Goal: Task Accomplishment & Management: Complete application form

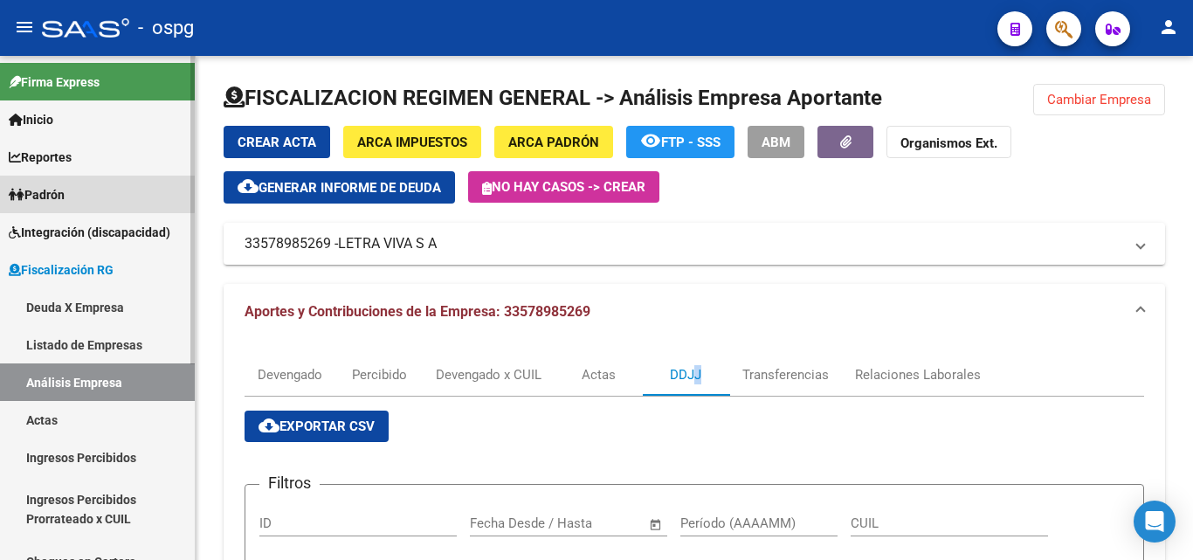
click at [65, 191] on span "Padrón" at bounding box center [37, 194] width 56 height 19
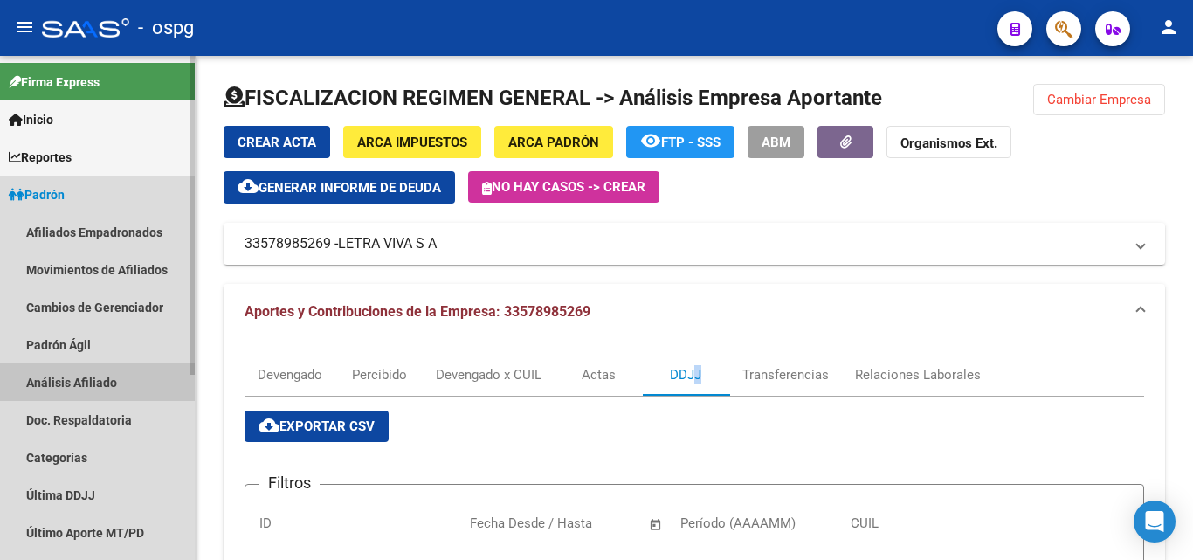
click at [128, 375] on link "Análisis Afiliado" at bounding box center [97, 382] width 195 height 38
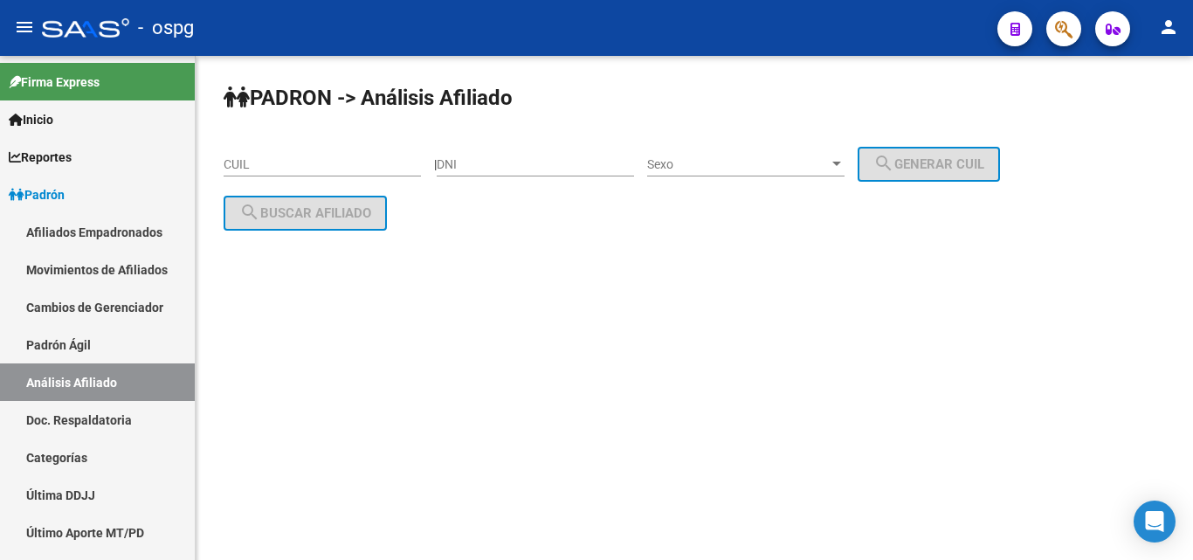
drag, startPoint x: 279, startPoint y: 167, endPoint x: 286, endPoint y: 149, distance: 18.5
click at [284, 150] on div "CUIL" at bounding box center [322, 158] width 197 height 35
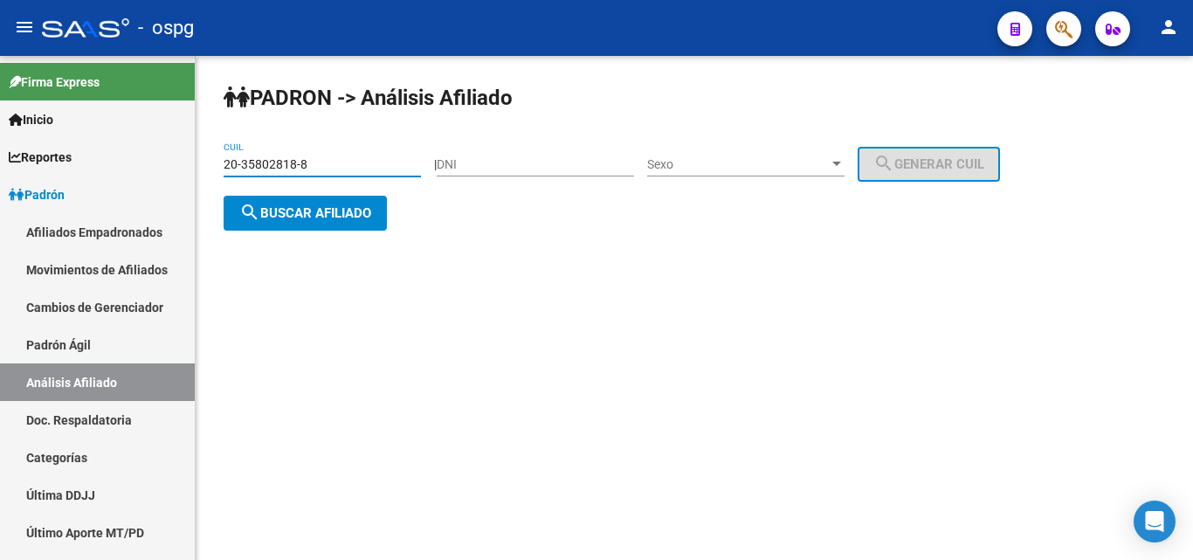
type input "20-35802818-8"
drag, startPoint x: 245, startPoint y: 184, endPoint x: 251, endPoint y: 192, distance: 9.4
click at [248, 191] on div "20-35802818-8 CUIL" at bounding box center [322, 166] width 197 height 50
click at [271, 204] on button "search Buscar afiliado" at bounding box center [305, 213] width 163 height 35
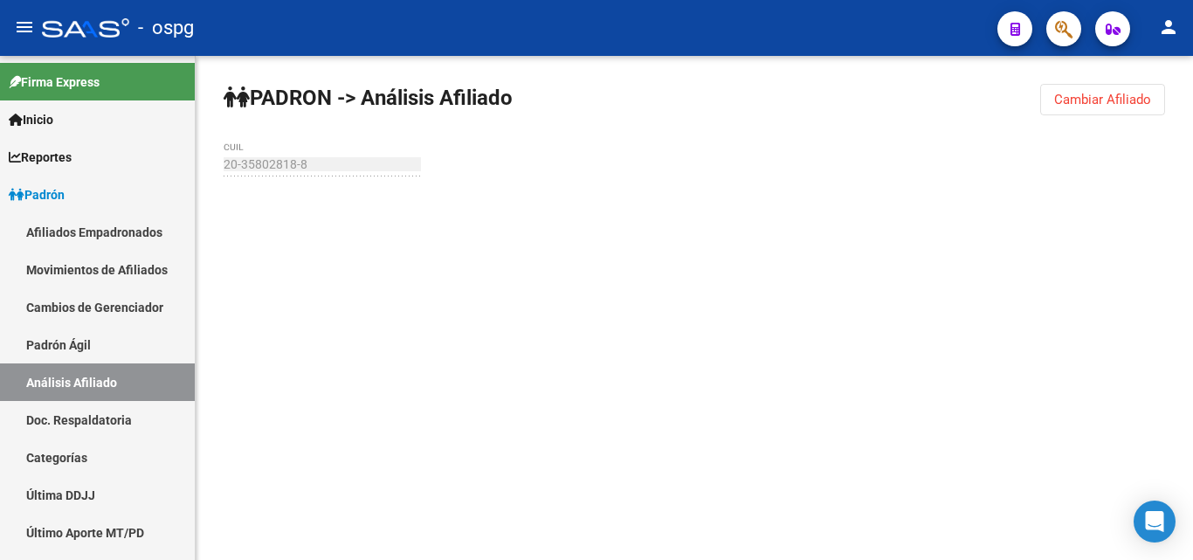
click at [276, 208] on div at bounding box center [694, 210] width 941 height 38
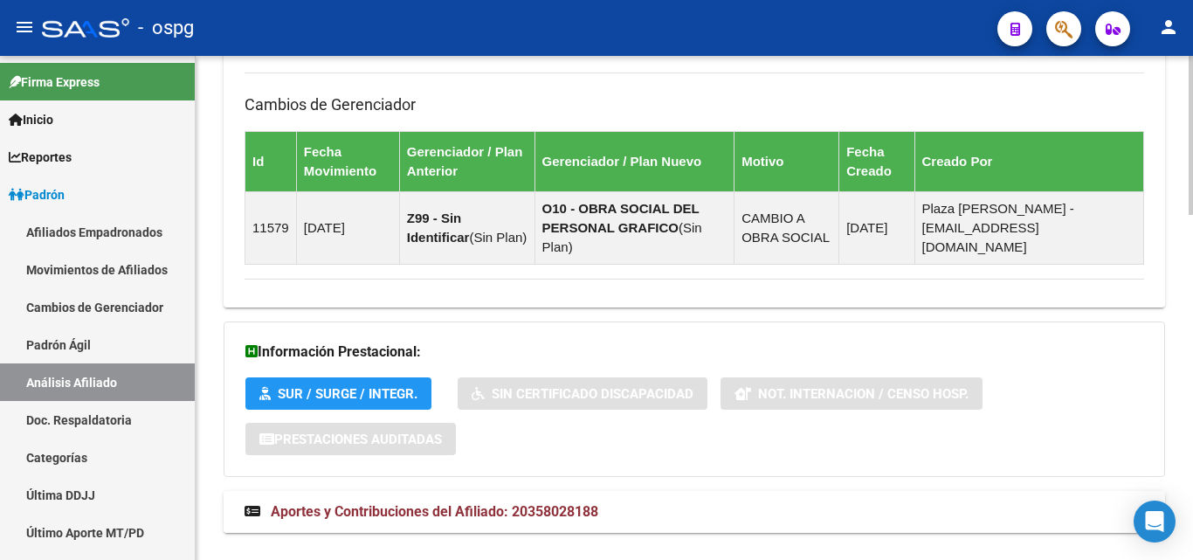
scroll to position [1095, 0]
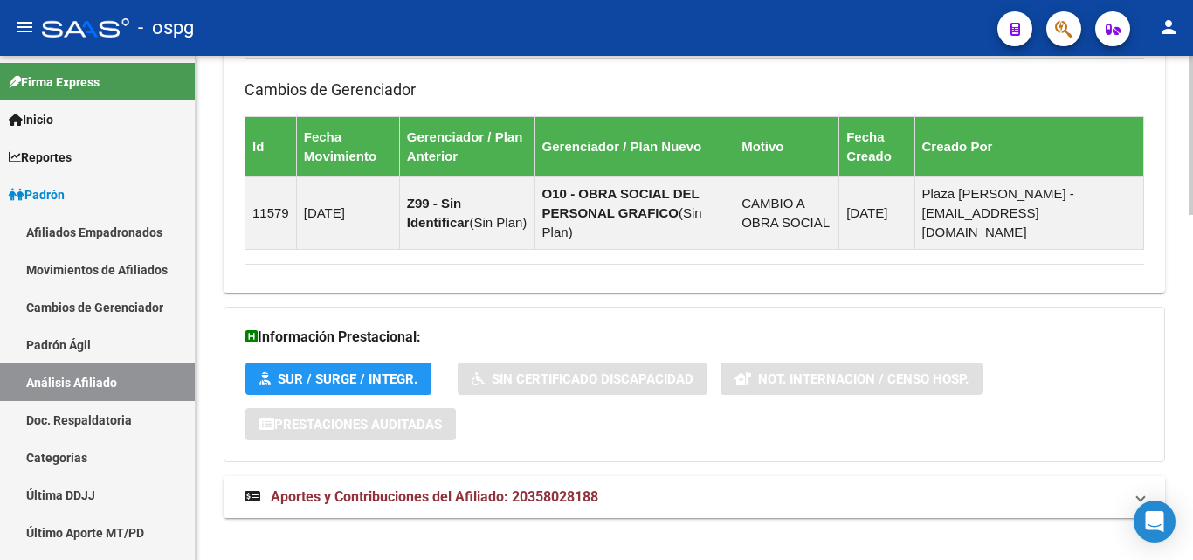
drag, startPoint x: 678, startPoint y: 491, endPoint x: 680, endPoint y: 479, distance: 12.5
click at [678, 490] on mat-expansion-panel-header "Aportes y Contribuciones del Afiliado: 20358028188" at bounding box center [694, 497] width 941 height 42
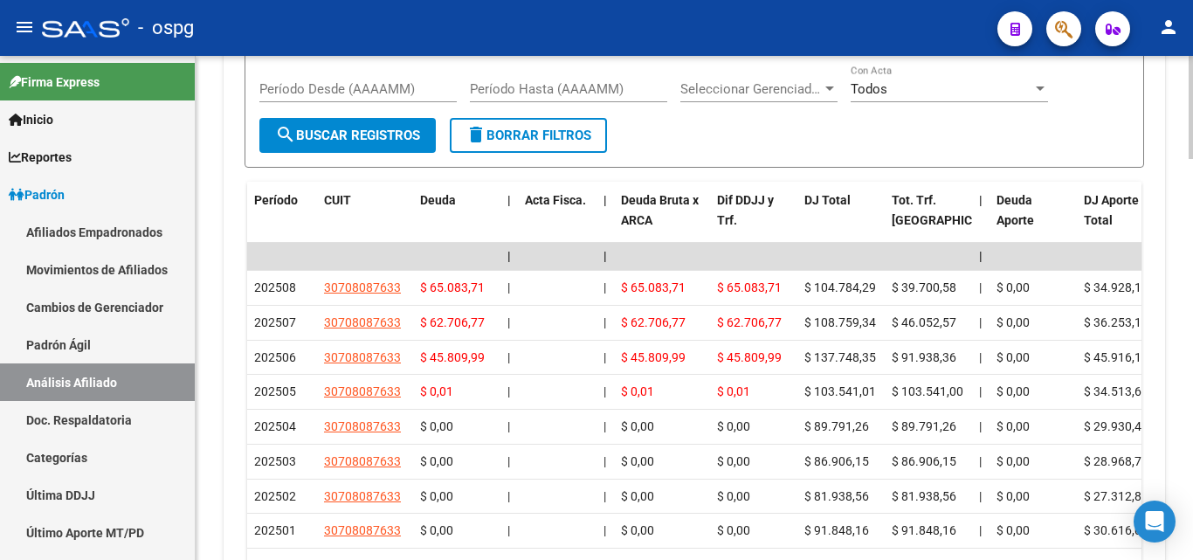
scroll to position [1794, 0]
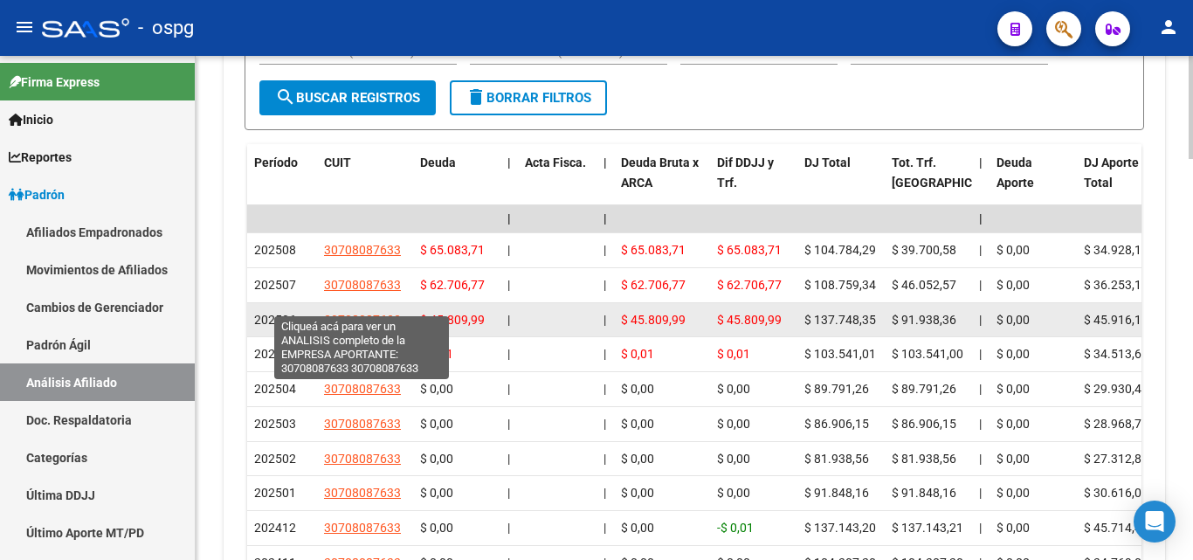
click at [373, 313] on span "30708087633" at bounding box center [362, 320] width 77 height 14
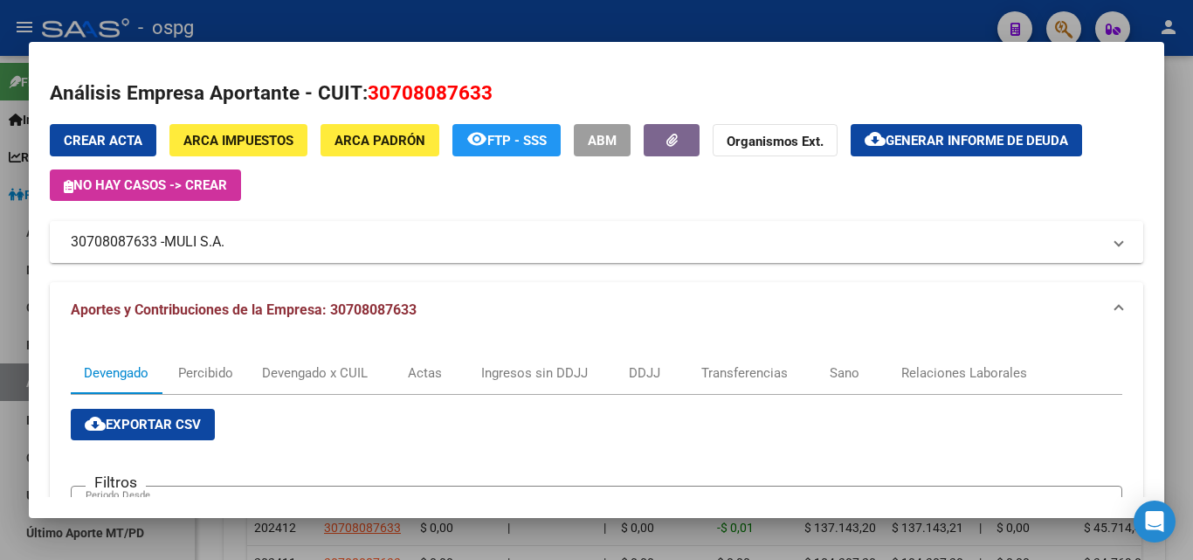
scroll to position [0, 0]
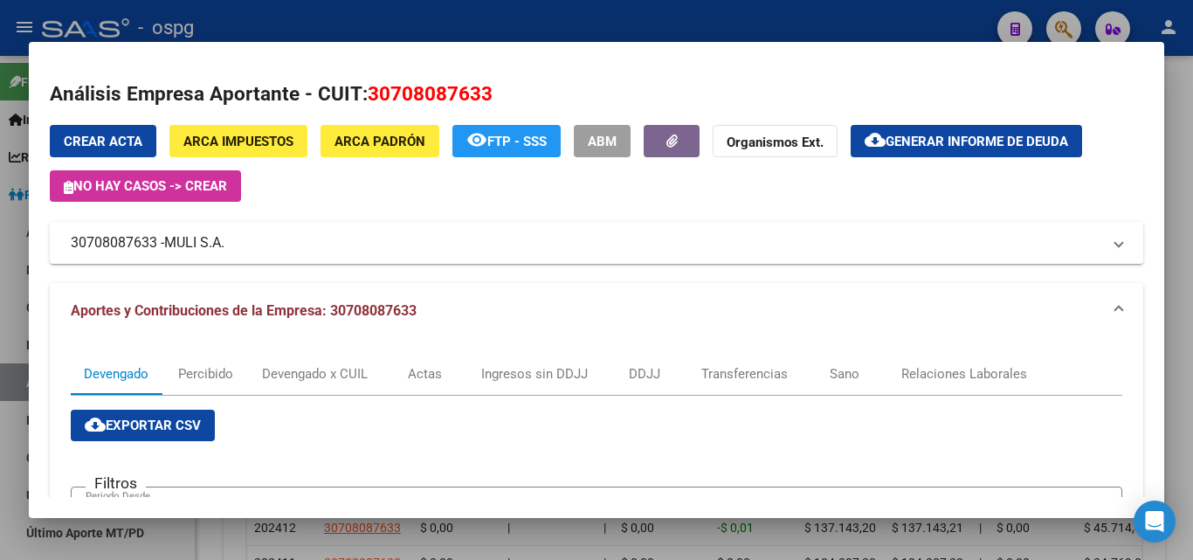
click at [1192, 182] on div at bounding box center [596, 280] width 1193 height 560
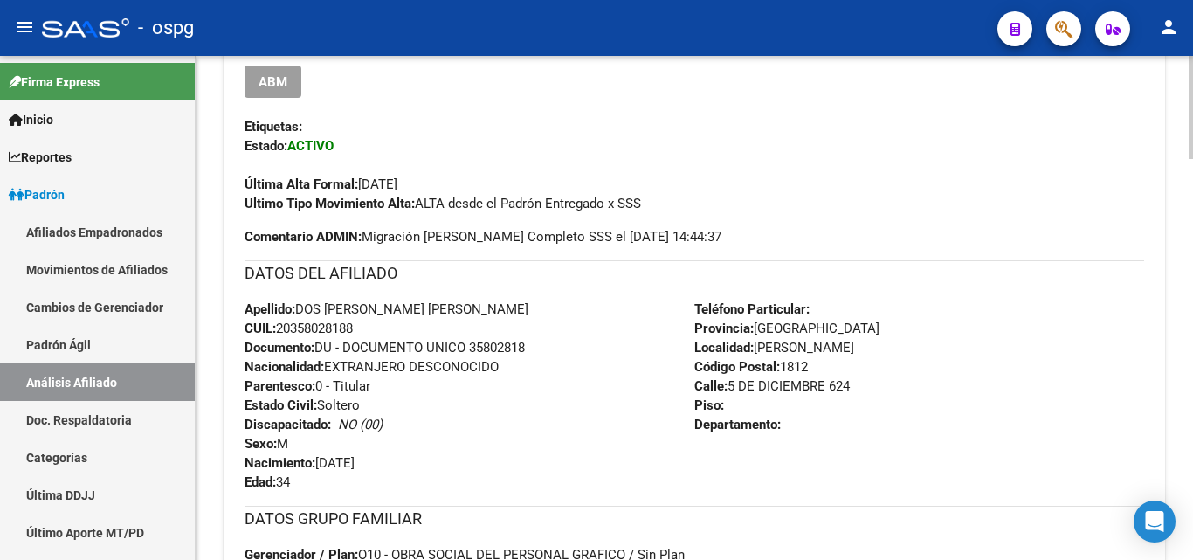
scroll to position [47, 0]
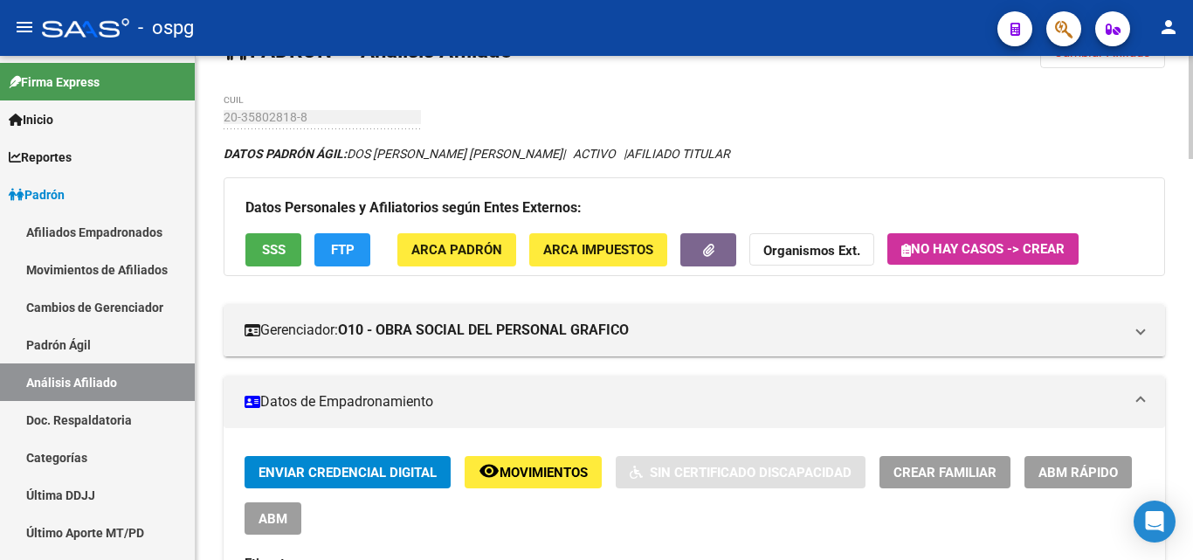
click at [278, 251] on span "SSS" at bounding box center [274, 251] width 24 height 16
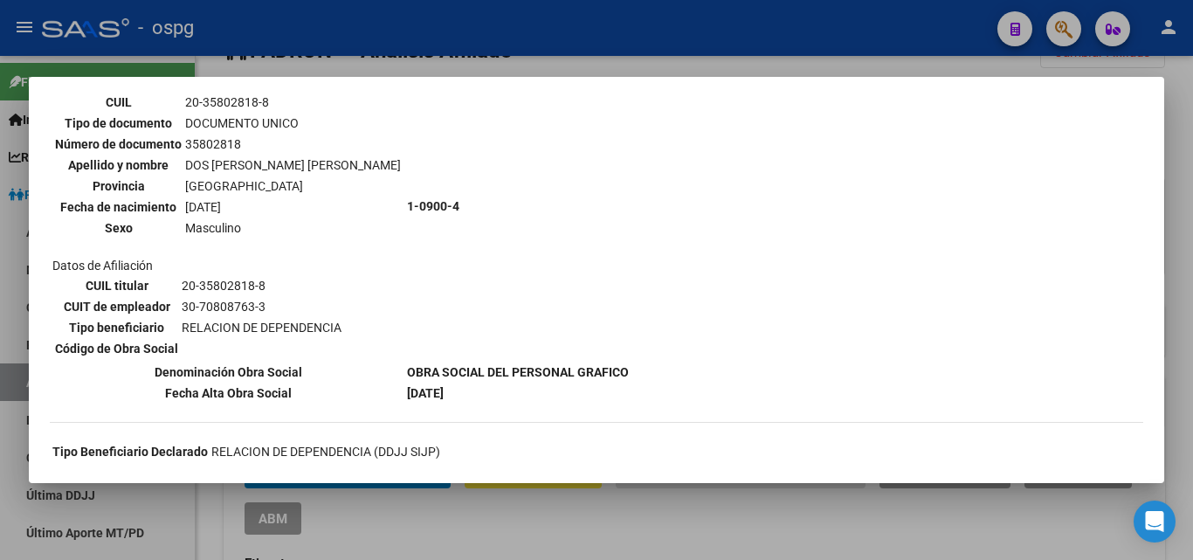
scroll to position [0, 0]
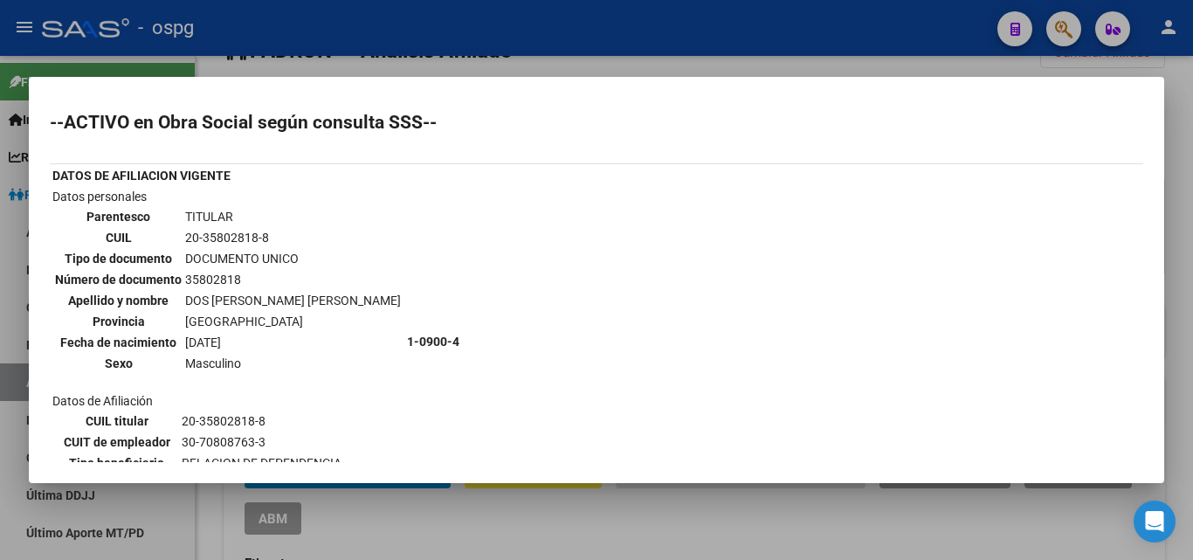
click at [1179, 114] on div at bounding box center [596, 280] width 1193 height 560
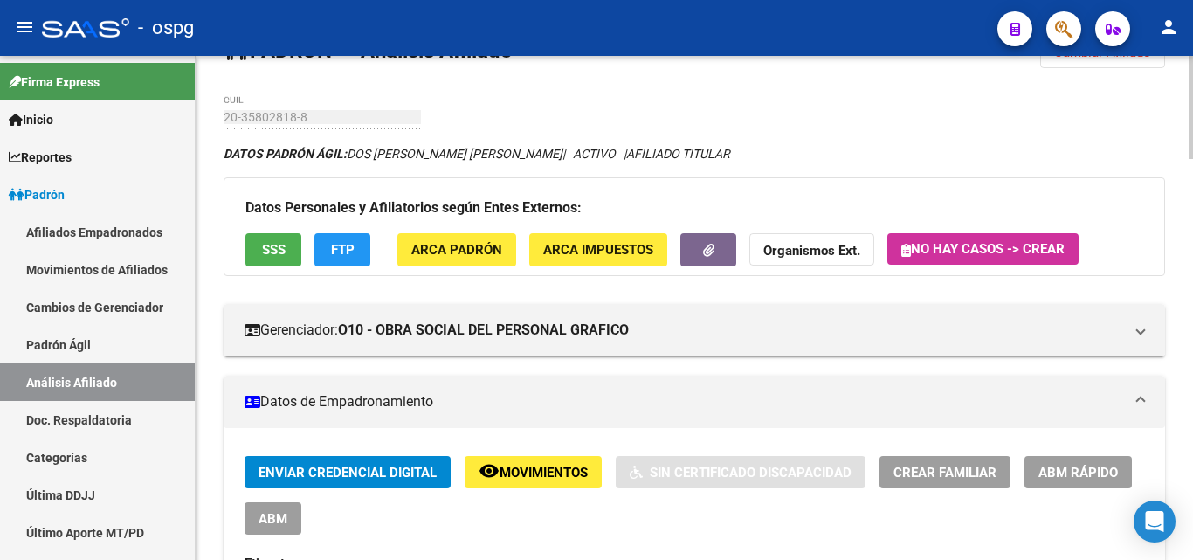
click at [853, 258] on strong "Organismos Ext." at bounding box center [811, 252] width 97 height 16
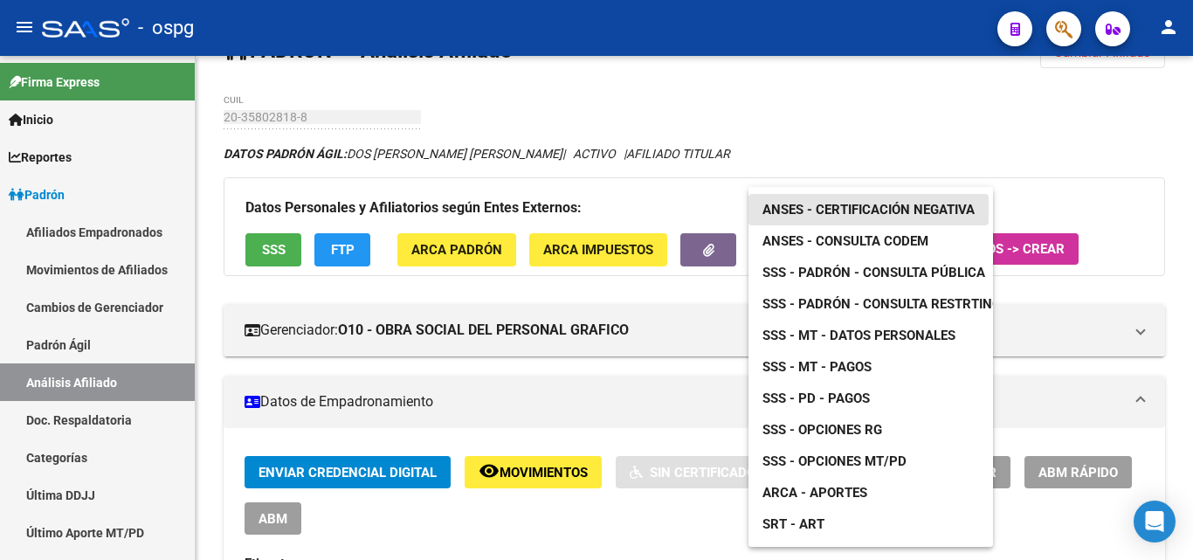
click at [871, 210] on span "ANSES - Certificación Negativa" at bounding box center [868, 210] width 212 height 16
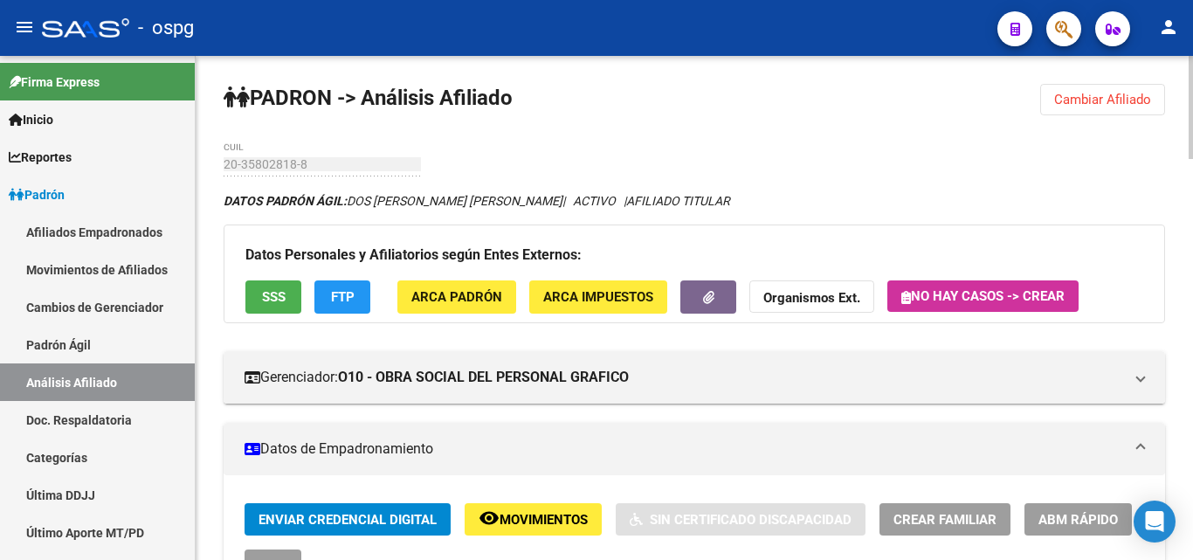
click at [852, 291] on strong "Organismos Ext." at bounding box center [811, 299] width 97 height 16
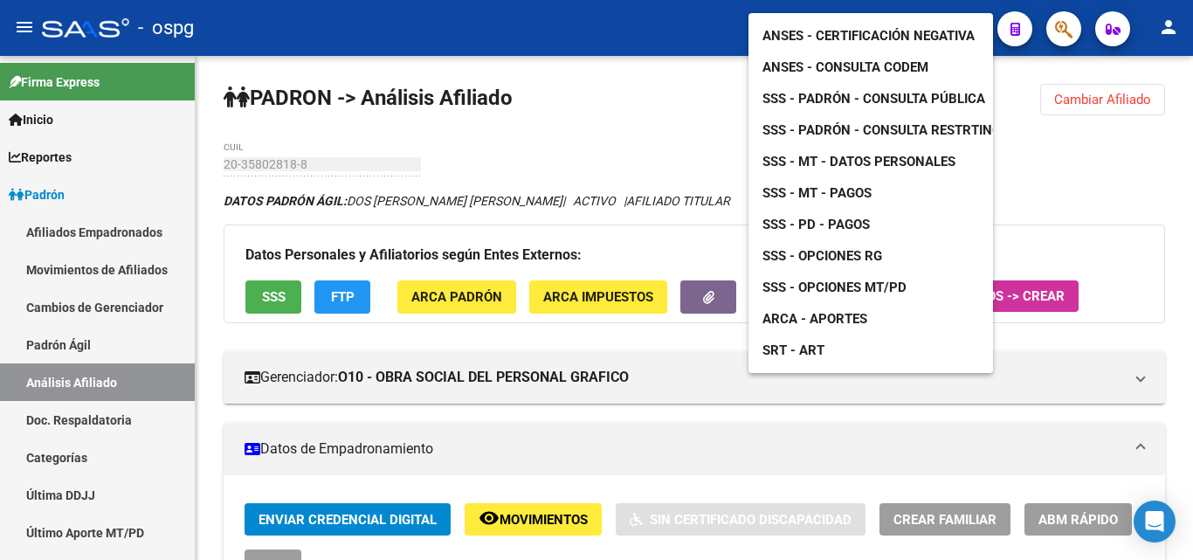
click at [718, 414] on div at bounding box center [596, 280] width 1193 height 560
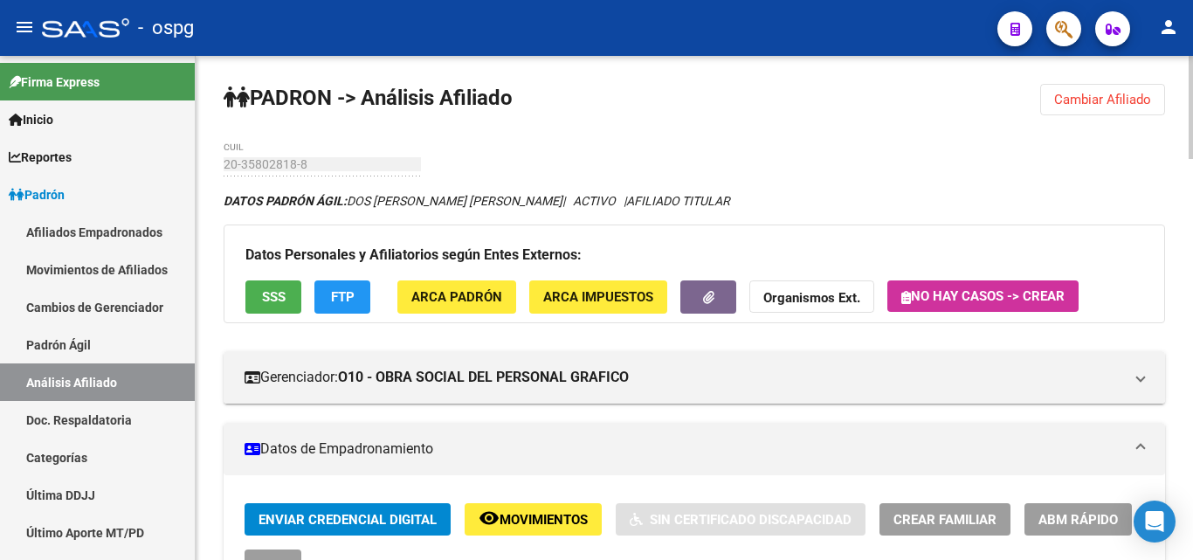
click at [1077, 99] on span "Cambiar Afiliado" at bounding box center [1102, 100] width 97 height 16
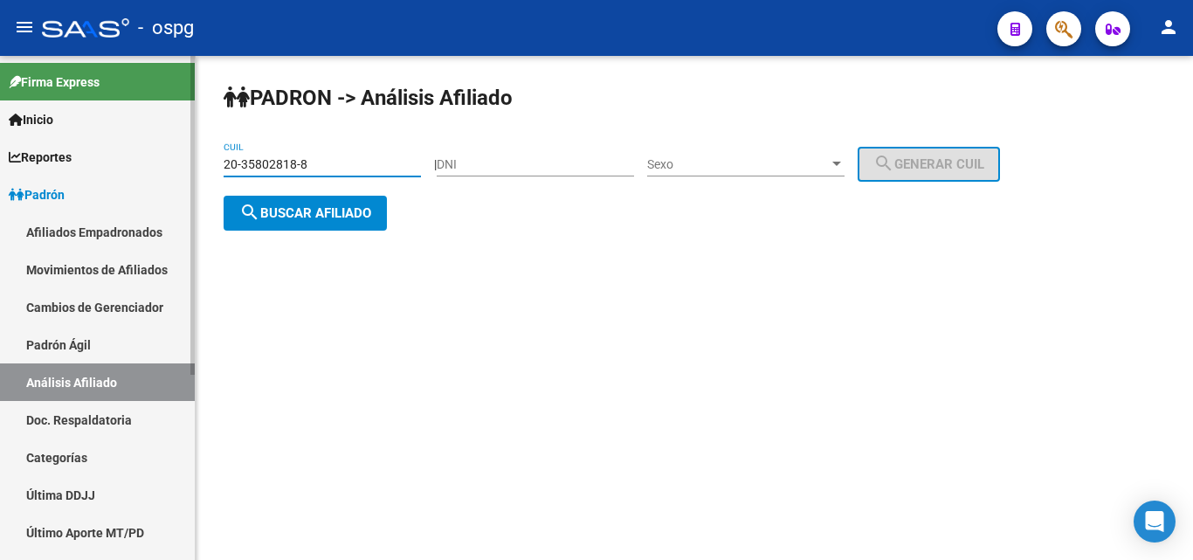
drag, startPoint x: 349, startPoint y: 162, endPoint x: 0, endPoint y: 145, distance: 349.7
click at [0, 154] on mat-sidenav-container "Firma Express Inicio Calendario SSS Instructivos Contacto OS Reportes Ingresos …" at bounding box center [596, 308] width 1193 height 504
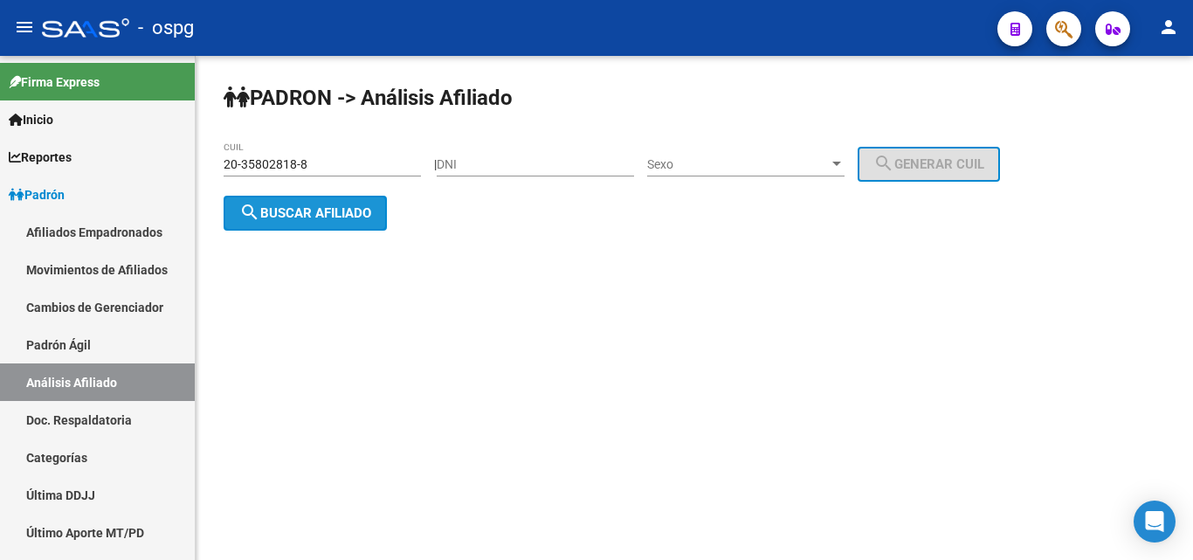
click at [332, 220] on button "search Buscar afiliado" at bounding box center [305, 213] width 163 height 35
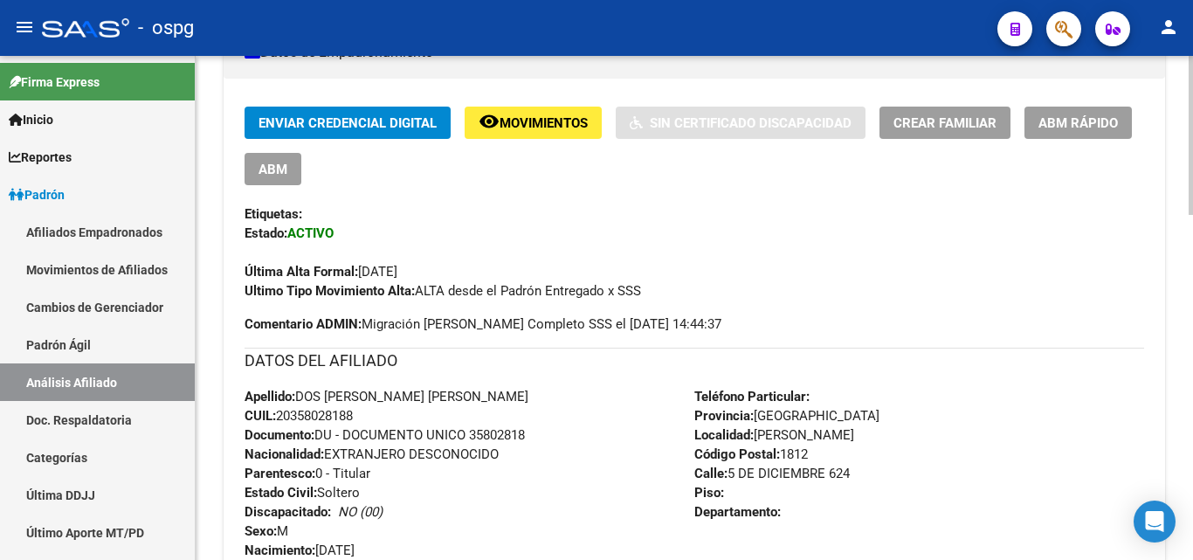
scroll to position [134, 0]
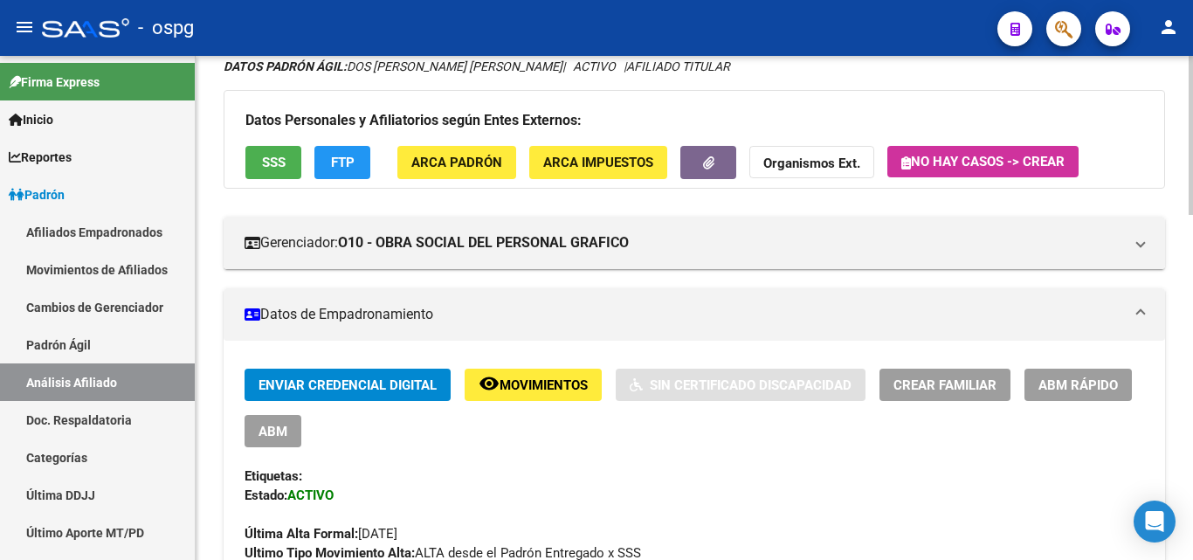
click at [972, 382] on span "Crear Familiar" at bounding box center [944, 385] width 103 height 16
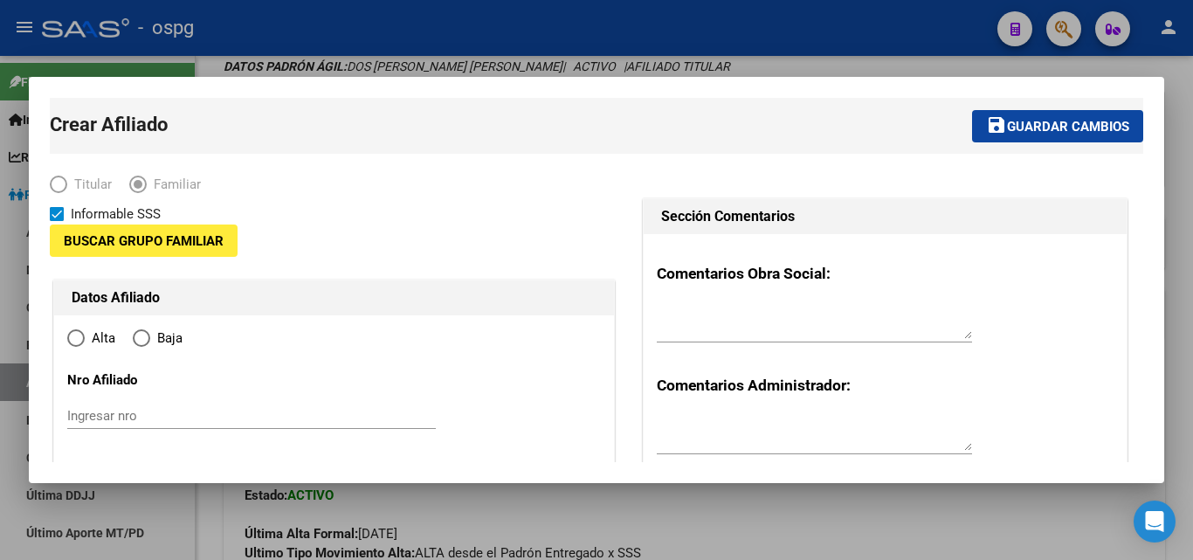
type input "30-70808763-3"
type input "[PERSON_NAME]"
type input "1812"
type input "5 DE DICIEMBRE 624"
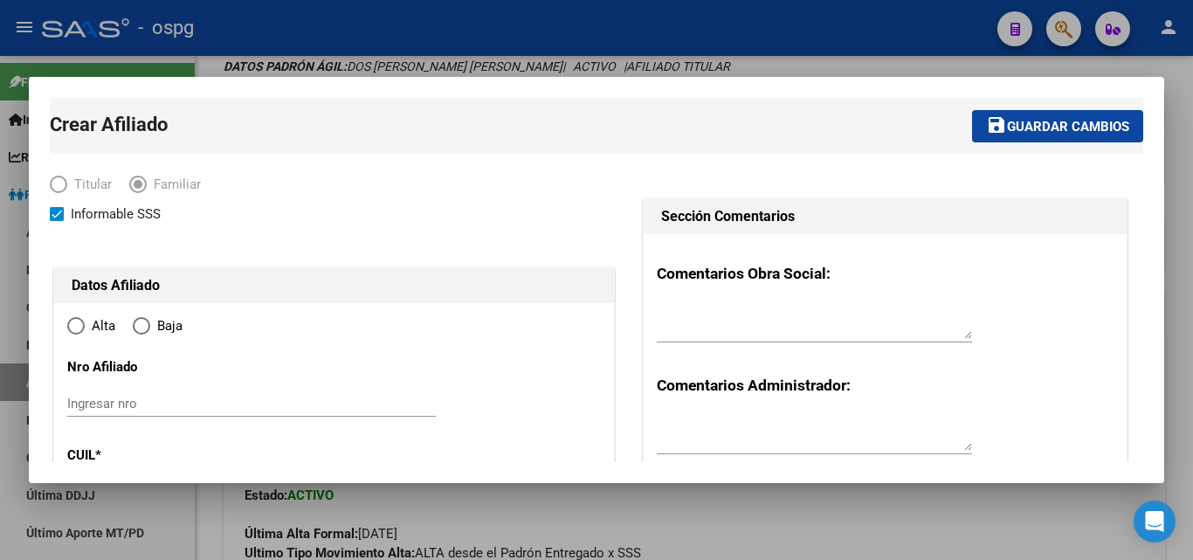
radio input "true"
type input "30-70808763-3"
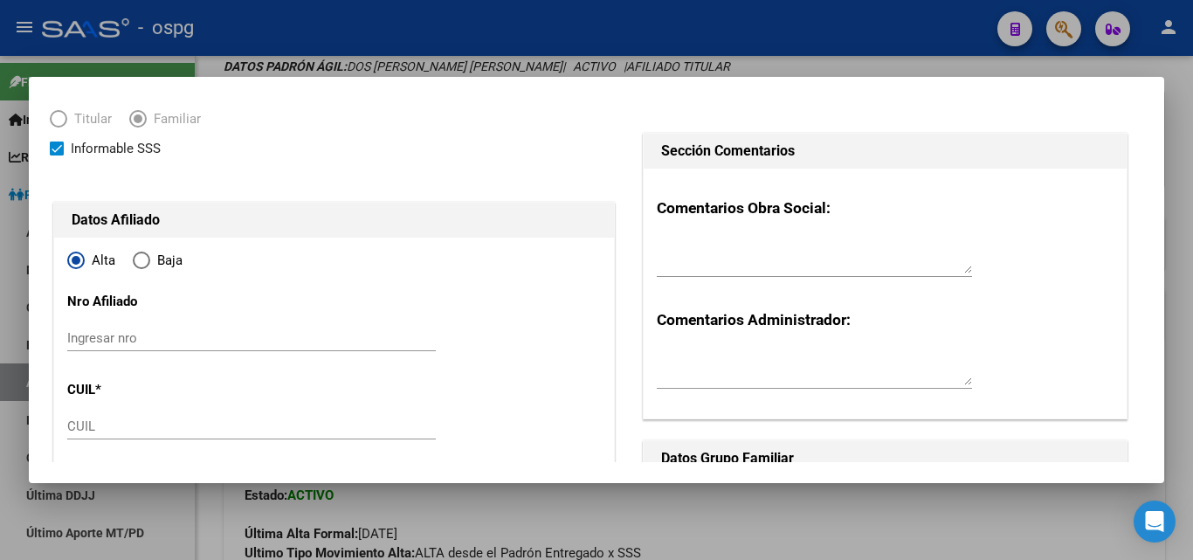
scroll to position [175, 0]
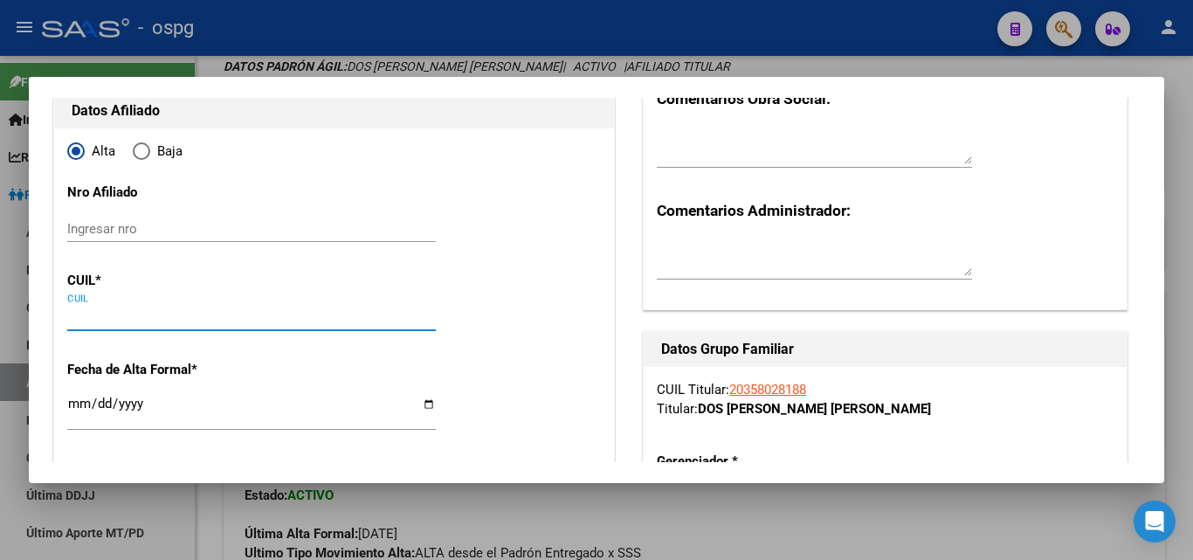
click at [105, 314] on input "CUIL" at bounding box center [251, 317] width 368 height 16
type input "27-36608610-8"
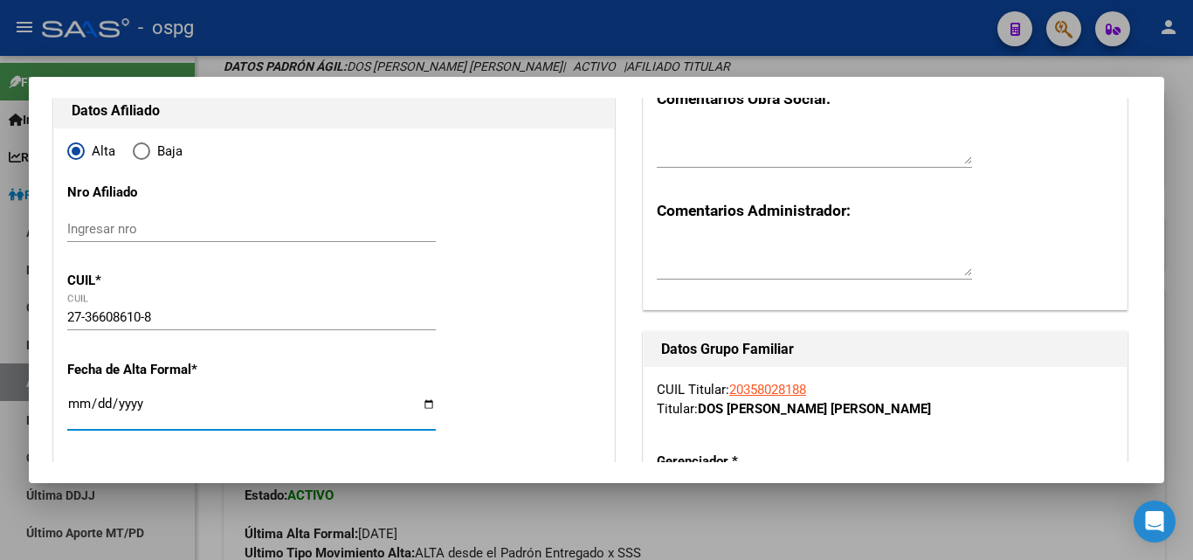
click at [81, 403] on input "Ingresar fecha" at bounding box center [251, 410] width 368 height 28
type input "[DATE]"
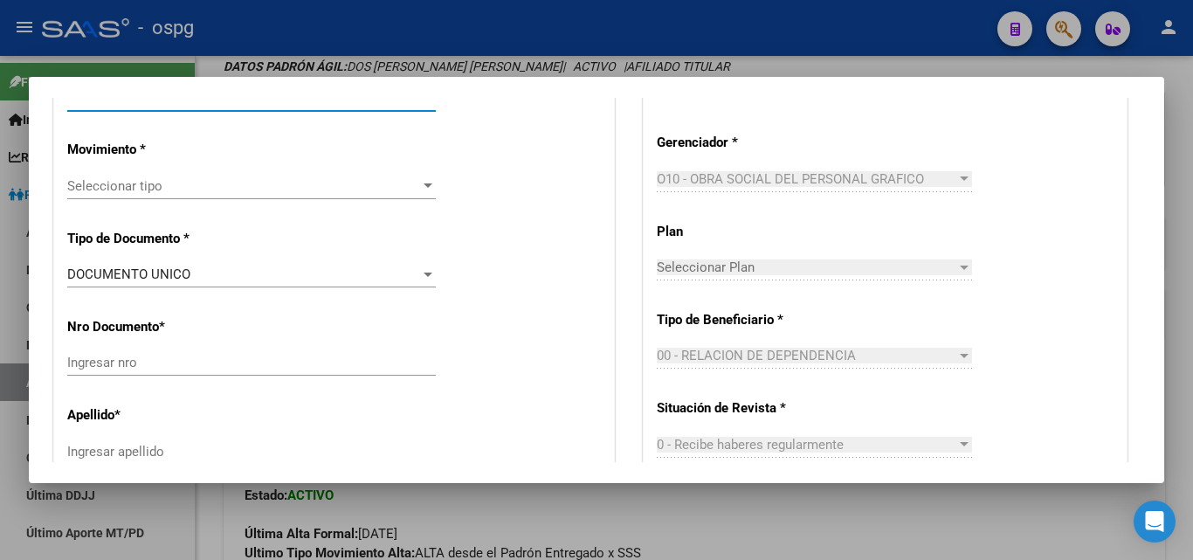
scroll to position [524, 0]
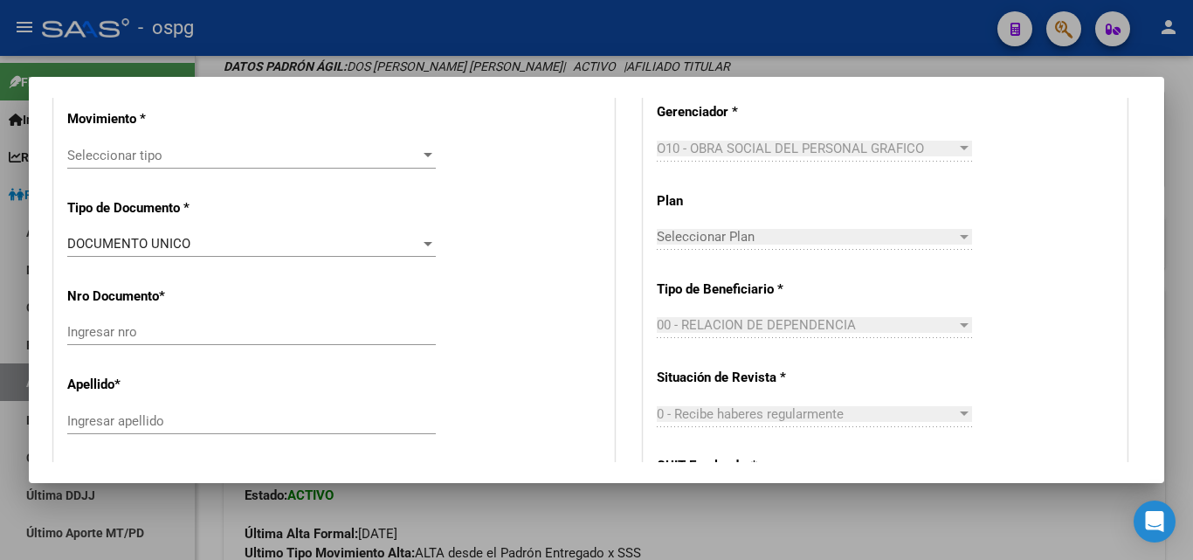
click at [253, 158] on span "Seleccionar tipo" at bounding box center [243, 156] width 353 height 16
type input "36608610"
type input "KALAFATAKIS"
type input "NAIR"
type input "[DATE]"
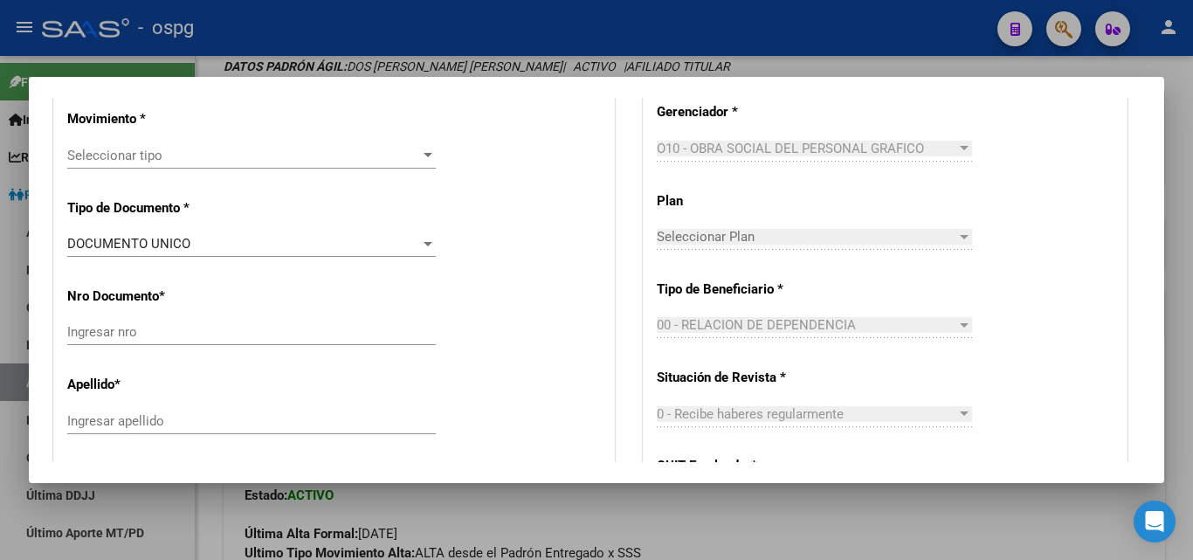
type input "[PERSON_NAME]"
type input "5 DE DICIEMBRE"
type input "624"
type input "0"
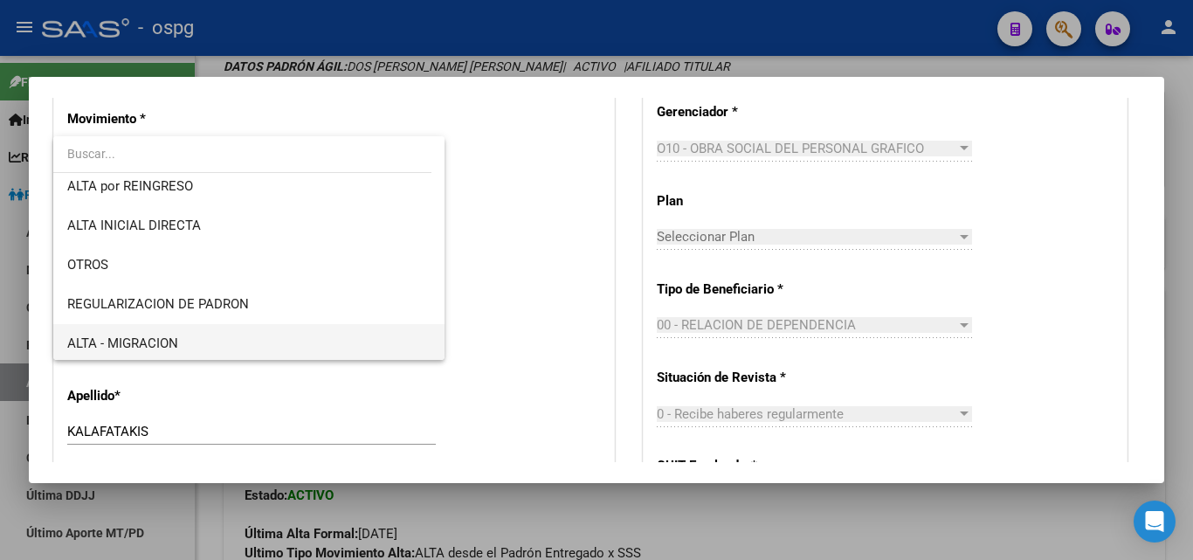
scroll to position [175, 0]
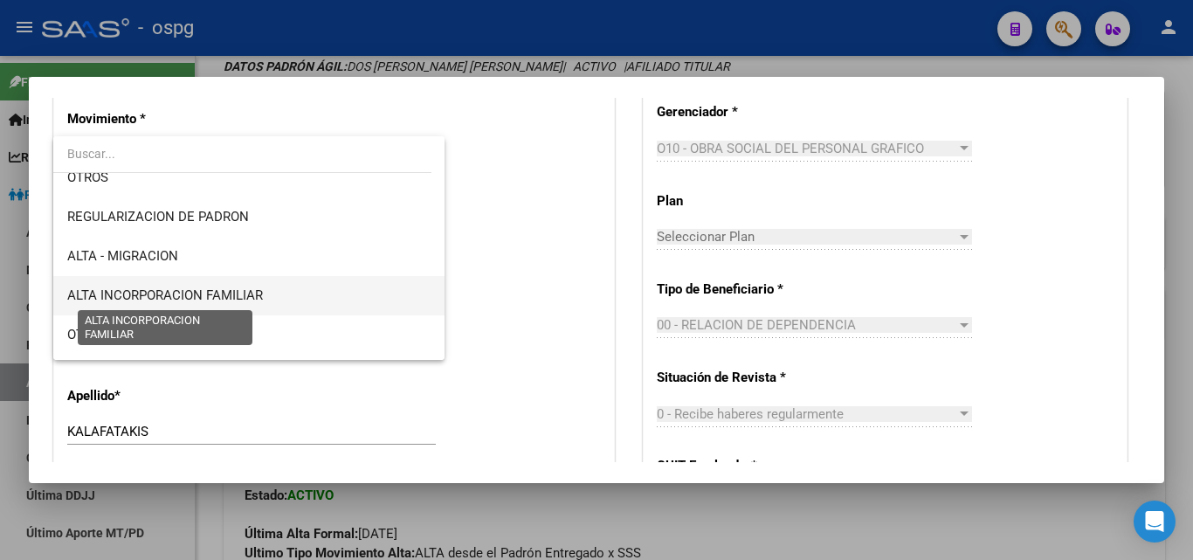
click at [253, 290] on span "ALTA INCORPORACION FAMILIAR" at bounding box center [165, 295] width 196 height 16
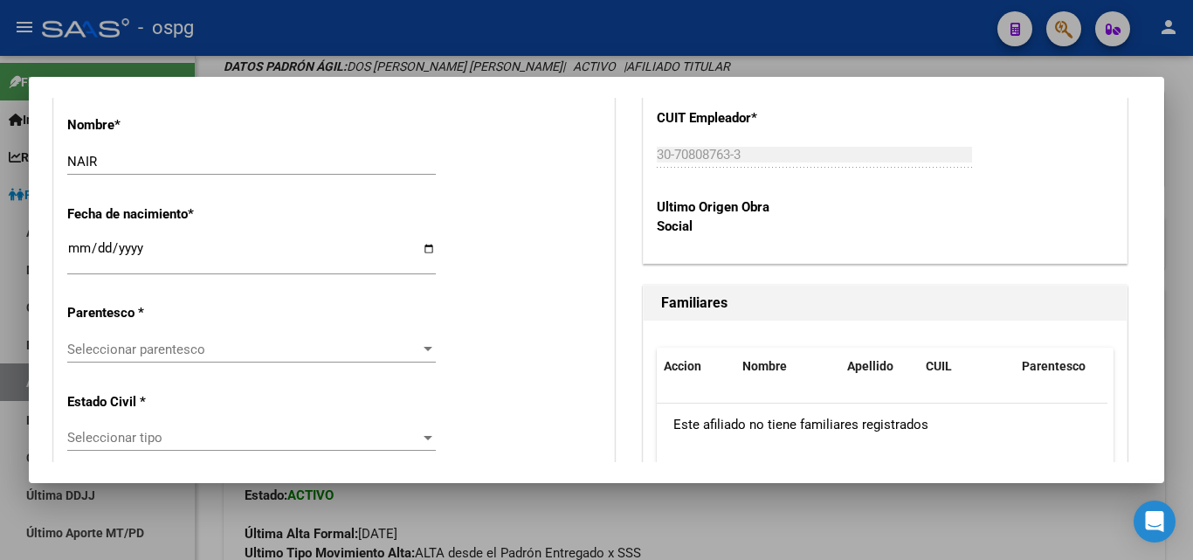
scroll to position [873, 0]
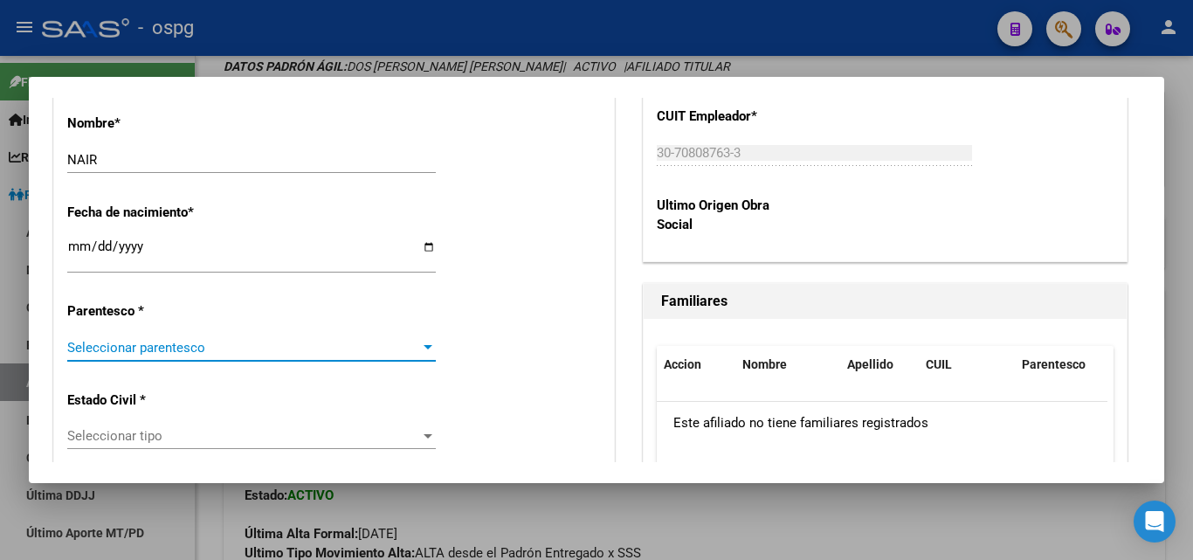
click at [155, 350] on span "Seleccionar parentesco" at bounding box center [243, 348] width 353 height 16
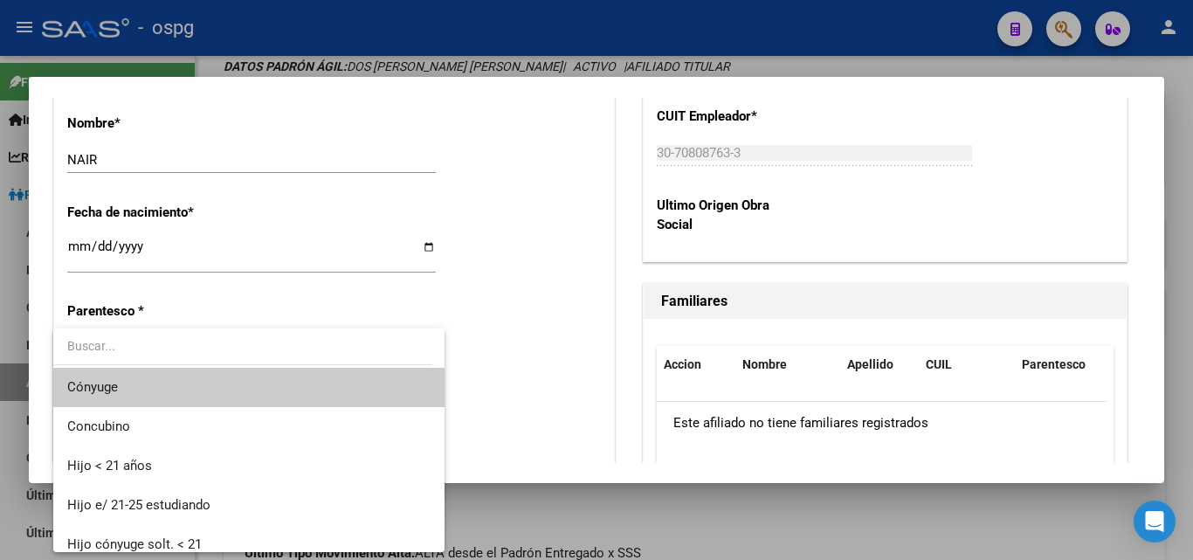
click at [175, 389] on span "Cónyuge" at bounding box center [248, 387] width 363 height 39
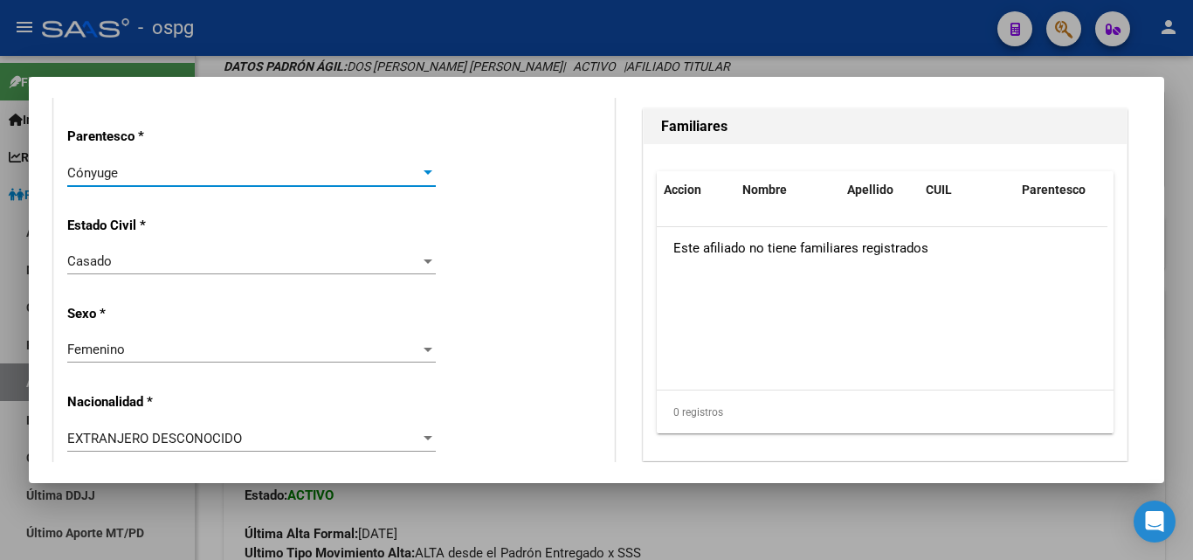
scroll to position [1135, 0]
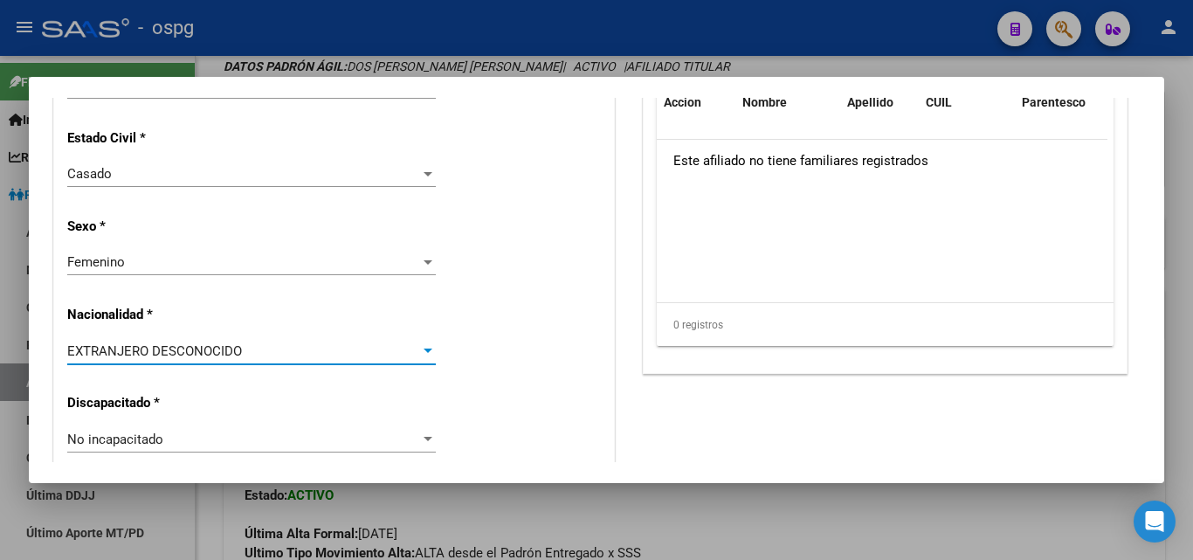
click at [169, 345] on span "EXTRANJERO DESCONOCIDO" at bounding box center [154, 351] width 175 height 16
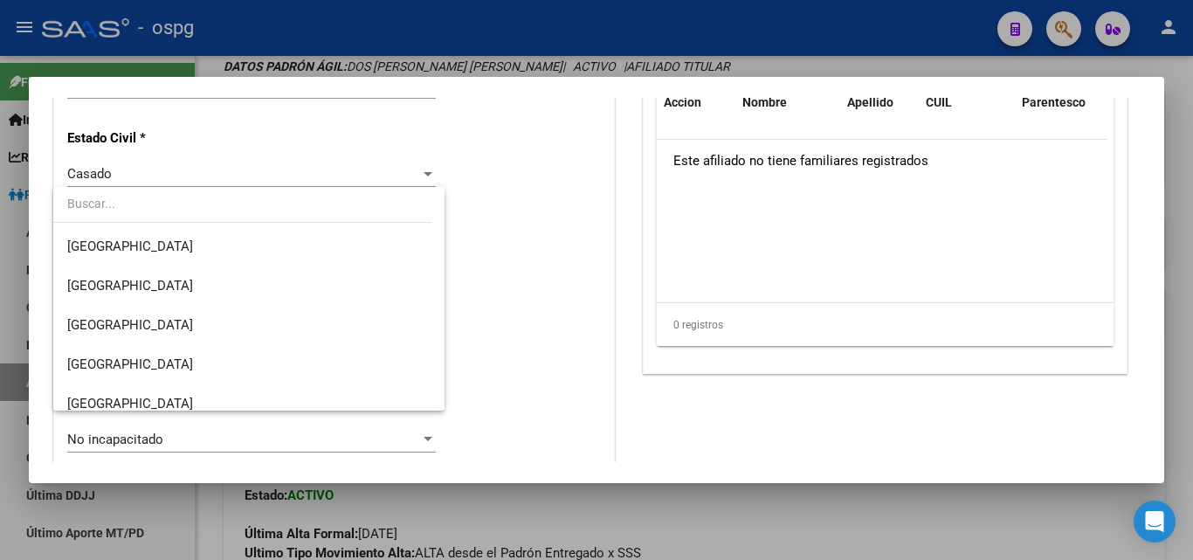
scroll to position [262, 0]
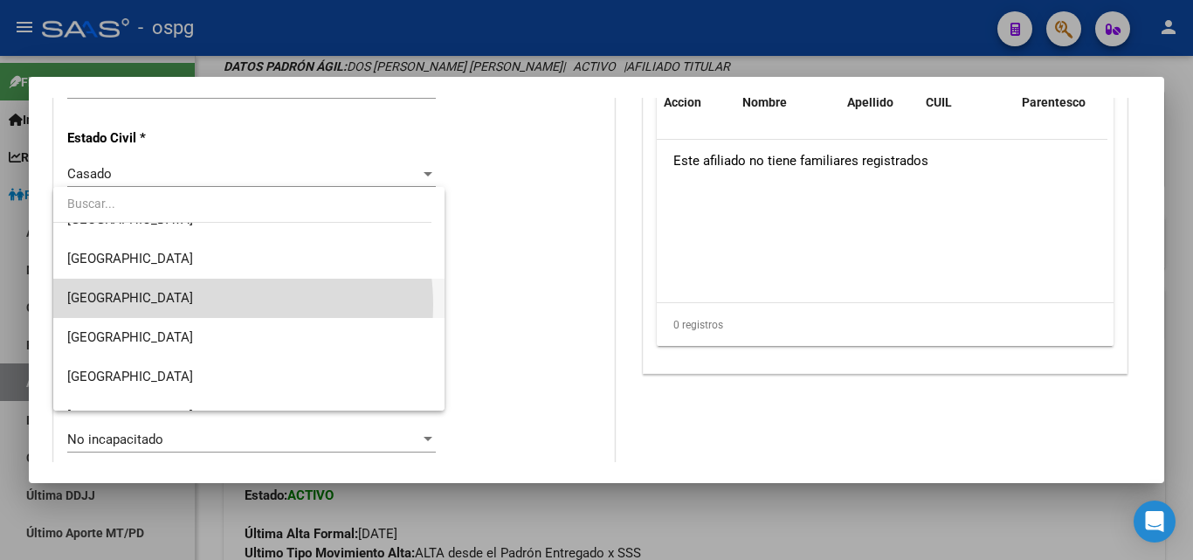
click at [200, 305] on span "[GEOGRAPHIC_DATA]" at bounding box center [248, 298] width 363 height 39
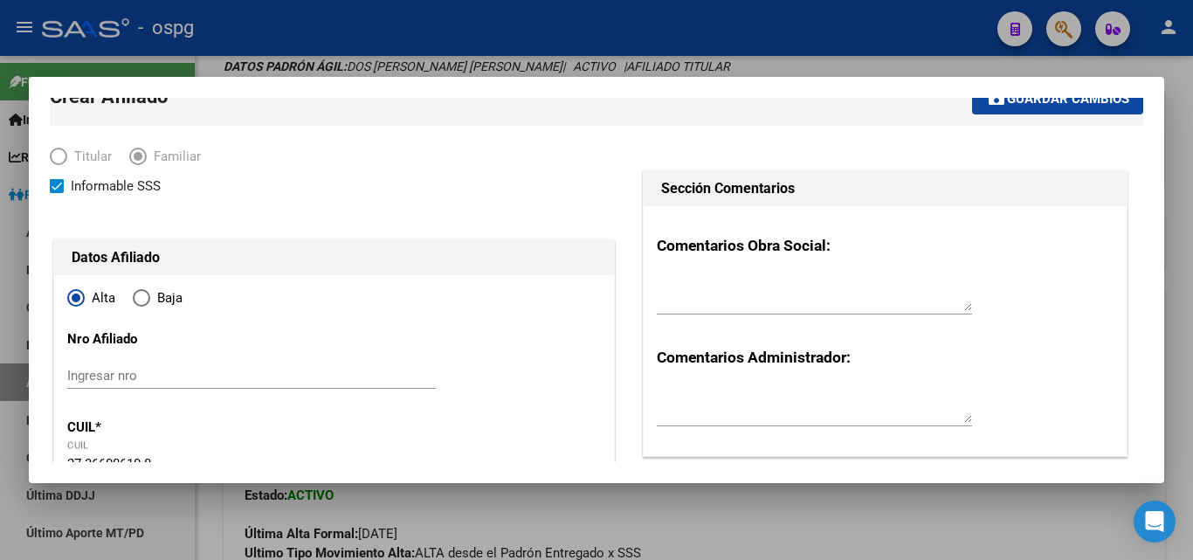
scroll to position [0, 0]
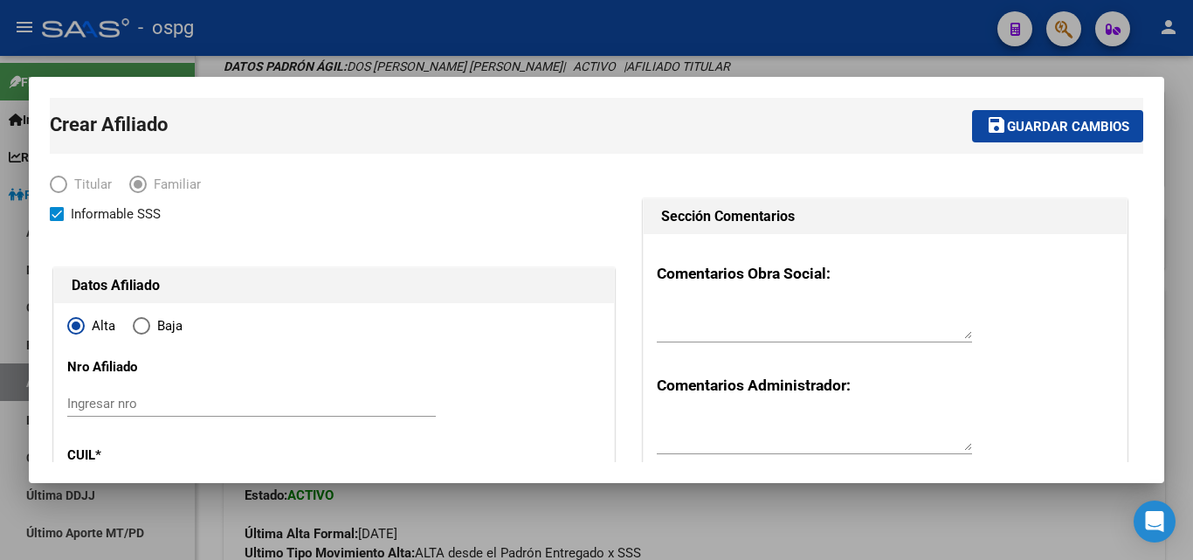
drag, startPoint x: 1023, startPoint y: 189, endPoint x: 1029, endPoint y: 155, distance: 33.6
click at [1018, 126] on span "Guardar cambios" at bounding box center [1068, 127] width 122 height 16
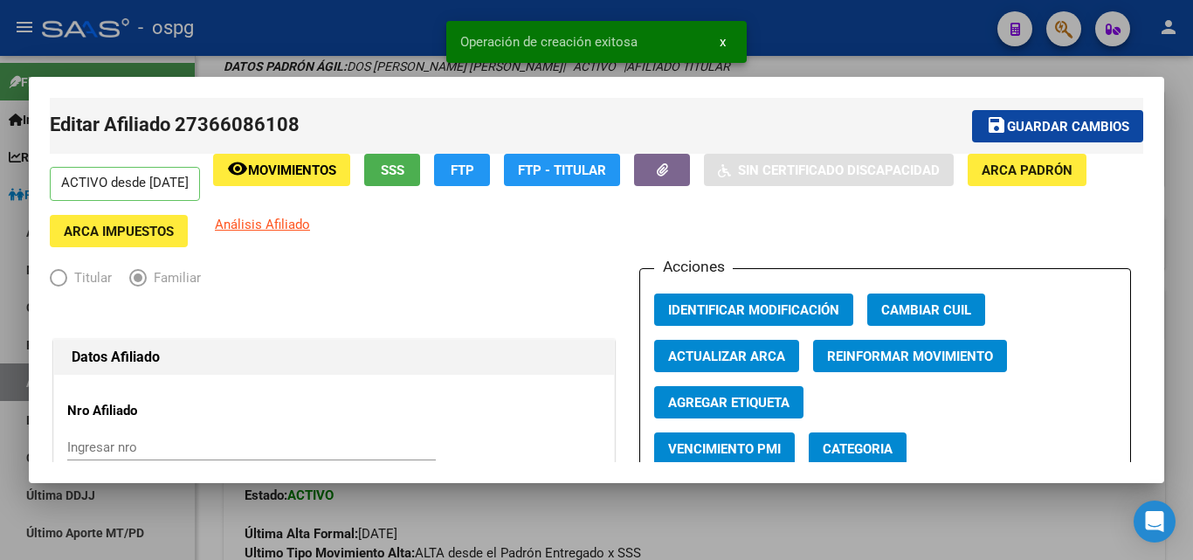
click at [1177, 125] on div at bounding box center [596, 280] width 1193 height 560
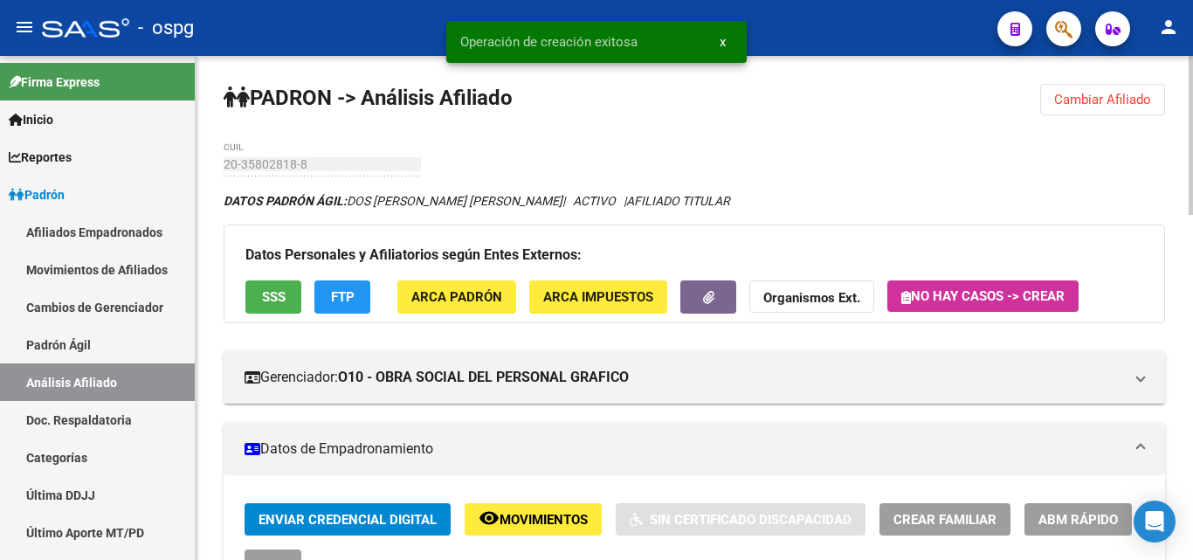
click at [1113, 101] on span "Cambiar Afiliado" at bounding box center [1102, 100] width 97 height 16
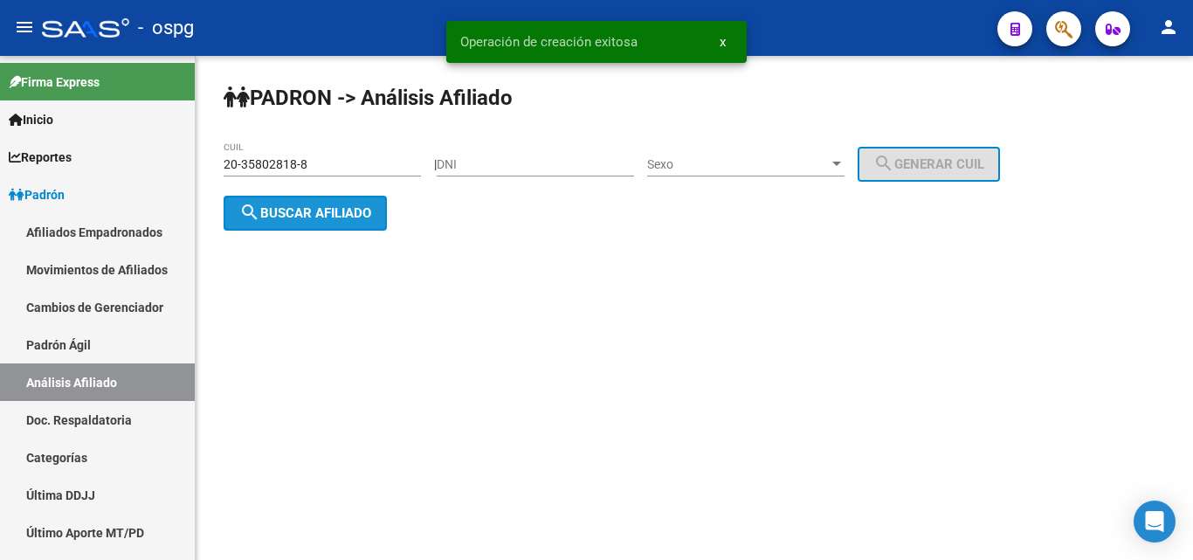
click at [284, 210] on span "search Buscar afiliado" at bounding box center [305, 213] width 132 height 16
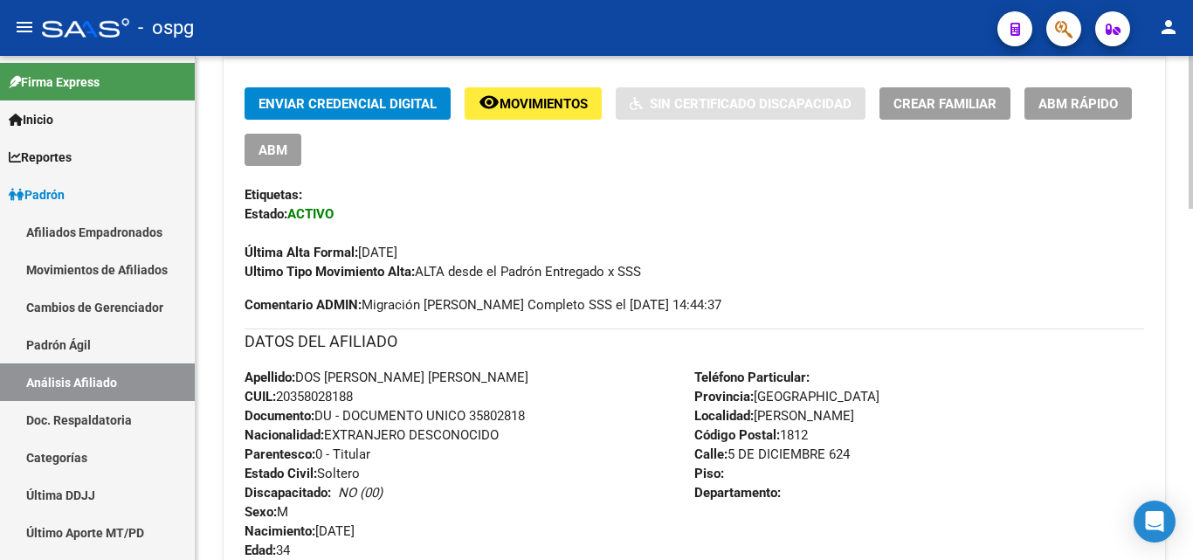
scroll to position [375, 0]
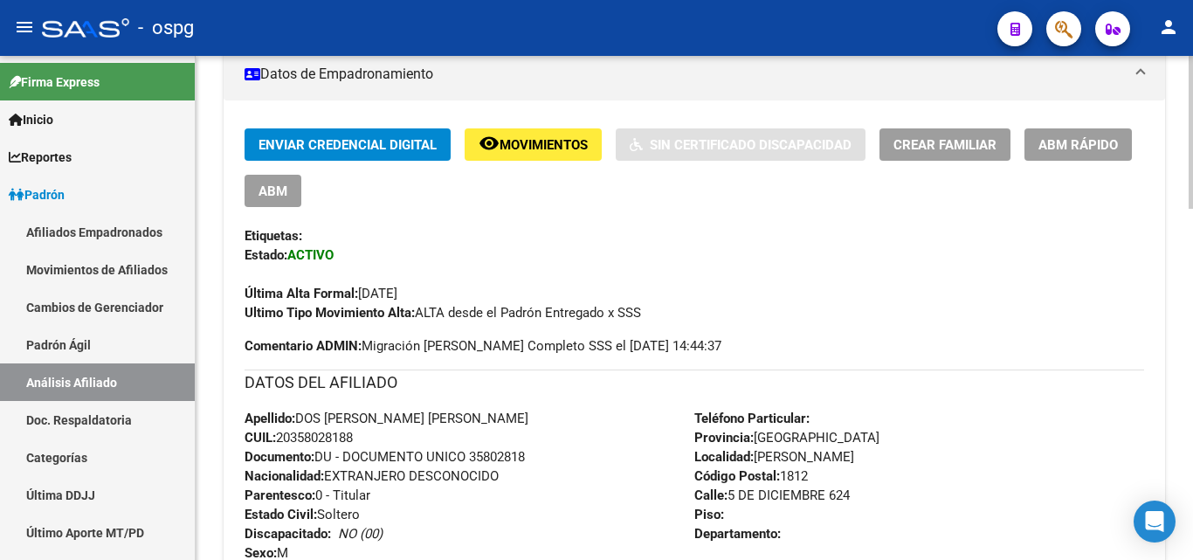
click at [932, 143] on span "Crear Familiar" at bounding box center [944, 145] width 103 height 16
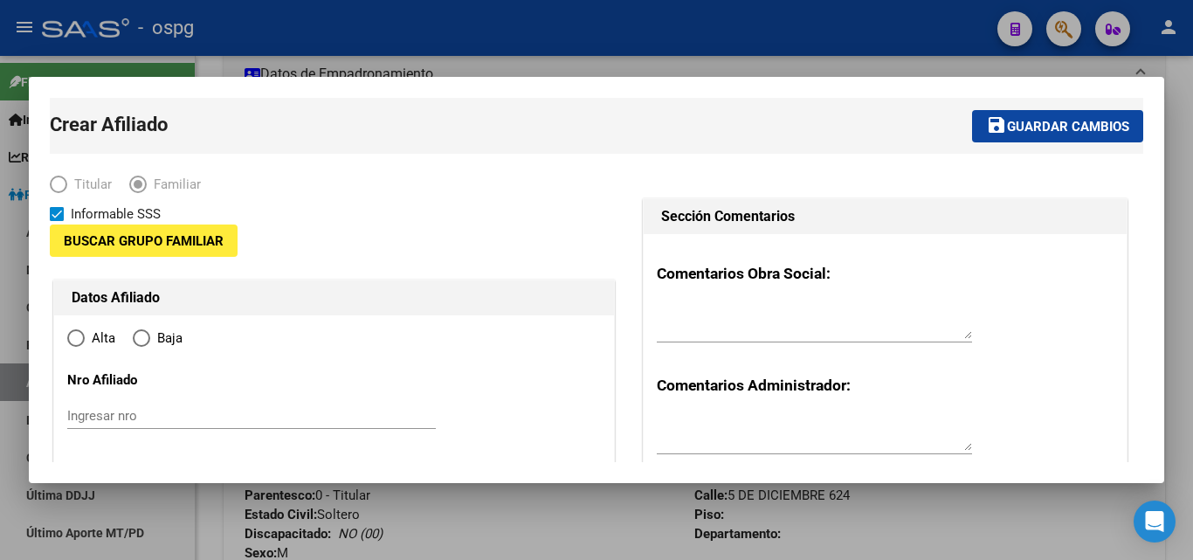
type input "30-70808763-3"
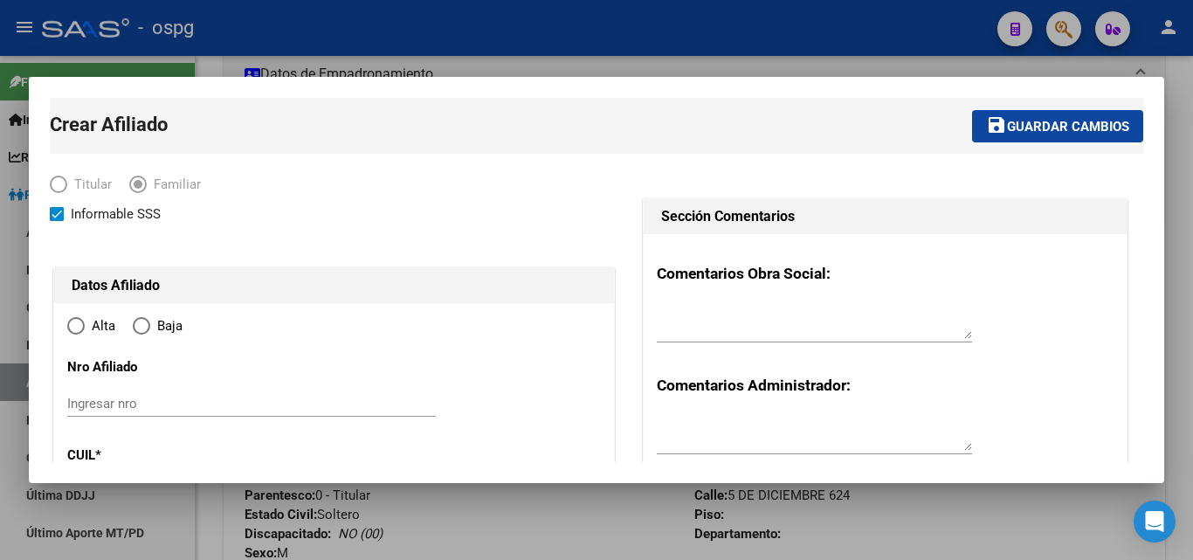
type input "[PERSON_NAME]"
type input "1812"
type input "5 DE DICIEMBRE 624"
radio input "true"
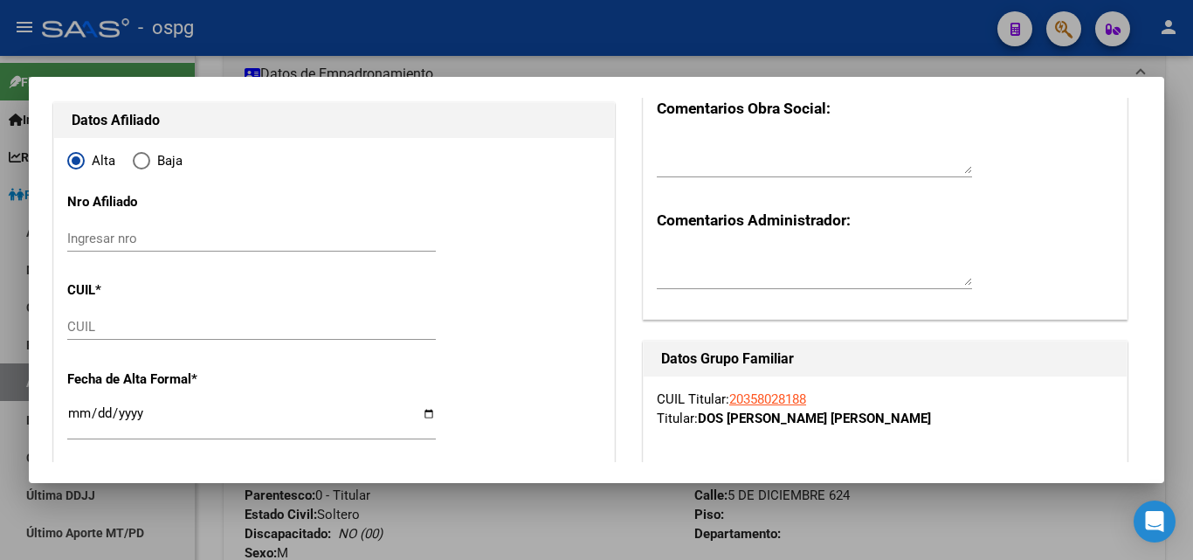
scroll to position [349, 0]
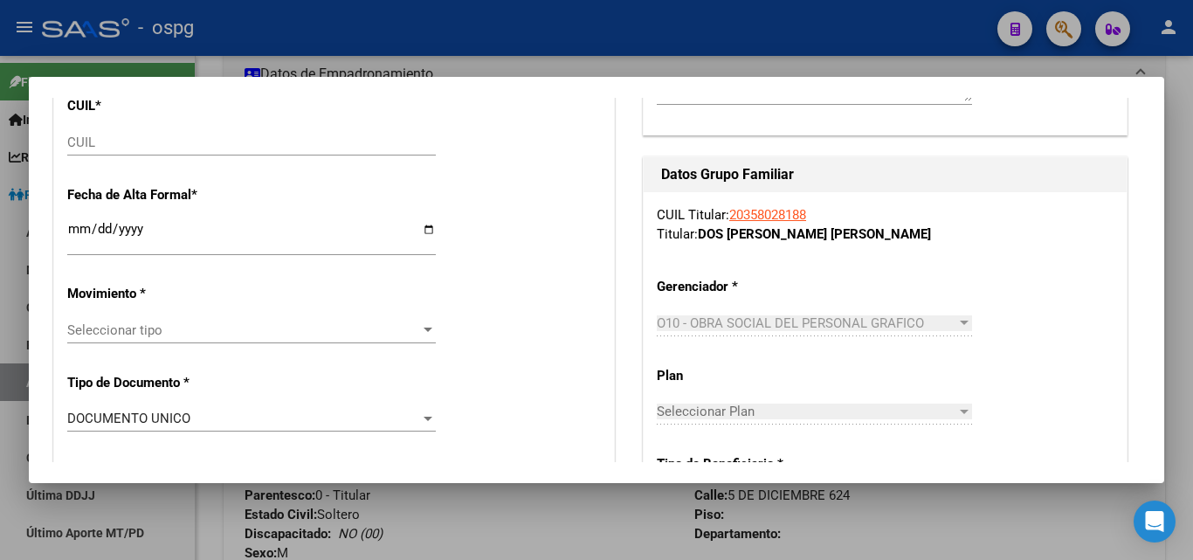
type input "30-70808763-3"
click at [87, 138] on input "CUIL" at bounding box center [251, 142] width 368 height 16
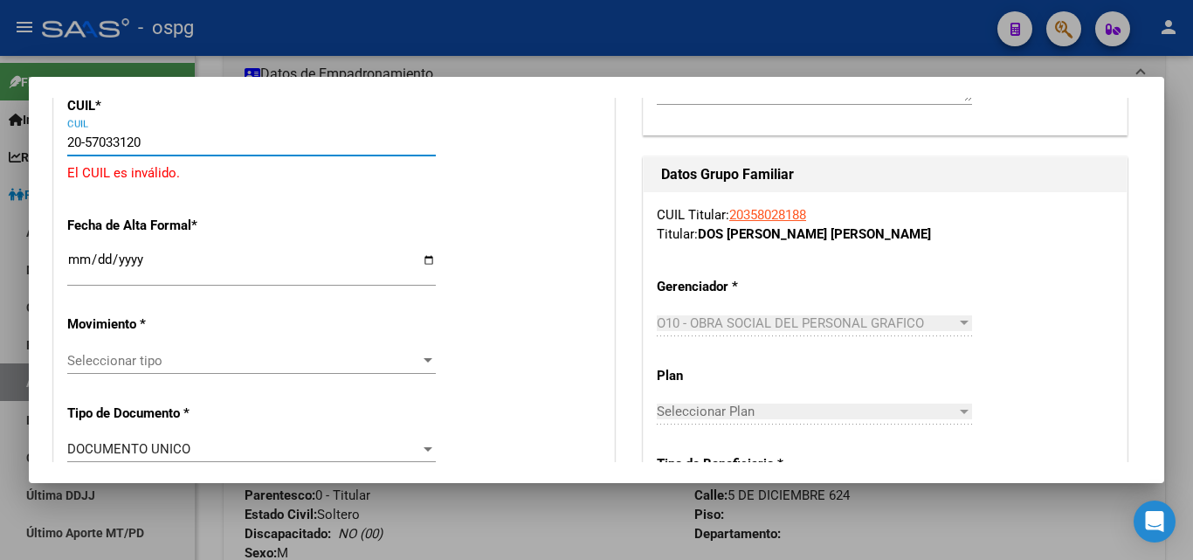
type input "20-57033120-6"
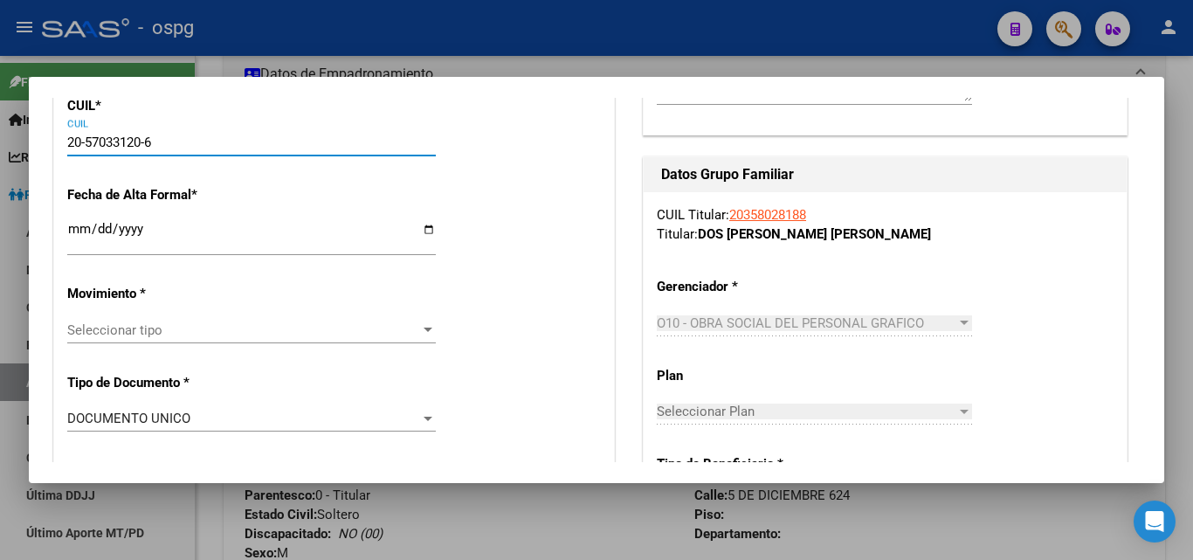
type input "57033120"
type input "DOS SANTOS"
type input "[PERSON_NAME]"
type input "[DATE]"
type input "[PERSON_NAME]"
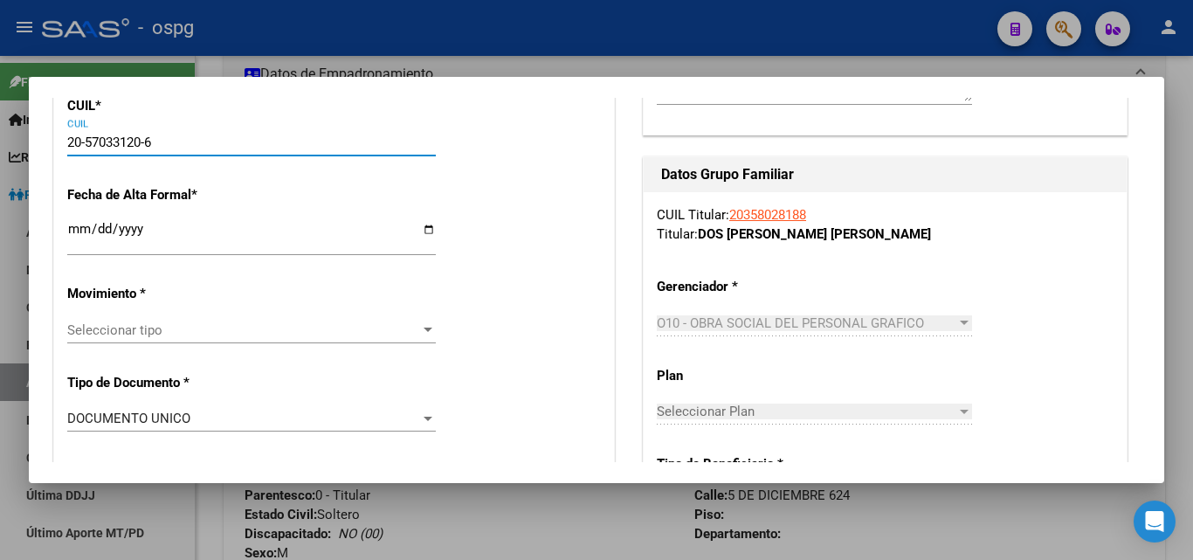
type input "1813"
type input "5 DE DICIEMBRE"
type input "624"
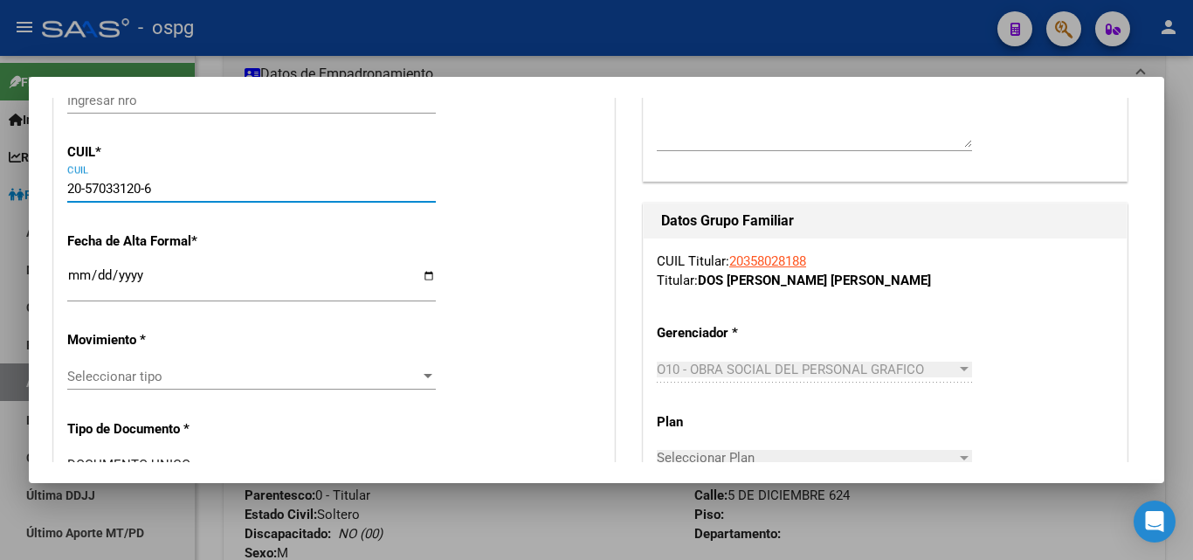
scroll to position [262, 0]
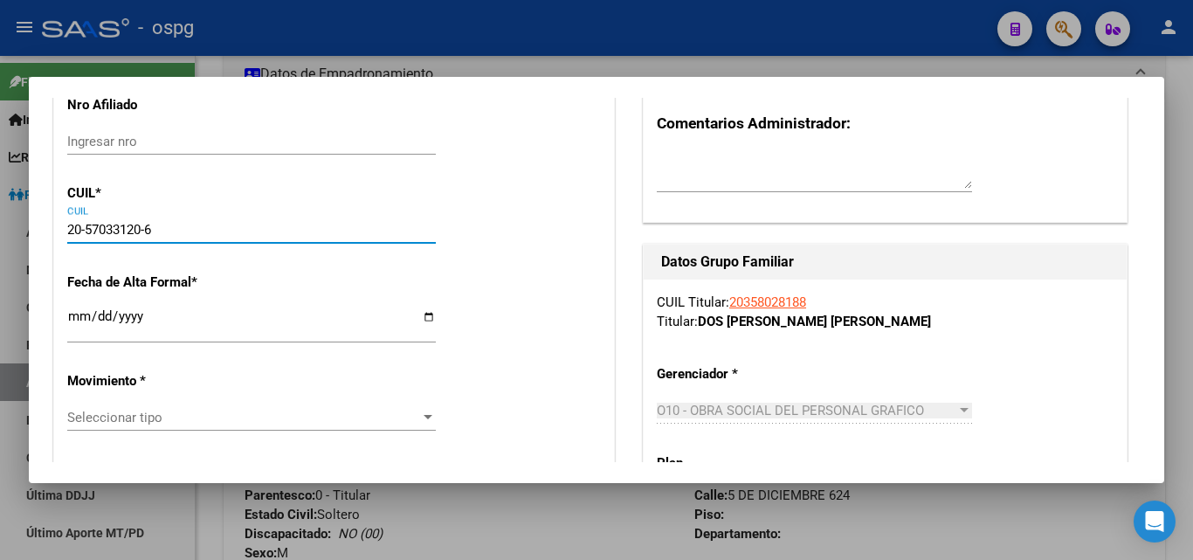
type input "20-57033120-6"
click at [80, 315] on input "Ingresar fecha" at bounding box center [251, 323] width 368 height 28
click at [80, 319] on input "Ingresar fecha" at bounding box center [251, 323] width 368 height 28
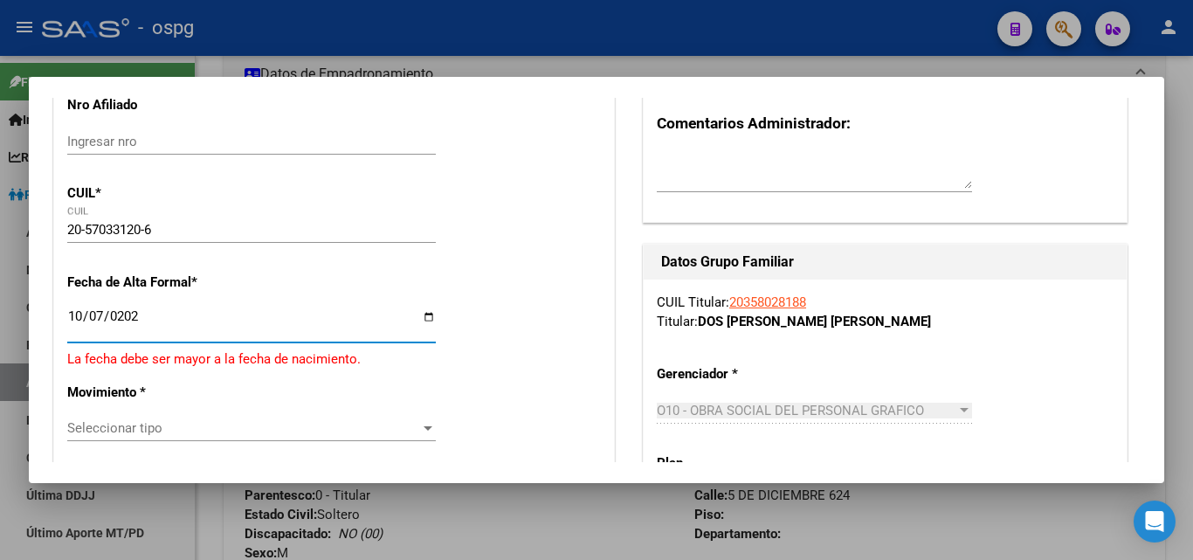
type input "[DATE]"
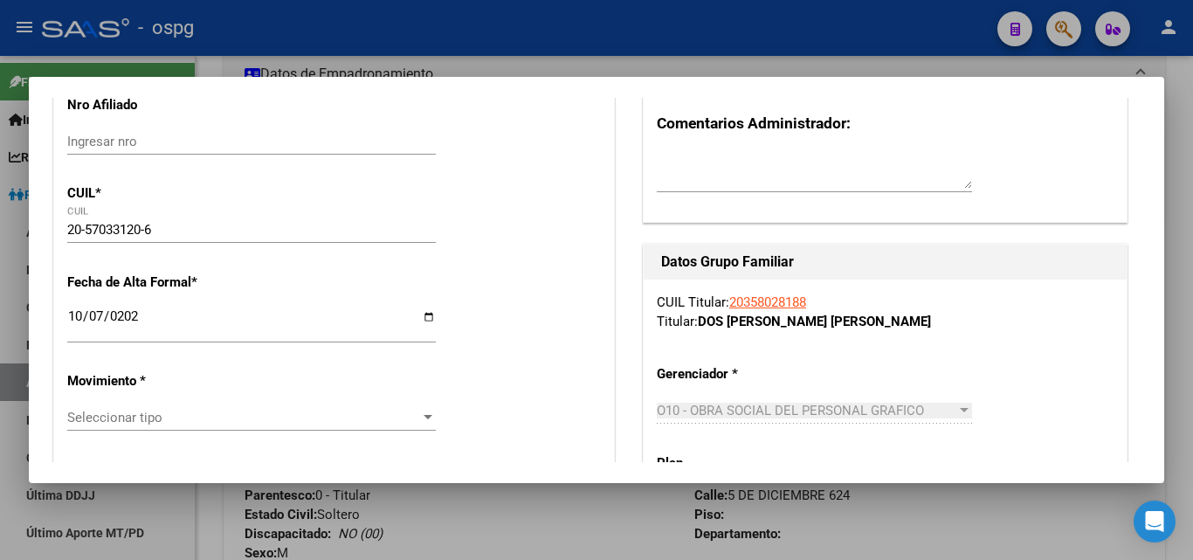
click at [264, 412] on div "Seleccionar tipo Seleccionar tipo" at bounding box center [251, 417] width 368 height 26
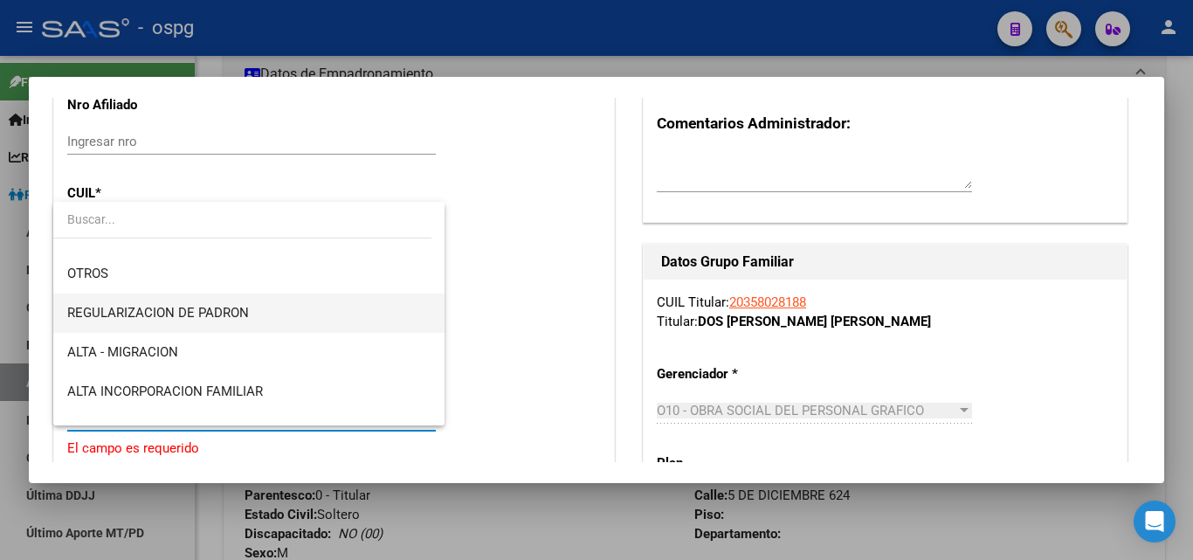
scroll to position [175, 0]
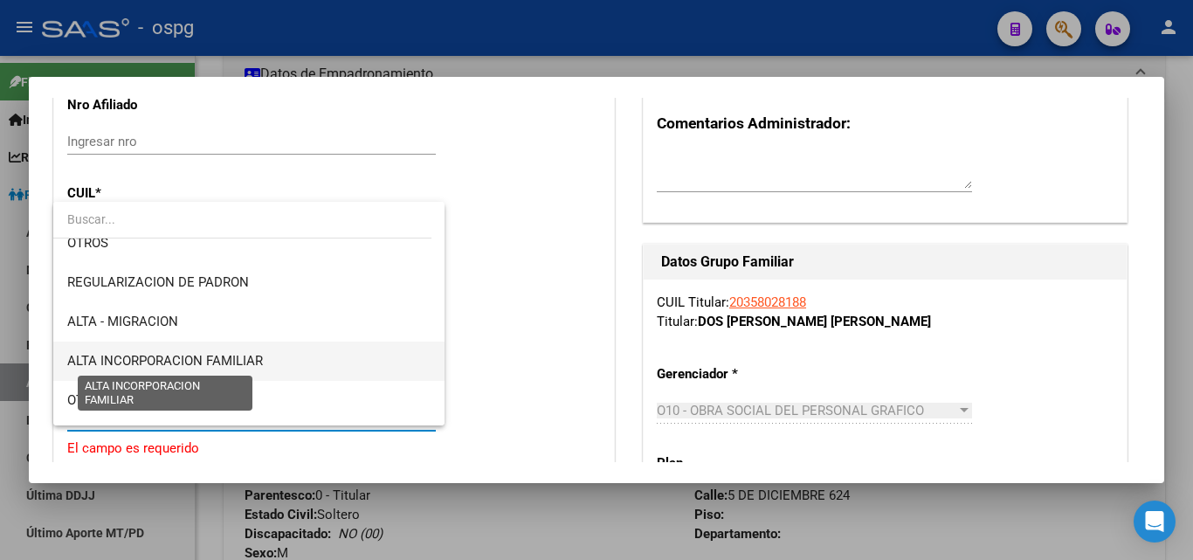
click at [235, 358] on span "ALTA INCORPORACION FAMILIAR" at bounding box center [165, 361] width 196 height 16
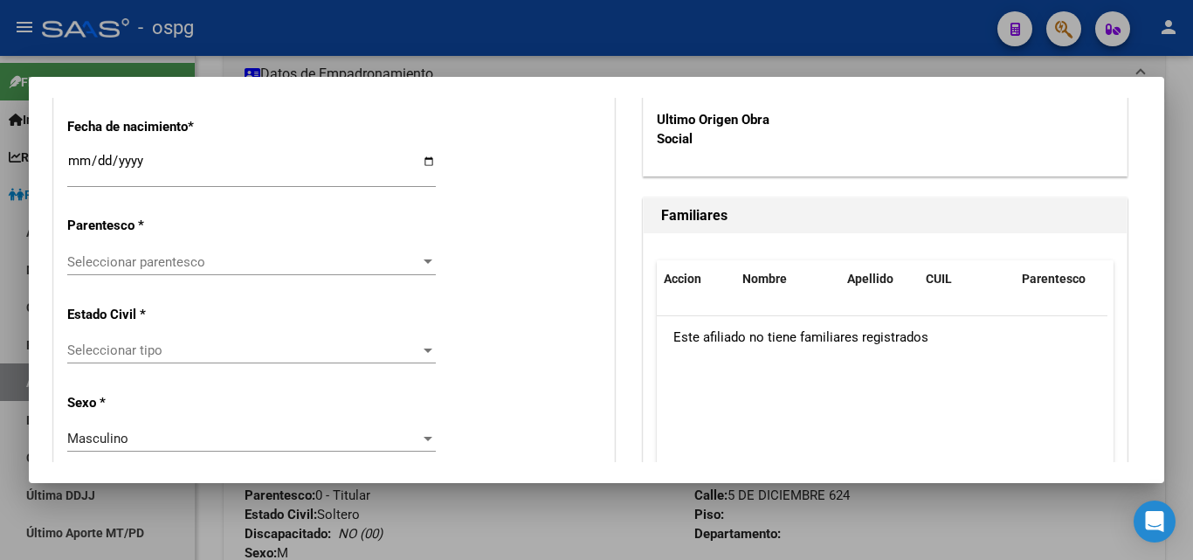
scroll to position [961, 0]
click at [249, 252] on span "Seleccionar parentesco" at bounding box center [243, 260] width 353 height 16
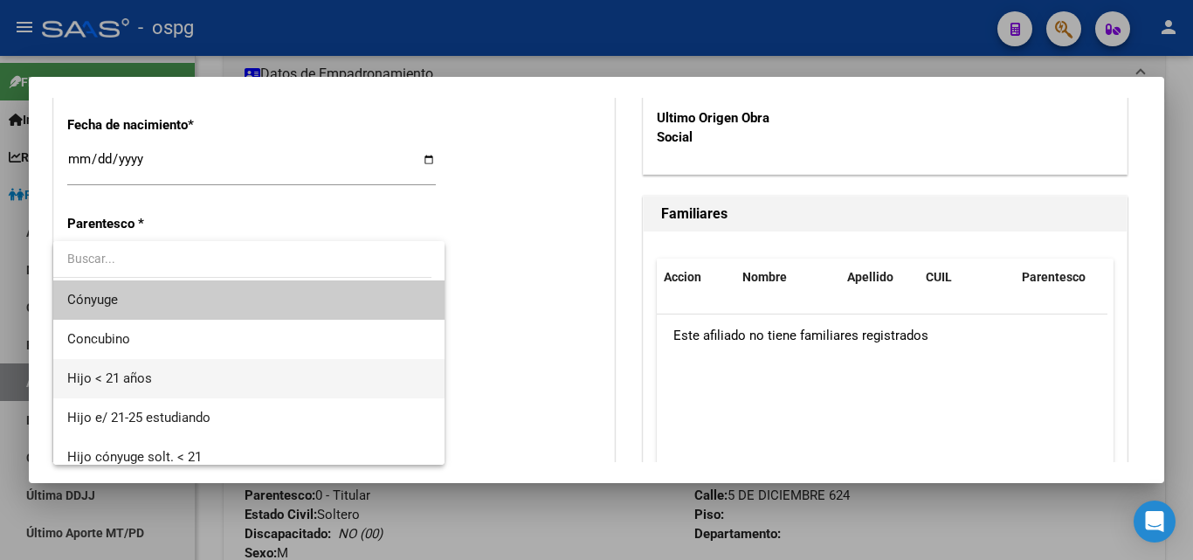
click at [218, 370] on span "Hijo < 21 años" at bounding box center [248, 378] width 363 height 39
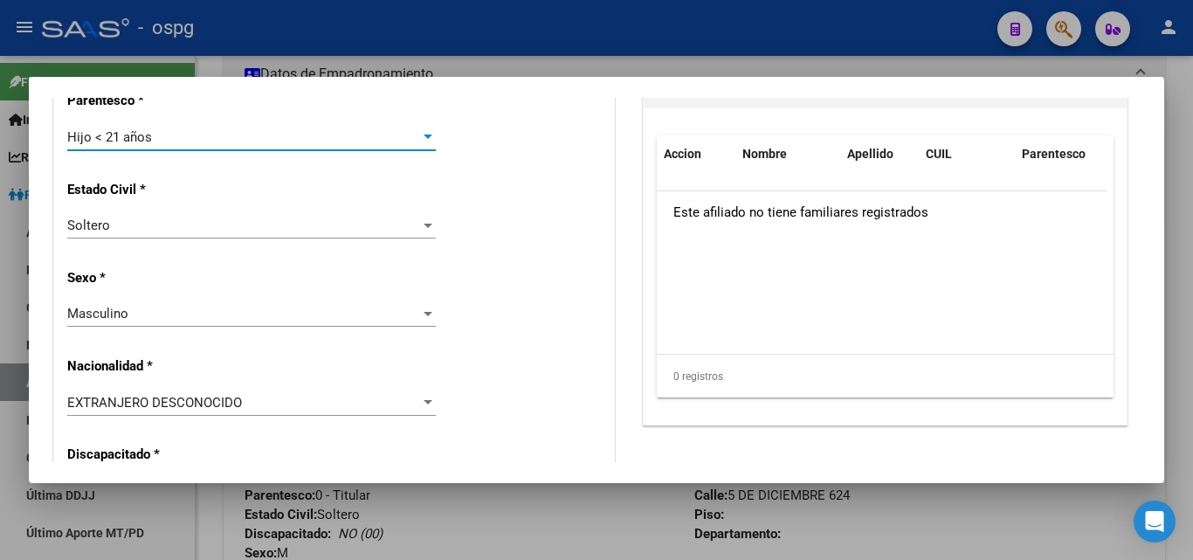
scroll to position [1135, 0]
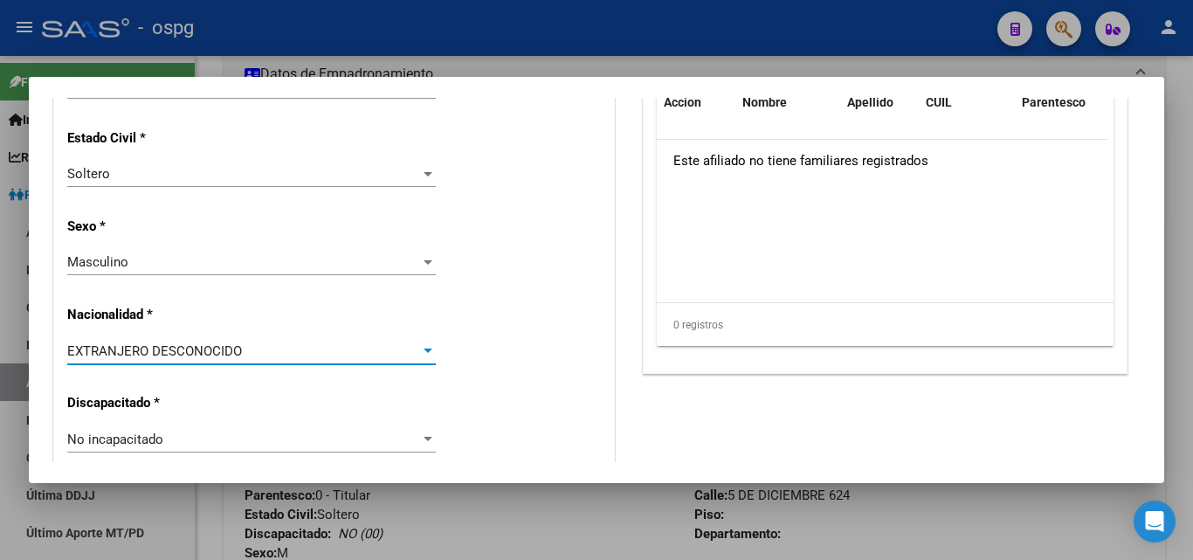
click at [297, 355] on div "EXTRANJERO DESCONOCIDO" at bounding box center [243, 351] width 353 height 16
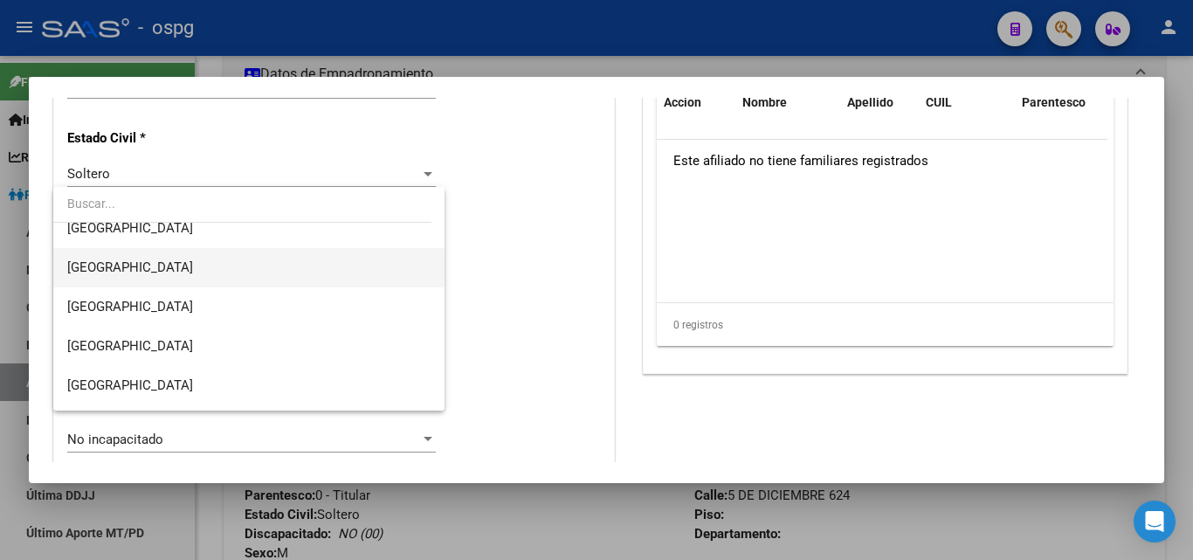
scroll to position [262, 0]
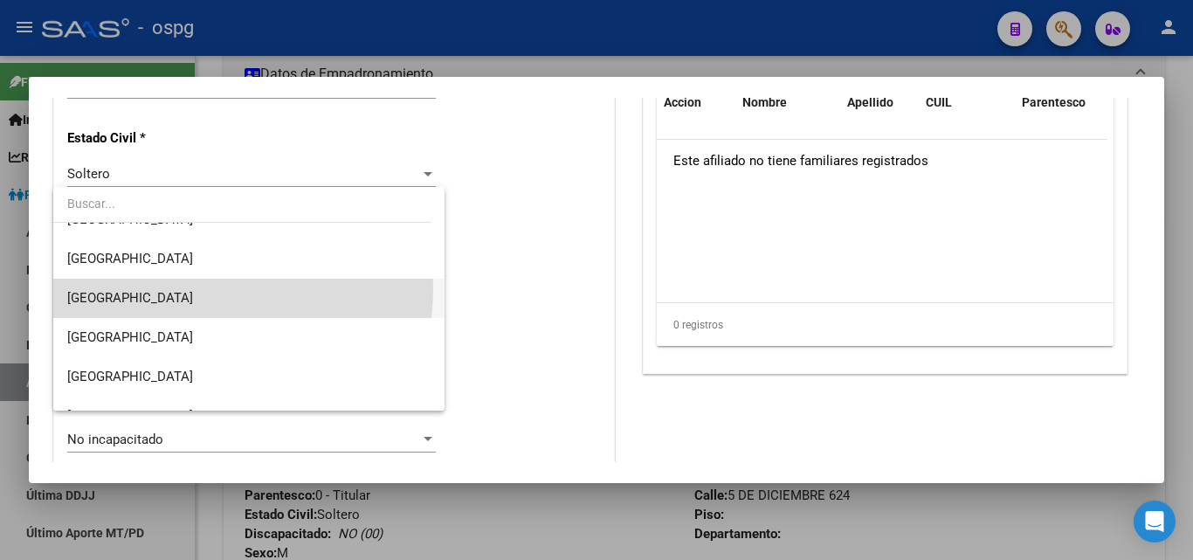
click at [153, 286] on span "[GEOGRAPHIC_DATA]" at bounding box center [248, 298] width 363 height 39
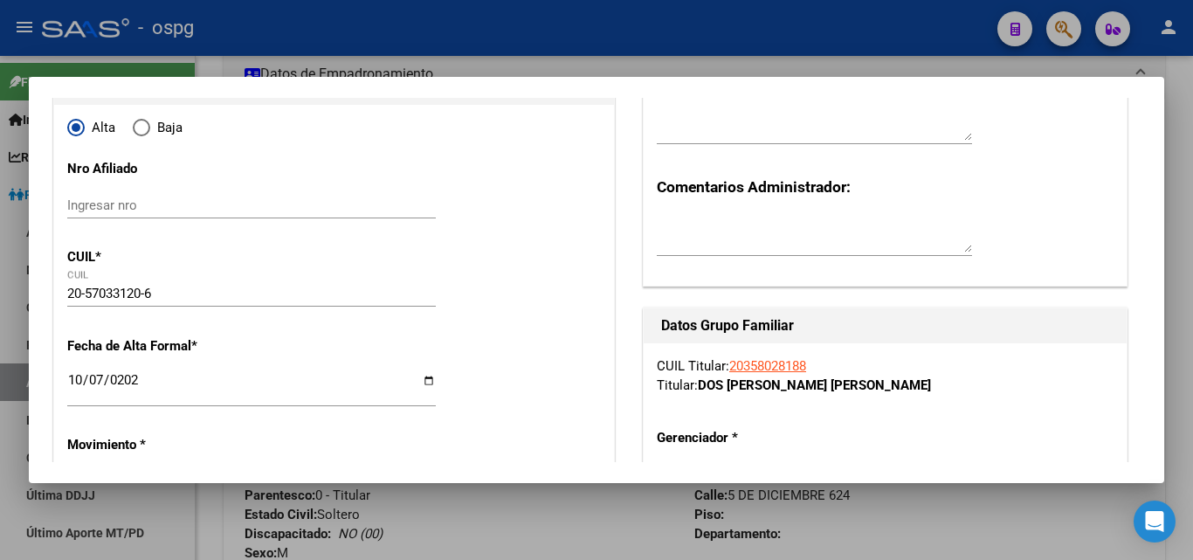
scroll to position [0, 0]
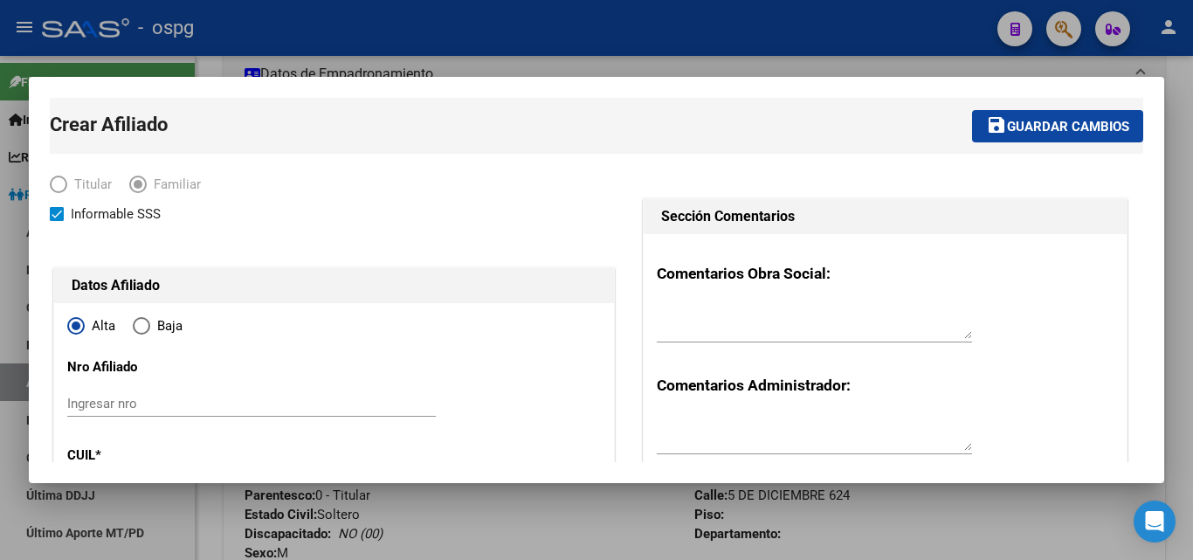
click at [1082, 133] on span "Guardar cambios" at bounding box center [1068, 127] width 122 height 16
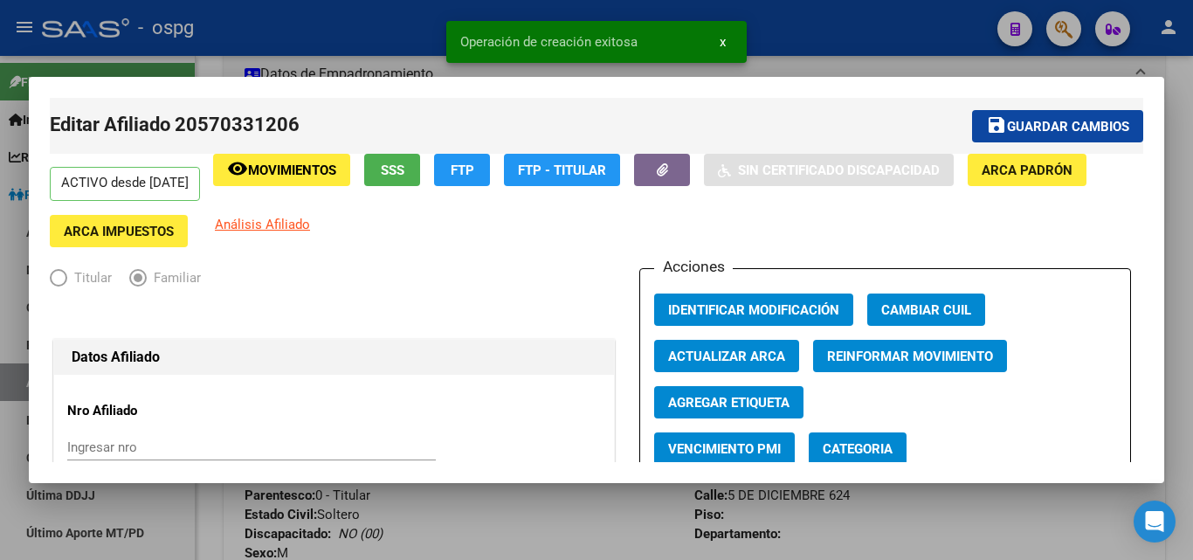
click at [1177, 193] on div at bounding box center [596, 280] width 1193 height 560
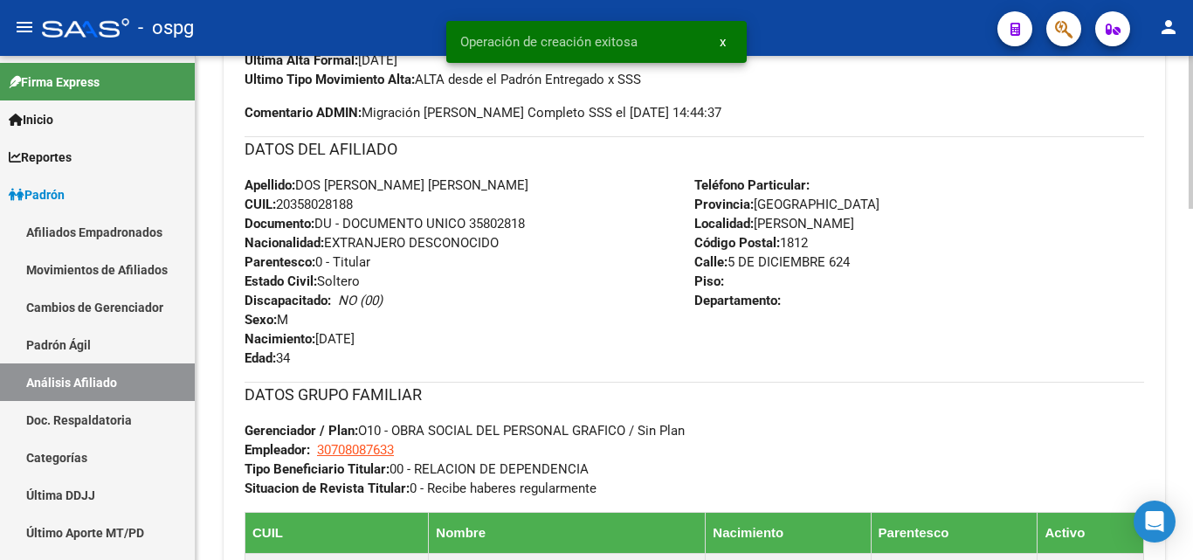
drag, startPoint x: 932, startPoint y: 310, endPoint x: 970, endPoint y: 214, distance: 103.5
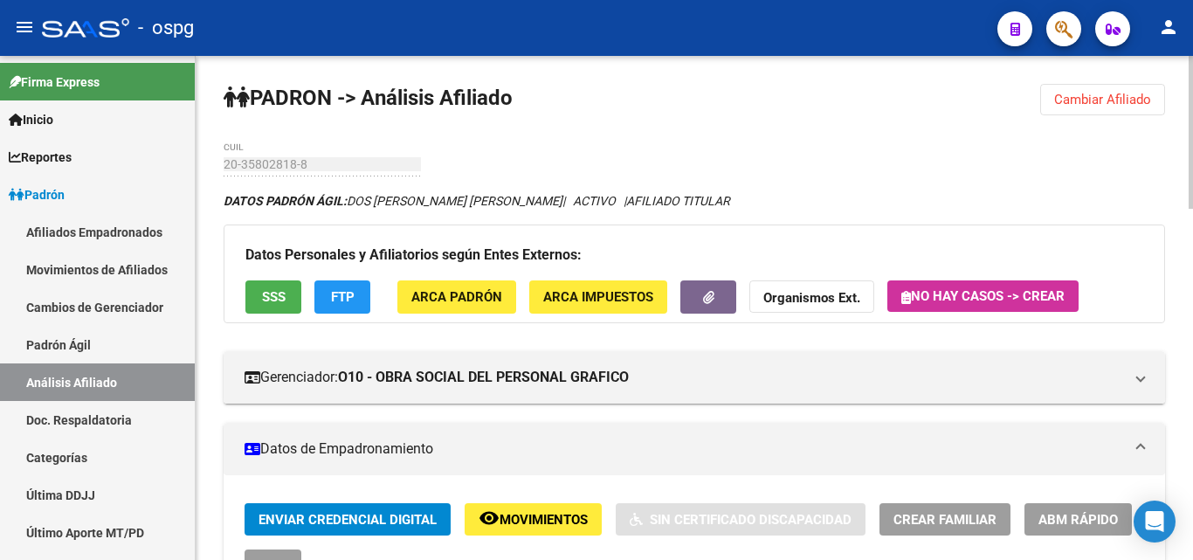
click at [1107, 103] on span "Cambiar Afiliado" at bounding box center [1102, 100] width 97 height 16
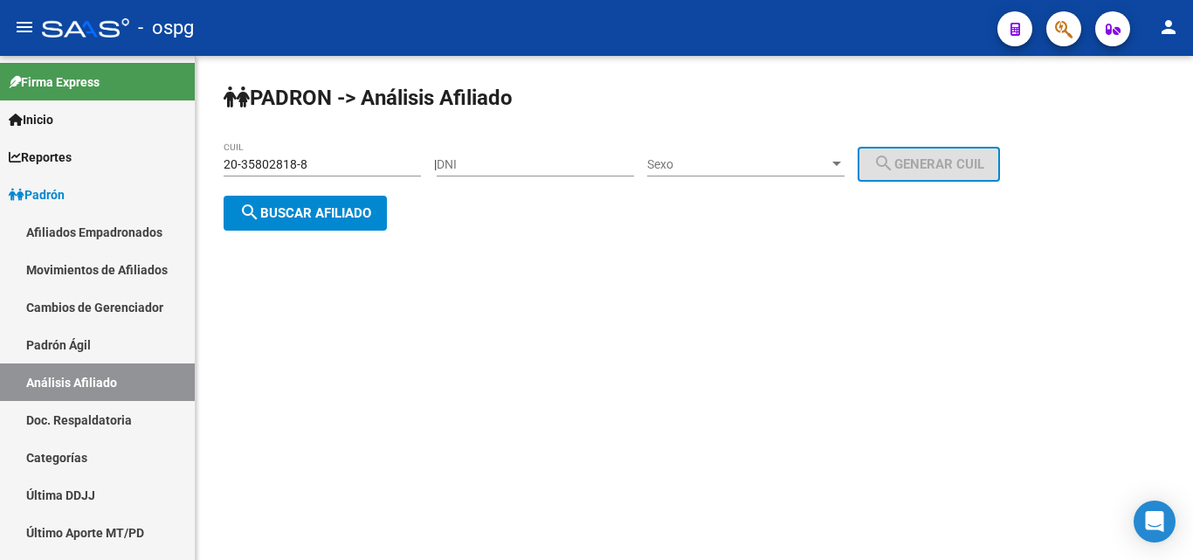
click at [354, 209] on span "search Buscar afiliado" at bounding box center [305, 213] width 132 height 16
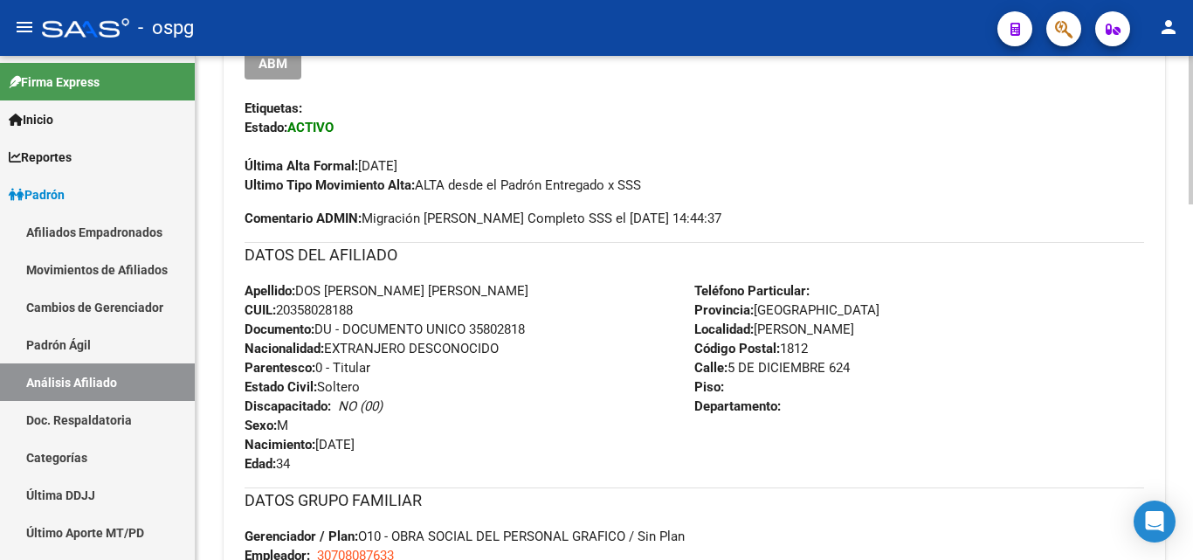
scroll to position [330, 0]
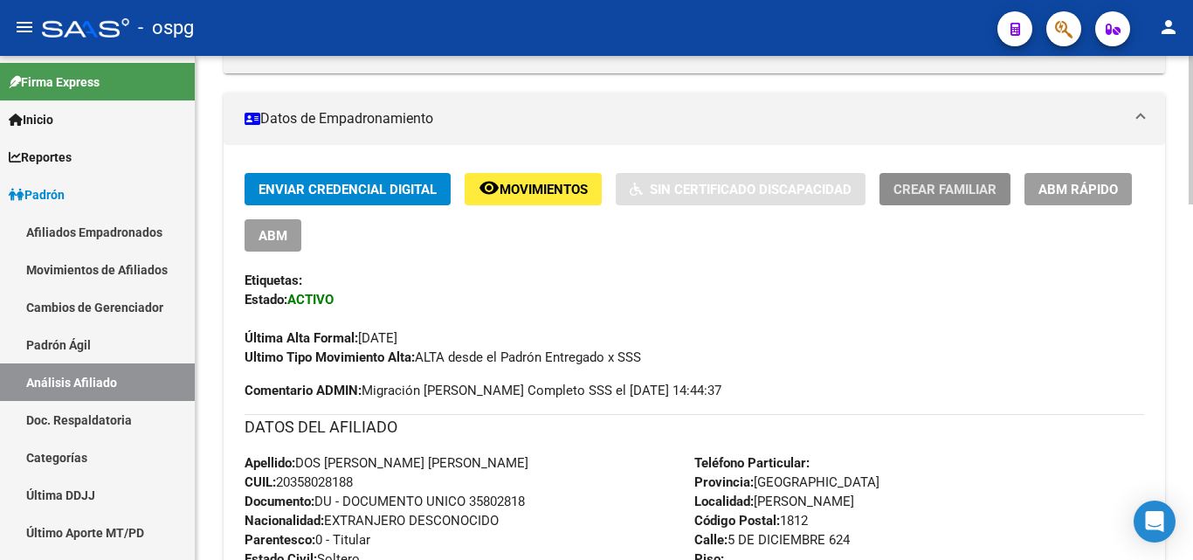
click at [972, 190] on span "Crear Familiar" at bounding box center [944, 190] width 103 height 16
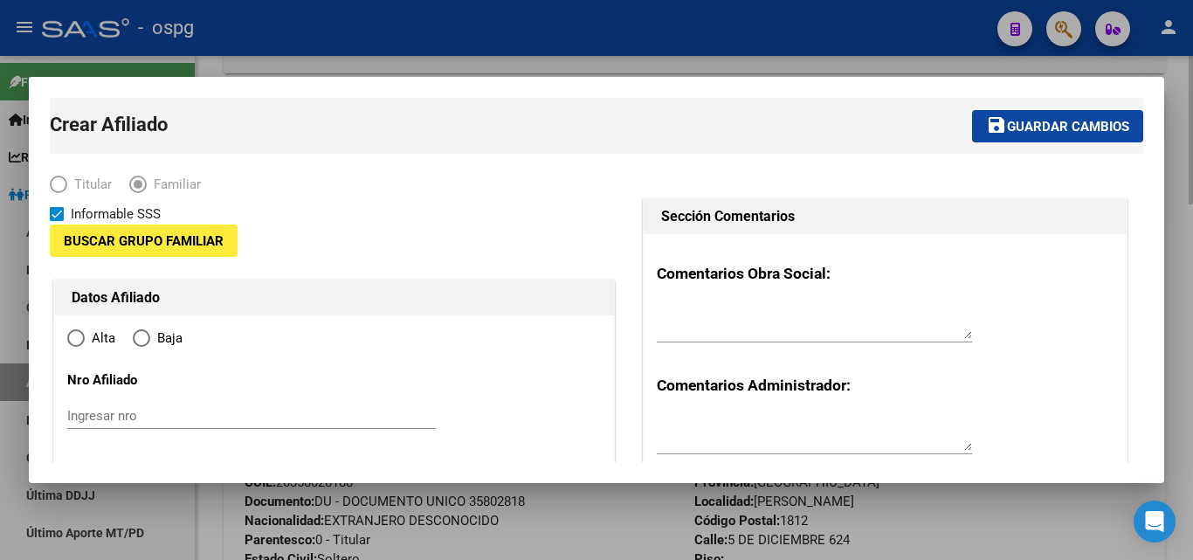
type input "30-70808763-3"
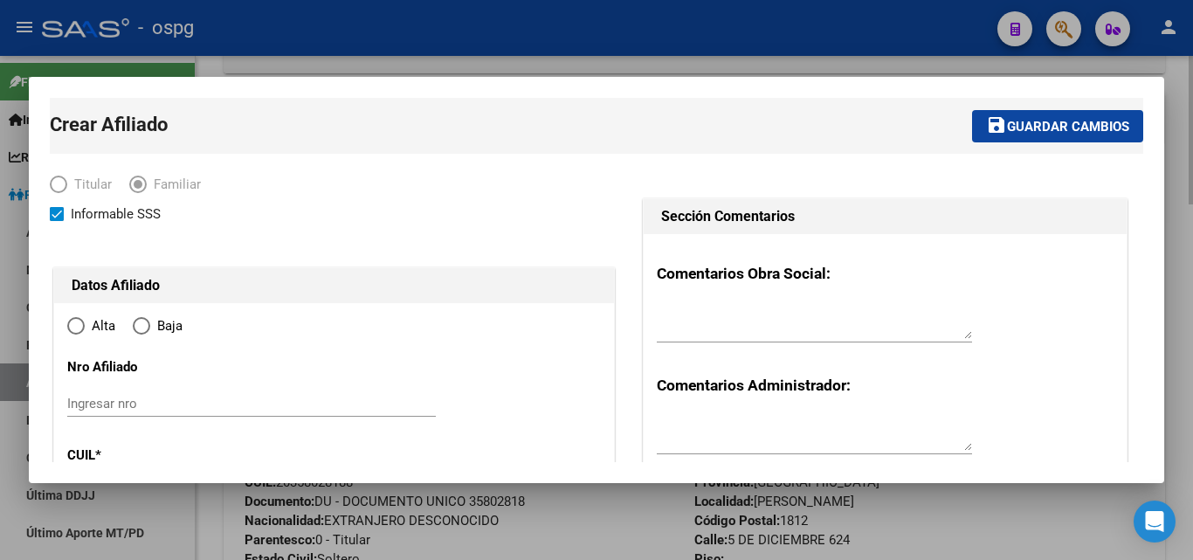
type input "[PERSON_NAME]"
type input "1812"
type input "5 DE DICIEMBRE 624"
radio input "true"
type input "30-70808763-3"
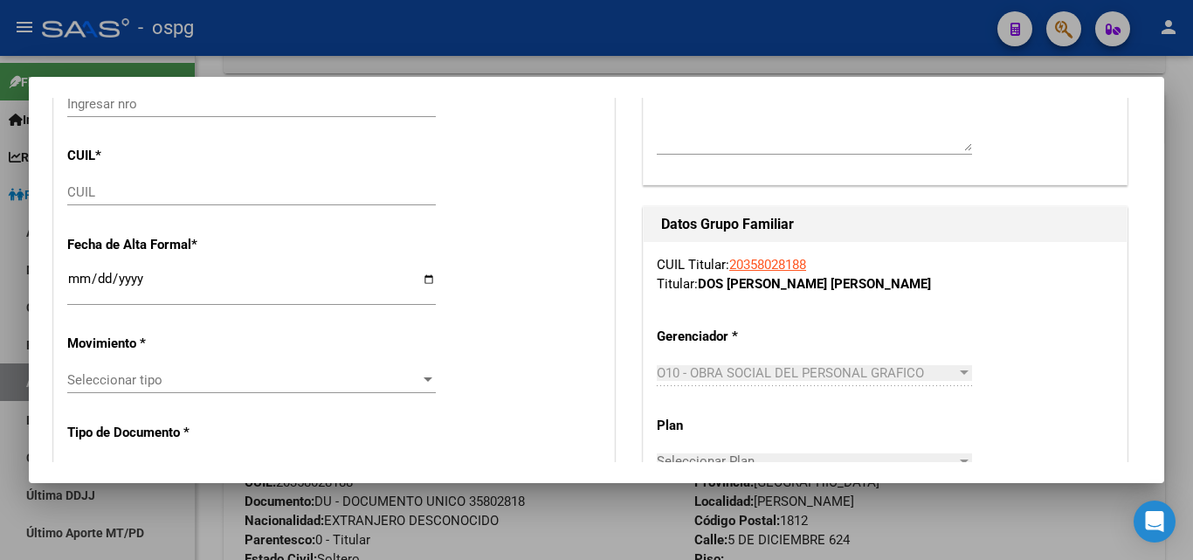
scroll to position [349, 0]
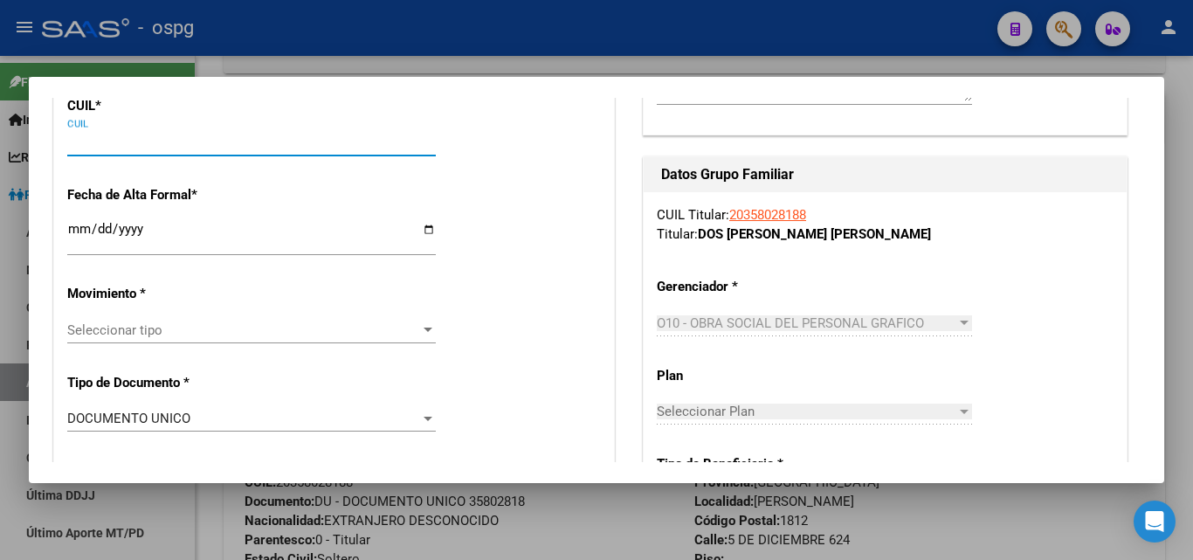
click at [123, 136] on input "CUIL" at bounding box center [251, 142] width 368 height 16
type input "20-59275989-7"
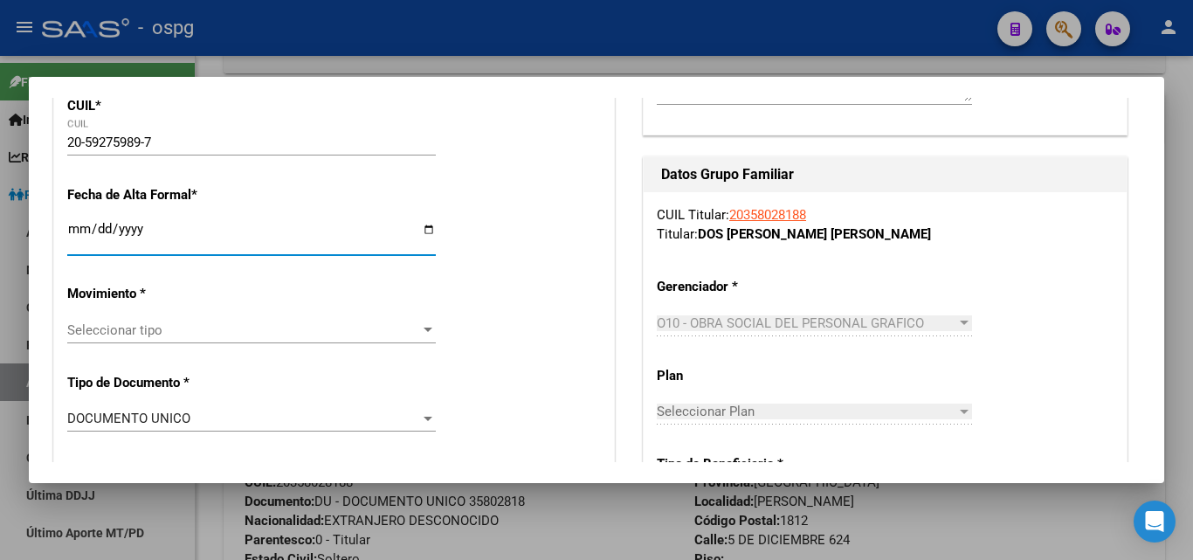
click at [72, 234] on input "Ingresar fecha" at bounding box center [251, 236] width 368 height 28
type input "59275989"
type input "DOS SANTOS"
type input "[PERSON_NAME]"
type input "[DATE]"
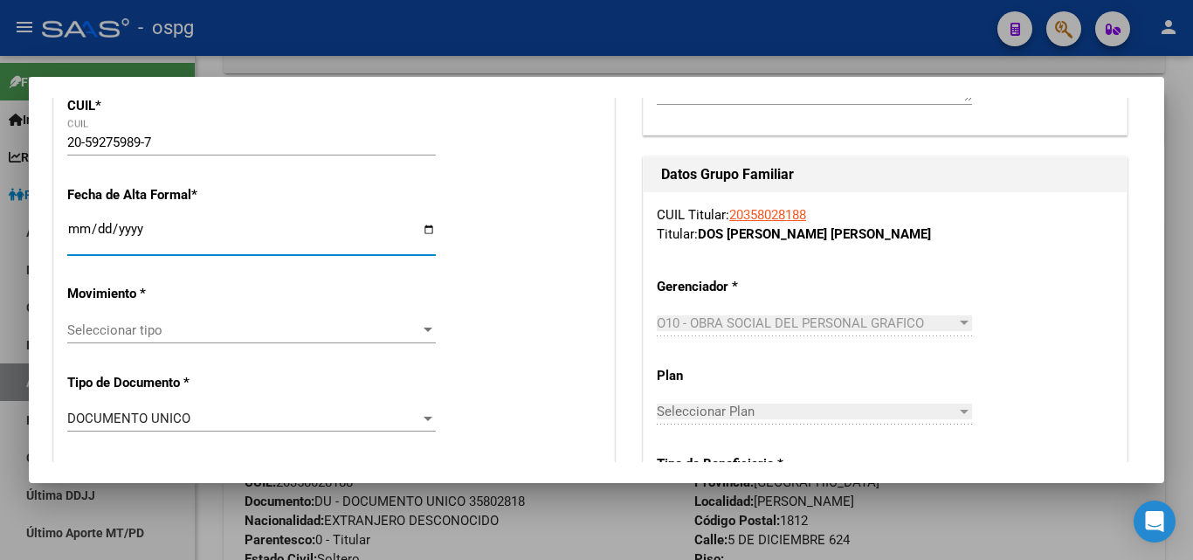
type input "[PERSON_NAME]"
type input "5 DE DICIEMBRE"
type input "624"
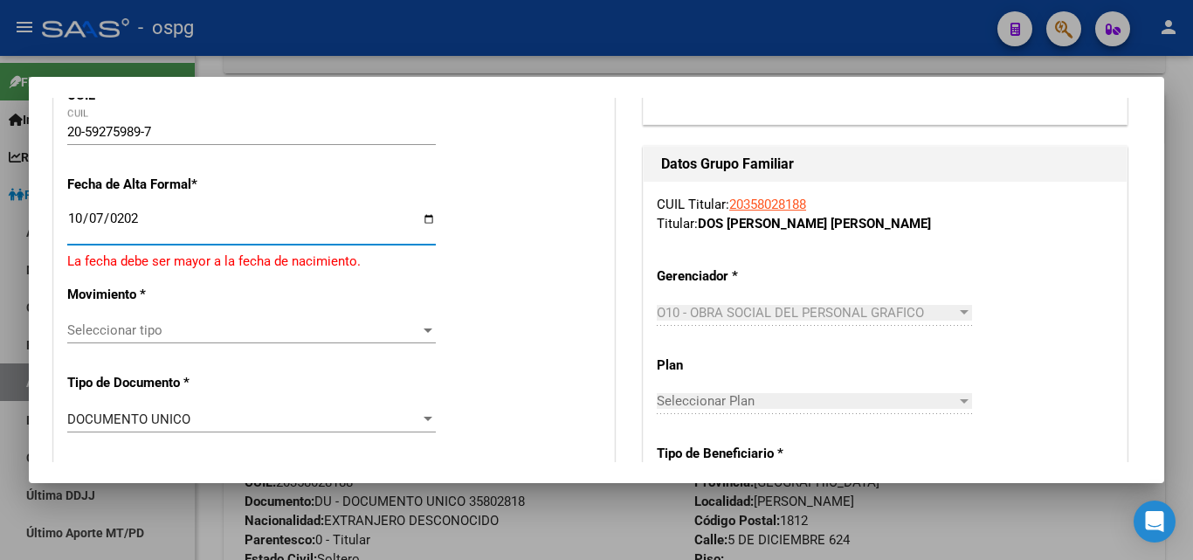
type input "[DATE]"
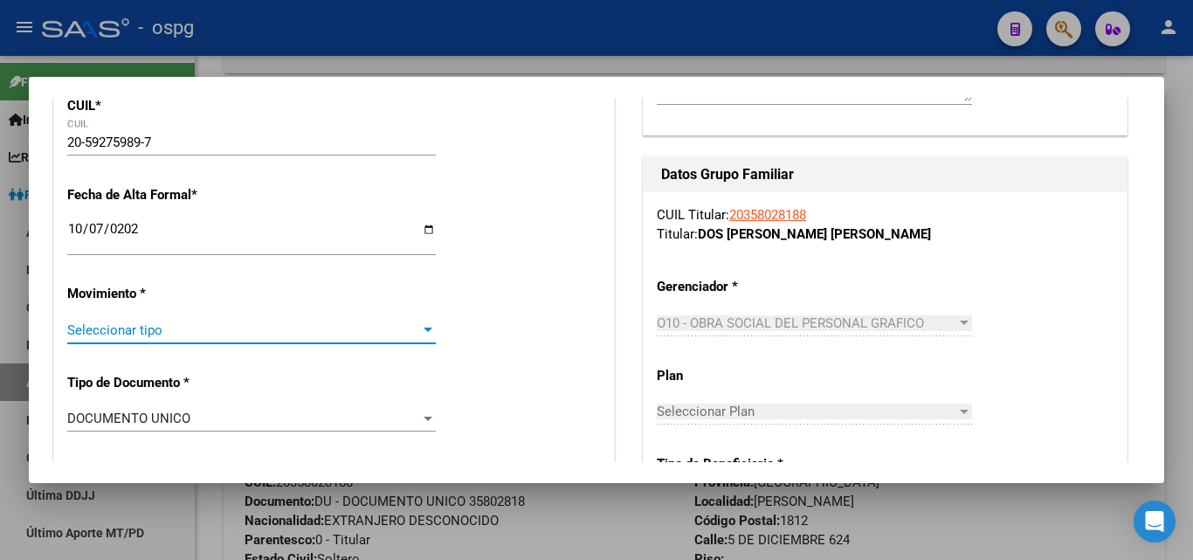
click at [185, 331] on span "Seleccionar tipo" at bounding box center [243, 330] width 353 height 16
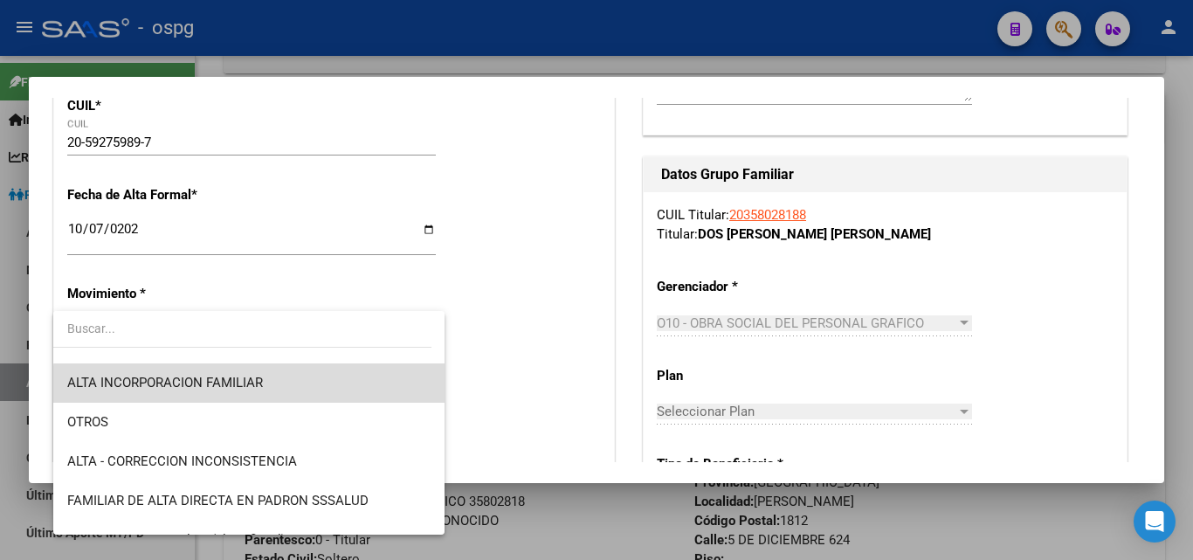
click at [255, 392] on span "ALTA INCORPORACION FAMILIAR" at bounding box center [248, 382] width 363 height 39
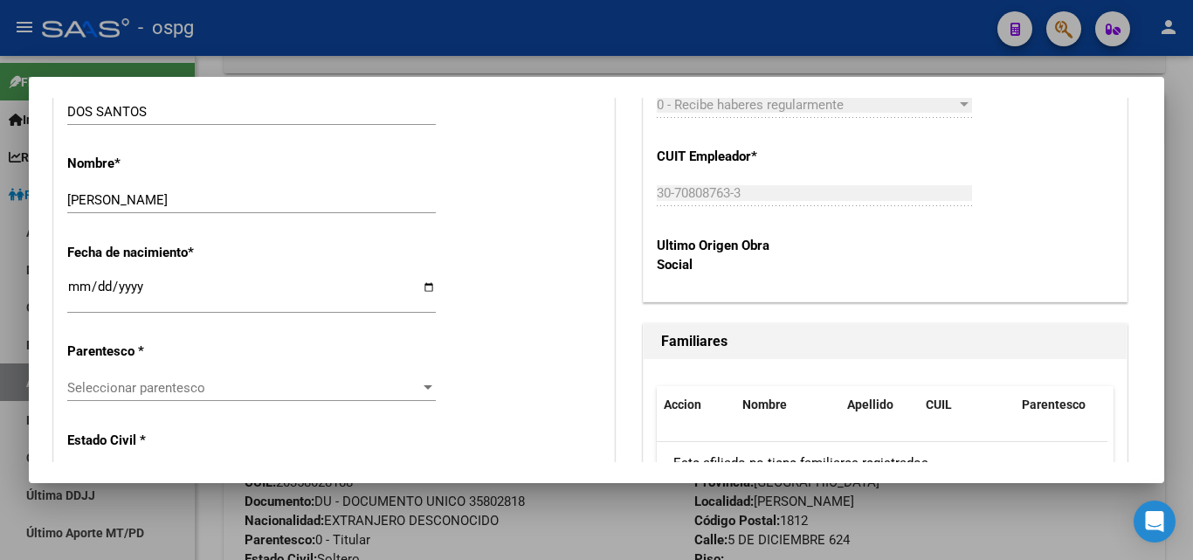
scroll to position [873, 0]
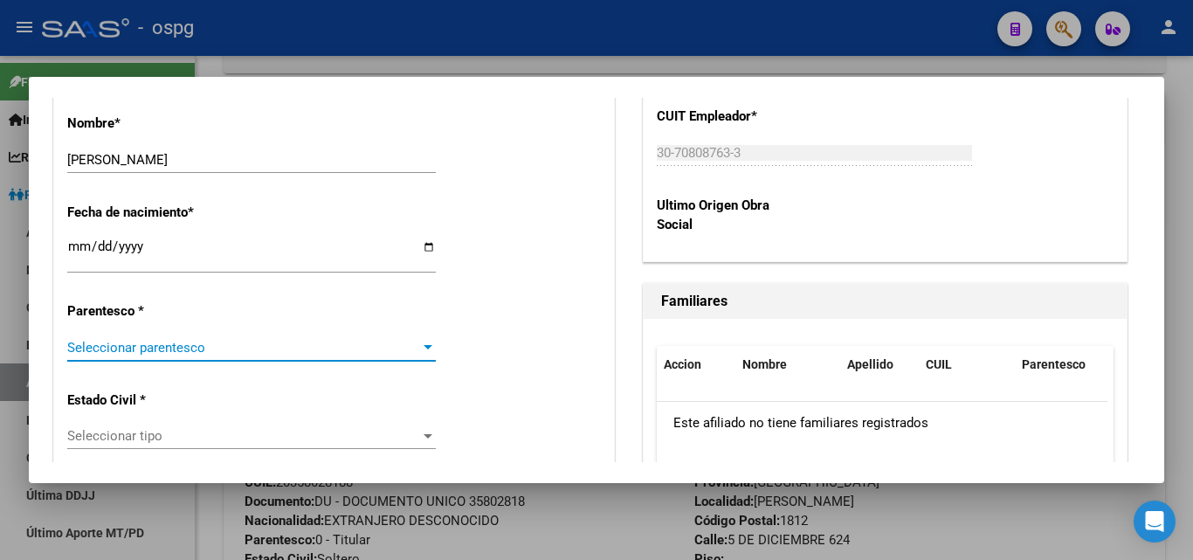
click at [221, 348] on span "Seleccionar parentesco" at bounding box center [243, 348] width 353 height 16
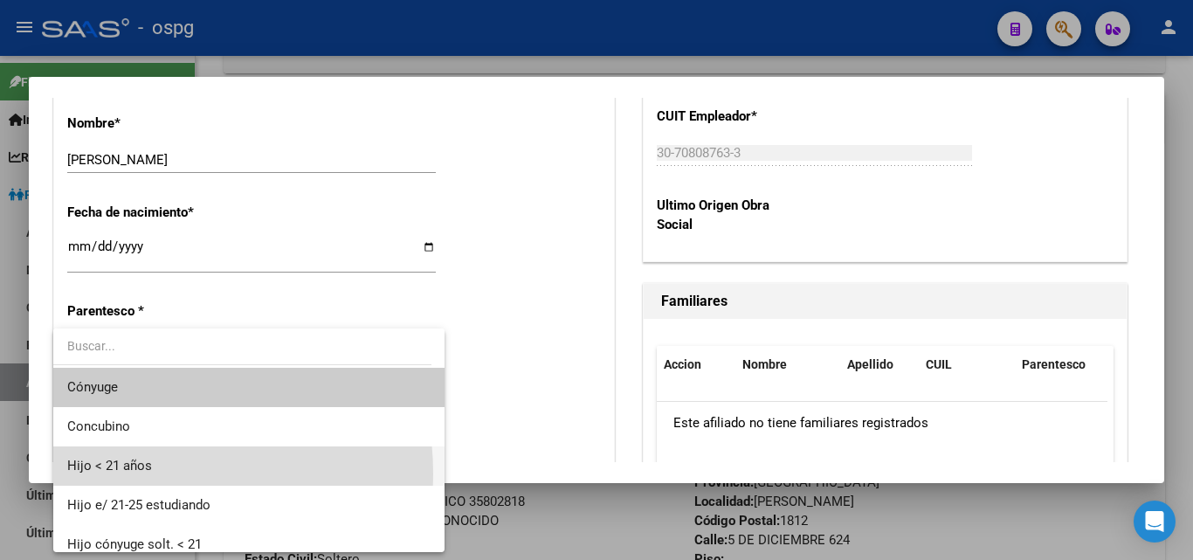
drag, startPoint x: 114, startPoint y: 474, endPoint x: 117, endPoint y: 459, distance: 15.1
click at [116, 469] on span "Hijo < 21 años" at bounding box center [248, 465] width 363 height 39
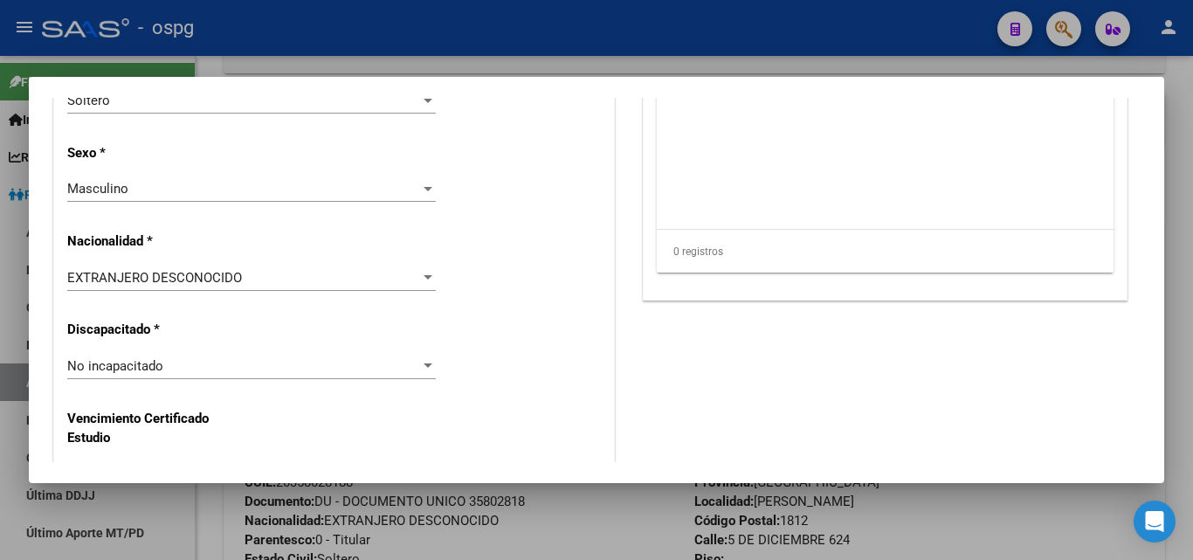
scroll to position [1222, 0]
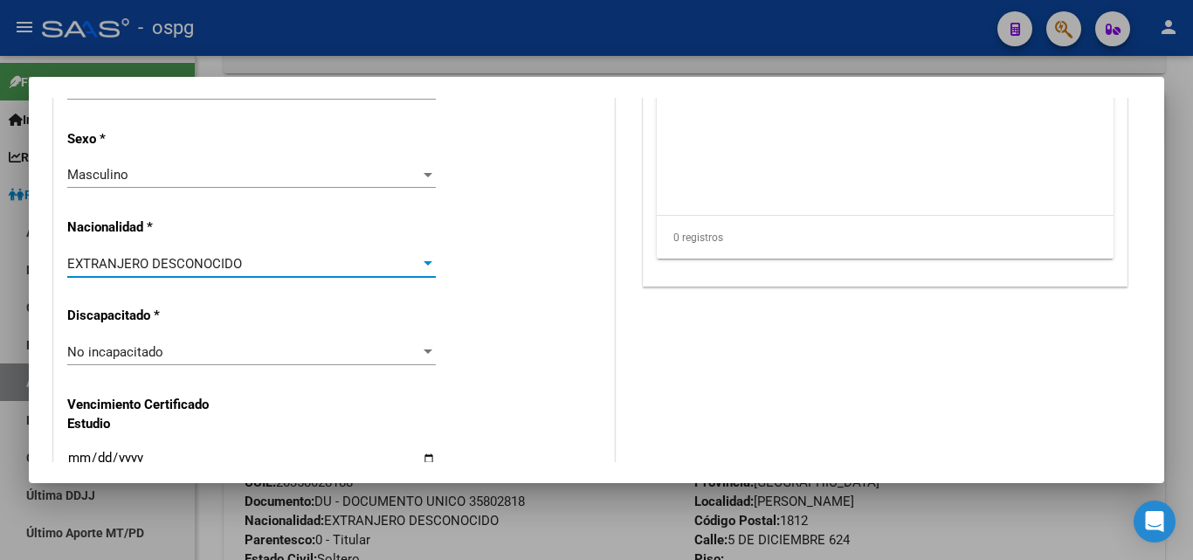
drag, startPoint x: 203, startPoint y: 259, endPoint x: 219, endPoint y: 266, distance: 17.2
click at [219, 266] on span "EXTRANJERO DESCONOCIDO" at bounding box center [154, 264] width 175 height 16
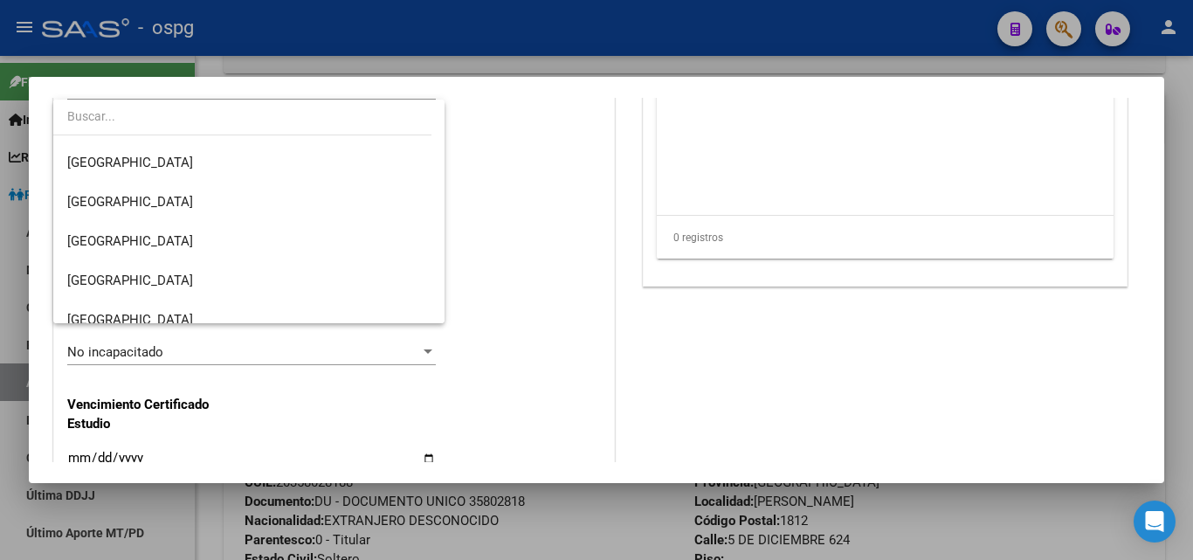
scroll to position [262, 0]
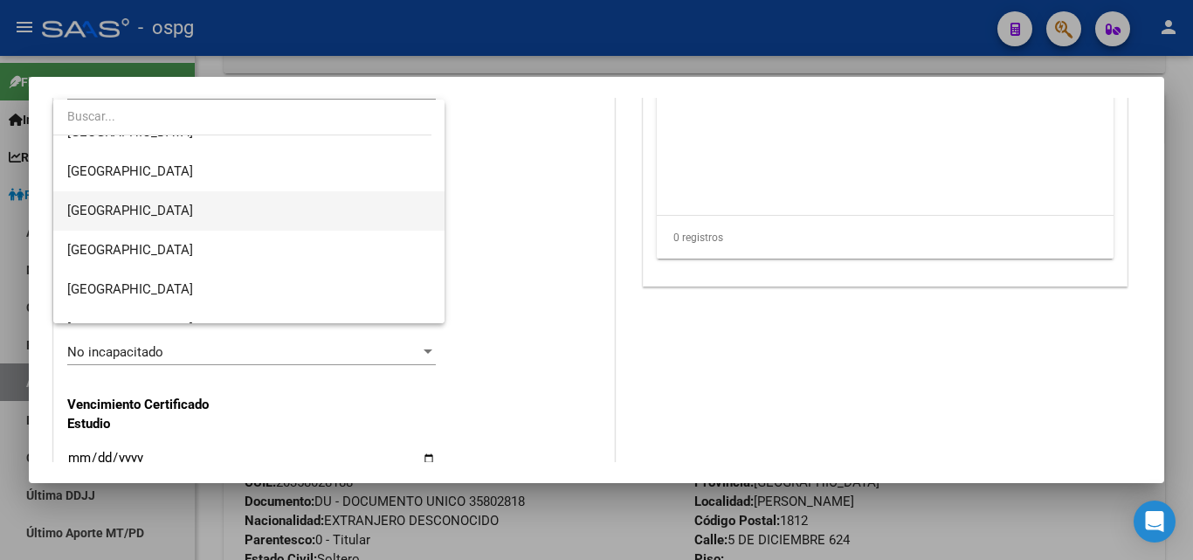
click at [119, 201] on span "[GEOGRAPHIC_DATA]" at bounding box center [248, 210] width 363 height 39
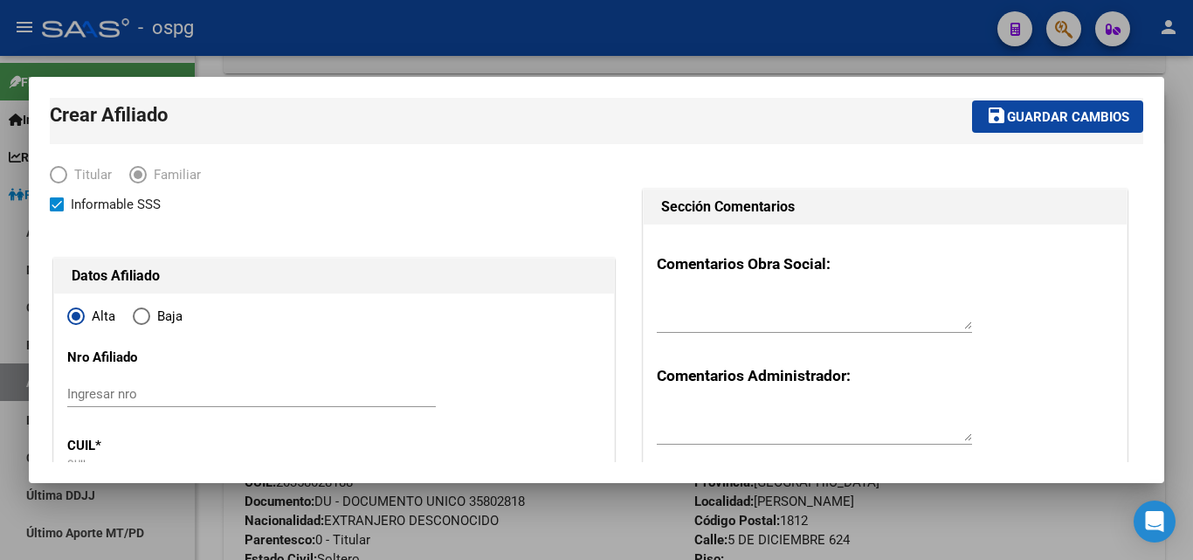
scroll to position [0, 0]
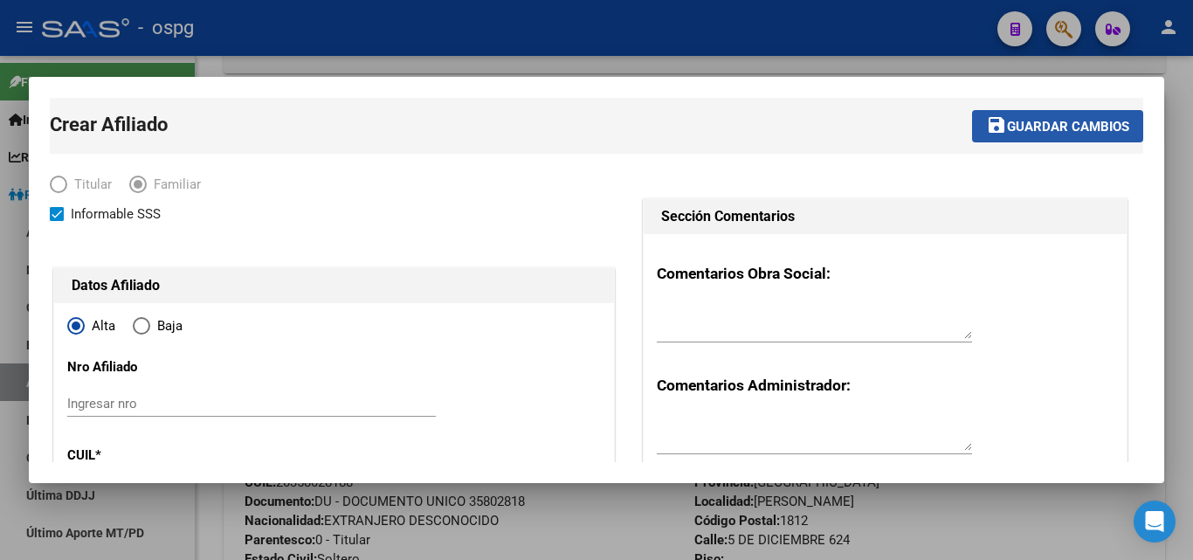
click at [1069, 129] on span "Guardar cambios" at bounding box center [1068, 127] width 122 height 16
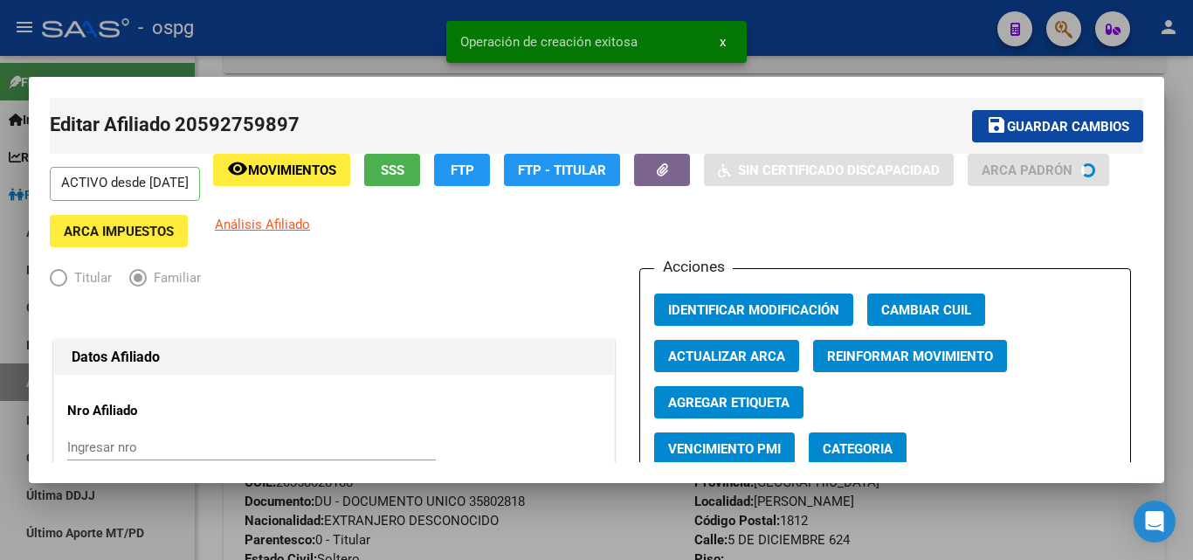
click at [1182, 189] on div at bounding box center [596, 280] width 1193 height 560
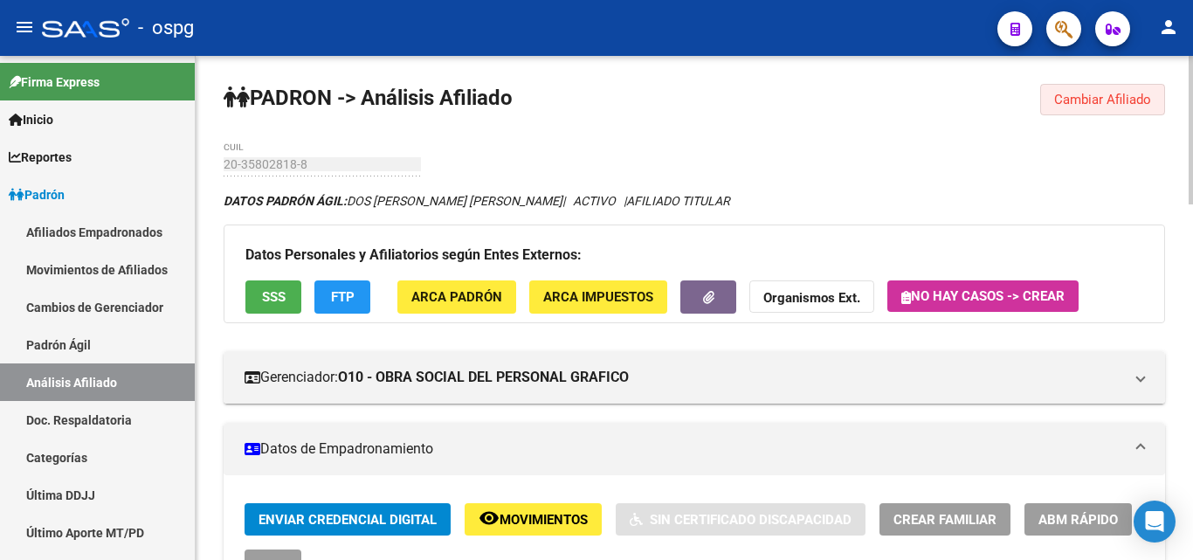
drag, startPoint x: 1122, startPoint y: 93, endPoint x: 1133, endPoint y: 95, distance: 10.8
click at [1123, 91] on button "Cambiar Afiliado" at bounding box center [1102, 99] width 125 height 31
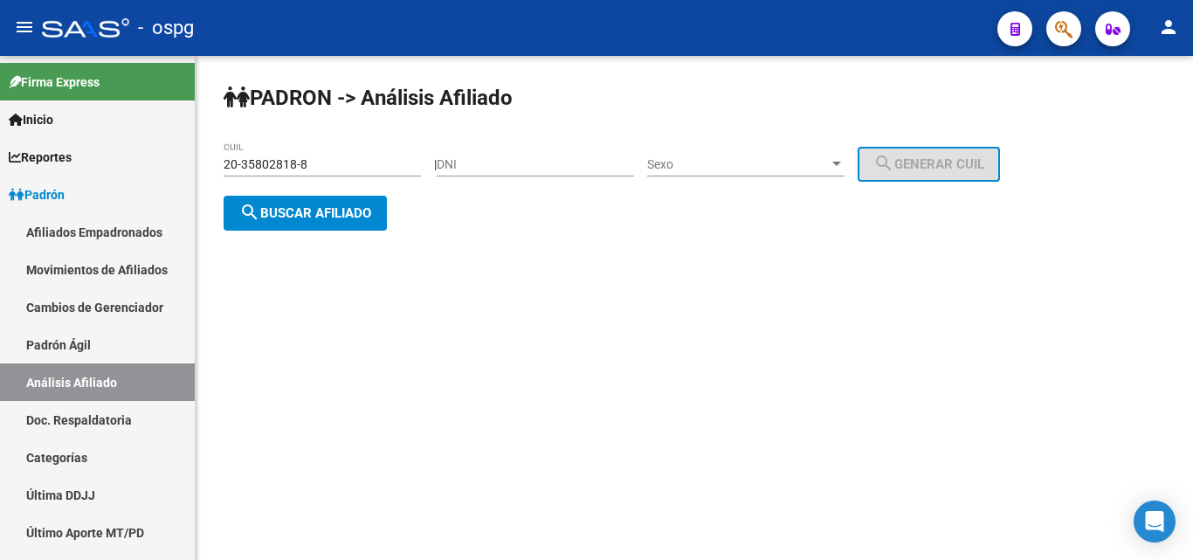
click at [341, 218] on span "search Buscar afiliado" at bounding box center [305, 213] width 132 height 16
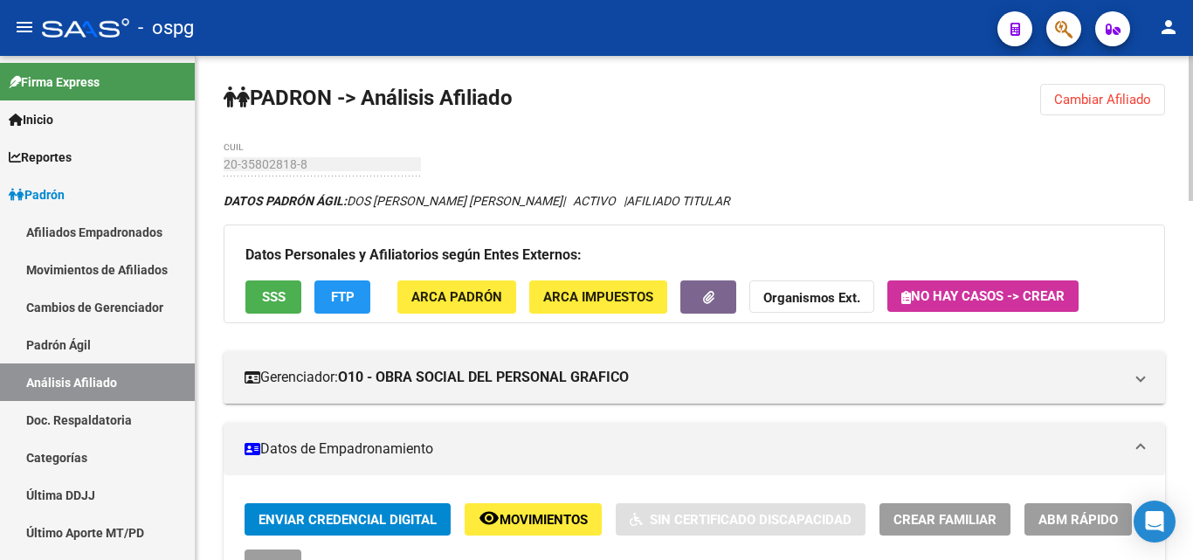
click at [1069, 108] on button "Cambiar Afiliado" at bounding box center [1102, 99] width 125 height 31
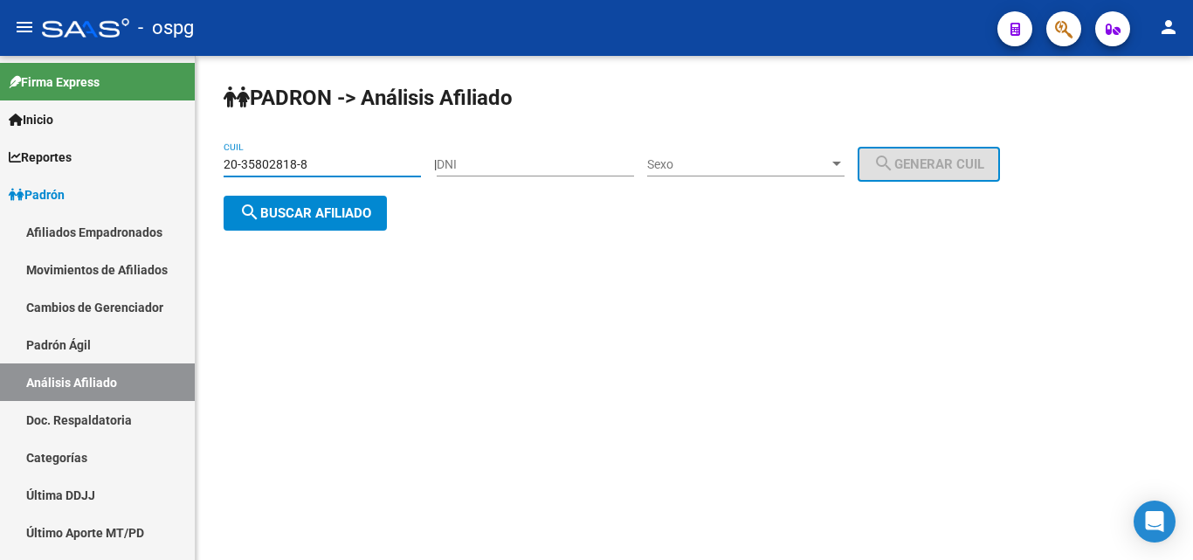
drag, startPoint x: 145, startPoint y: 161, endPoint x: 210, endPoint y: 165, distance: 65.6
click at [125, 166] on mat-sidenav-container "Firma Express Inicio Calendario SSS Instructivos Contacto OS Reportes Ingresos …" at bounding box center [596, 308] width 1193 height 504
drag, startPoint x: 315, startPoint y: 163, endPoint x: 272, endPoint y: 159, distance: 43.0
click at [157, 155] on mat-sidenav-container "Firma Express Inicio Calendario SSS Instructivos Contacto OS Reportes Ingresos …" at bounding box center [596, 308] width 1193 height 504
paste input "24122221"
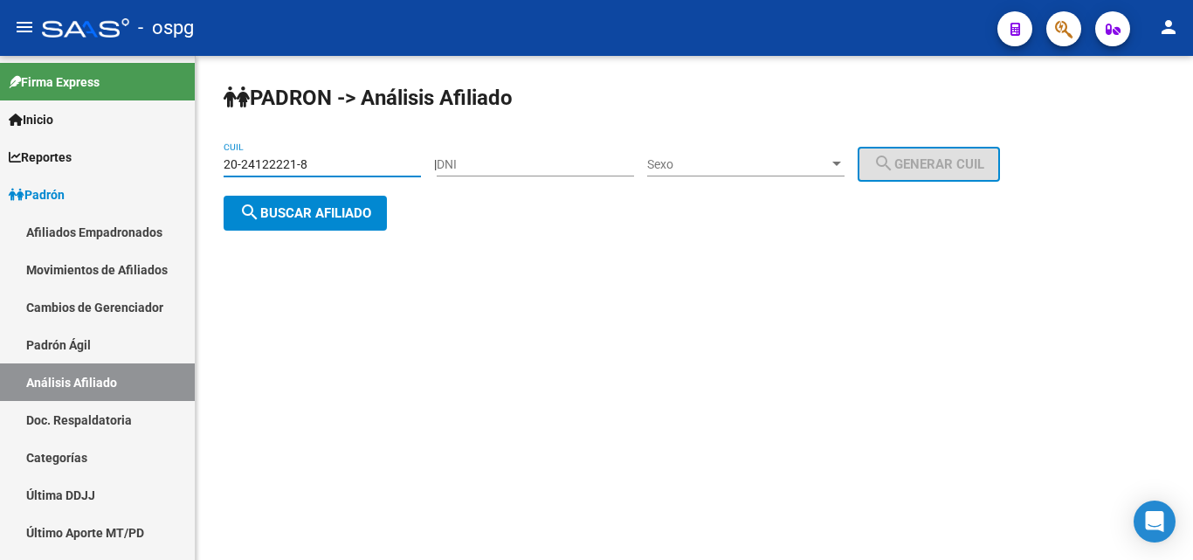
type input "20-24122221-8"
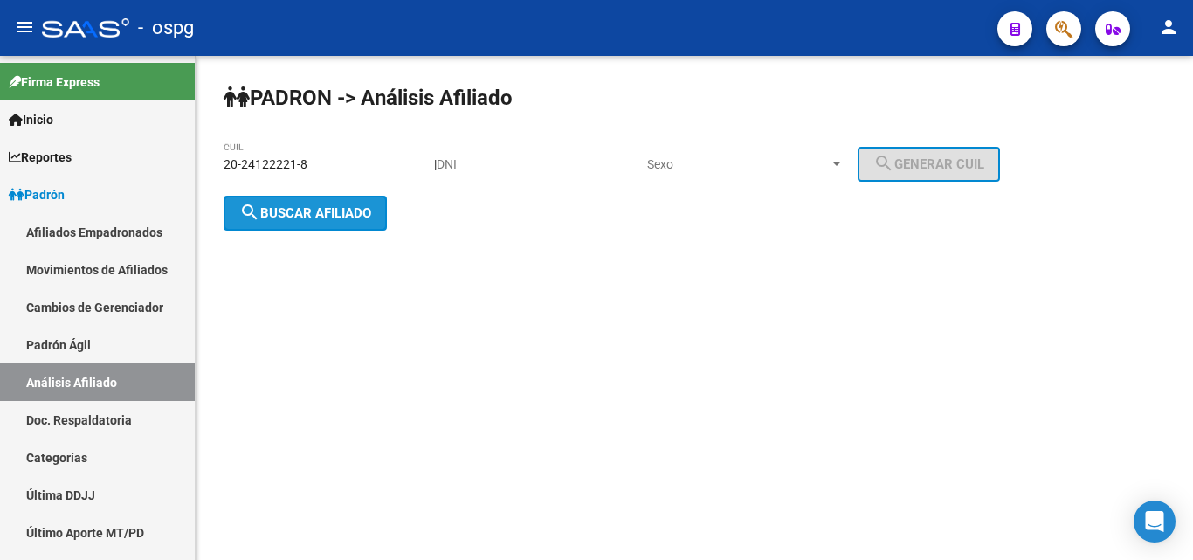
click at [316, 209] on span "search Buscar afiliado" at bounding box center [305, 213] width 132 height 16
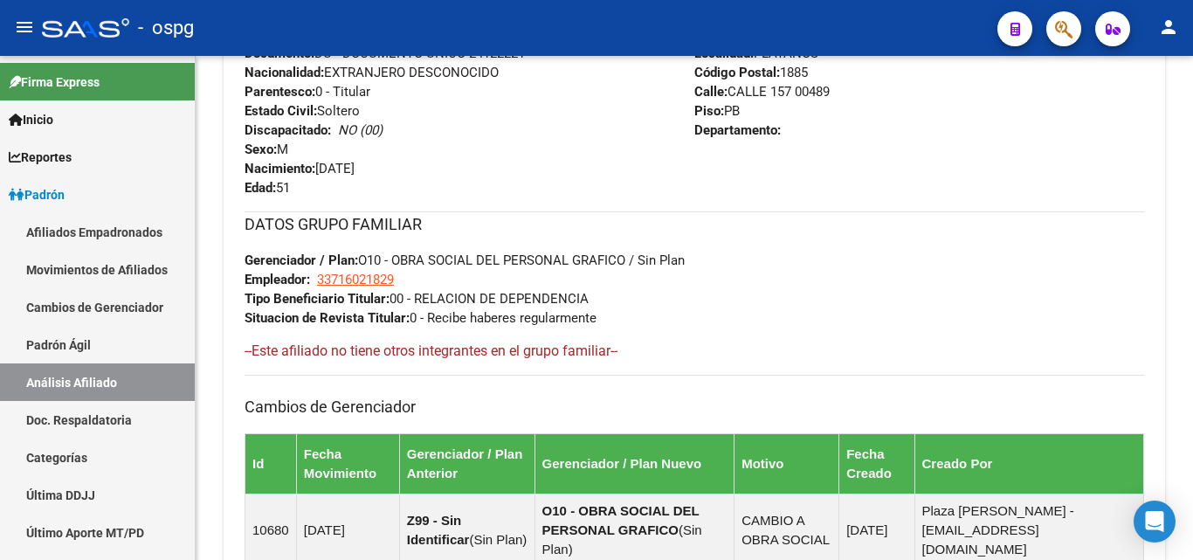
scroll to position [1095, 0]
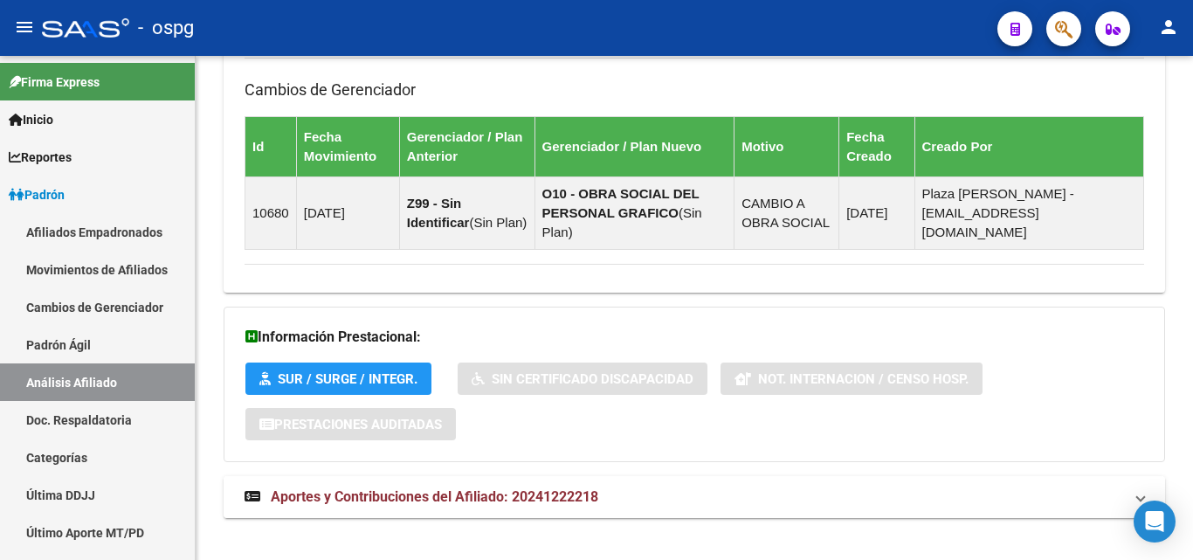
click at [547, 488] on span "Aportes y Contribuciones del Afiliado: 20241222218" at bounding box center [434, 496] width 327 height 17
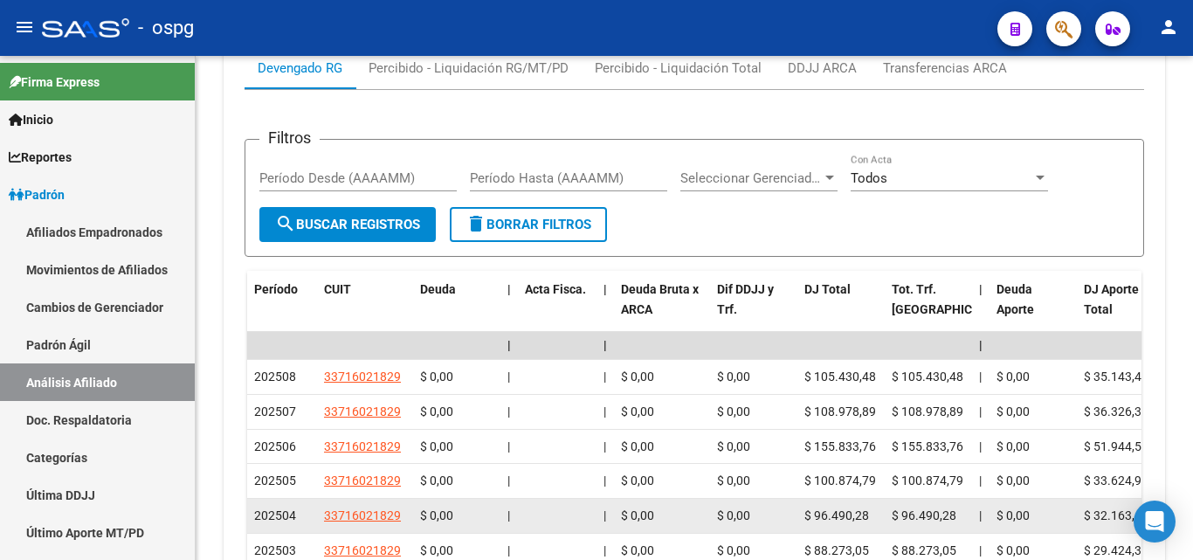
scroll to position [1706, 0]
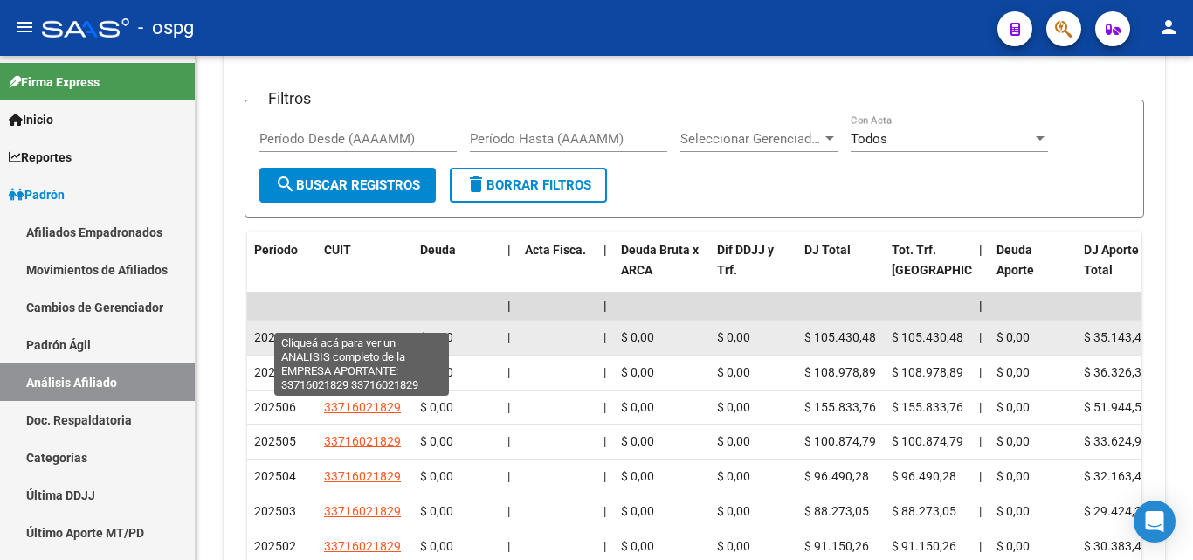
click at [367, 330] on span "33716021829" at bounding box center [362, 337] width 77 height 14
type textarea "33716021829"
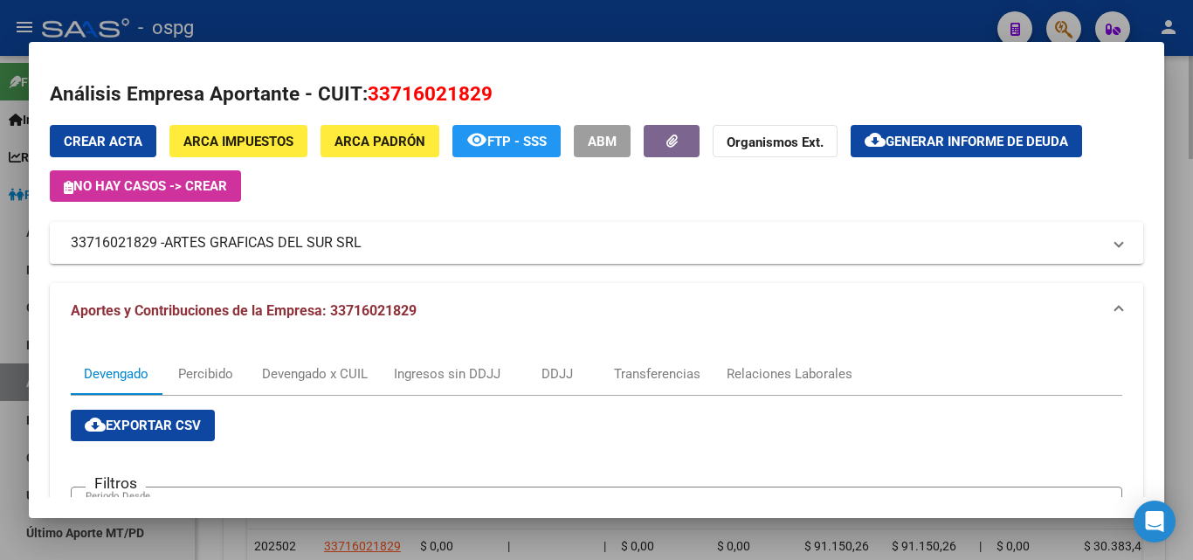
click at [1176, 99] on div at bounding box center [596, 280] width 1193 height 560
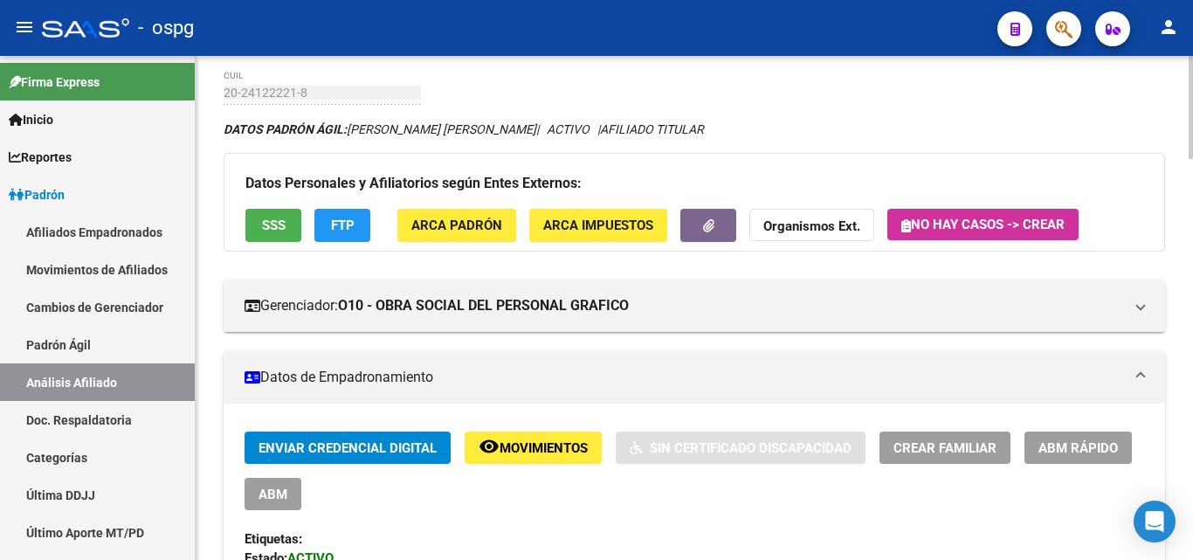
scroll to position [0, 0]
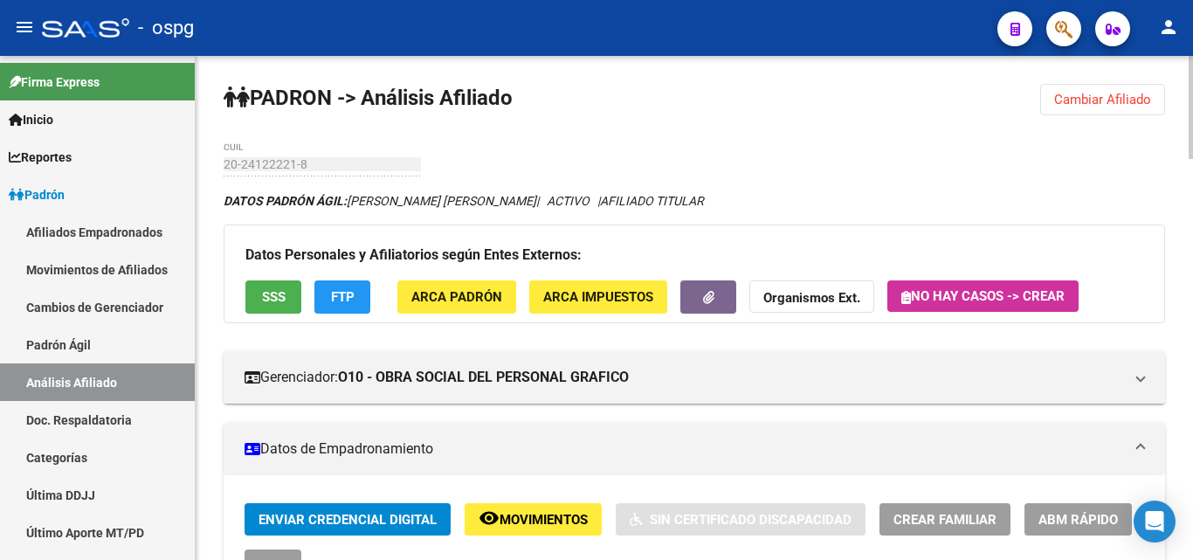
click at [352, 288] on span "FTP" at bounding box center [343, 296] width 24 height 16
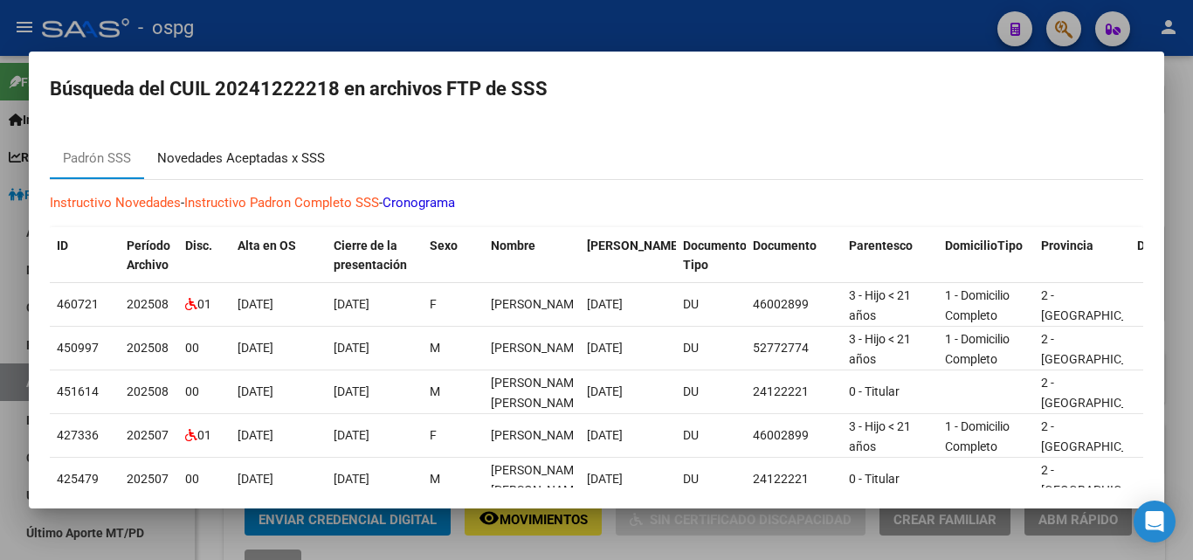
click at [270, 149] on div "Novedades Aceptadas x SSS" at bounding box center [241, 158] width 168 height 20
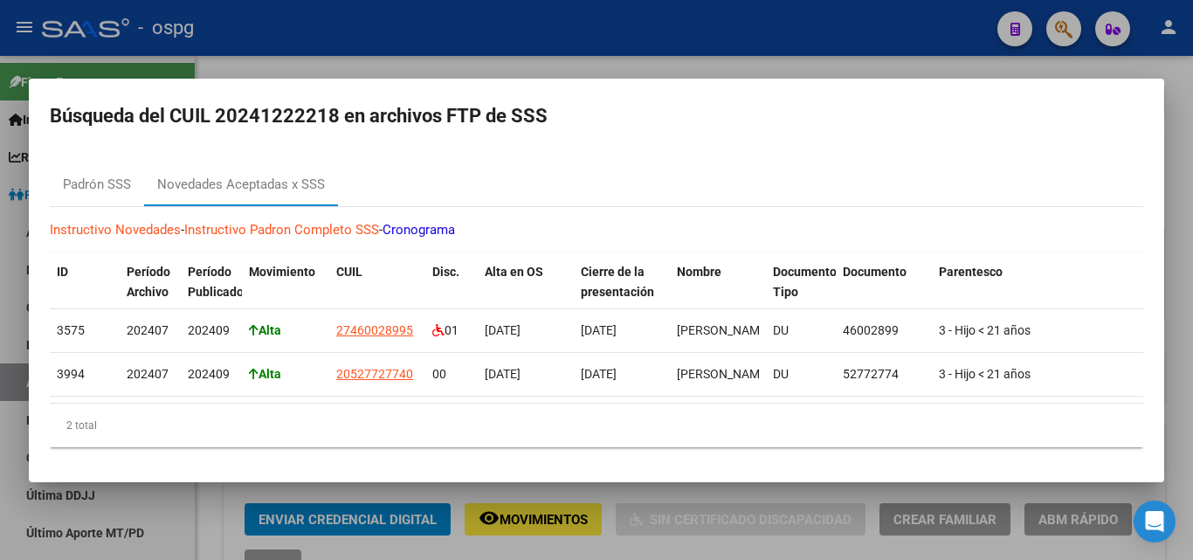
click at [616, 66] on div at bounding box center [596, 280] width 1193 height 560
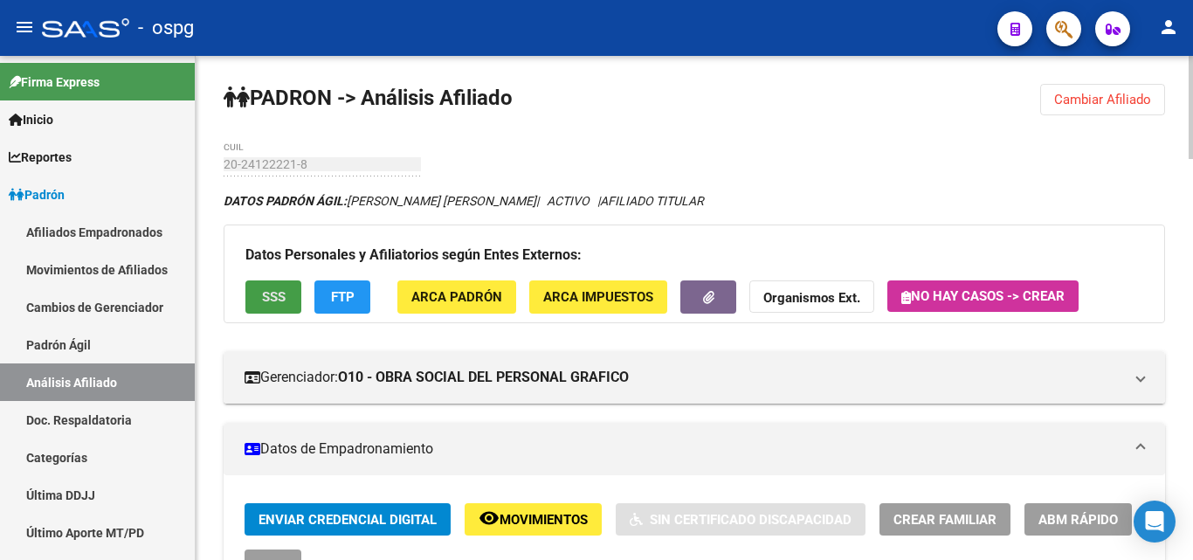
click at [269, 296] on span "SSS" at bounding box center [274, 298] width 24 height 16
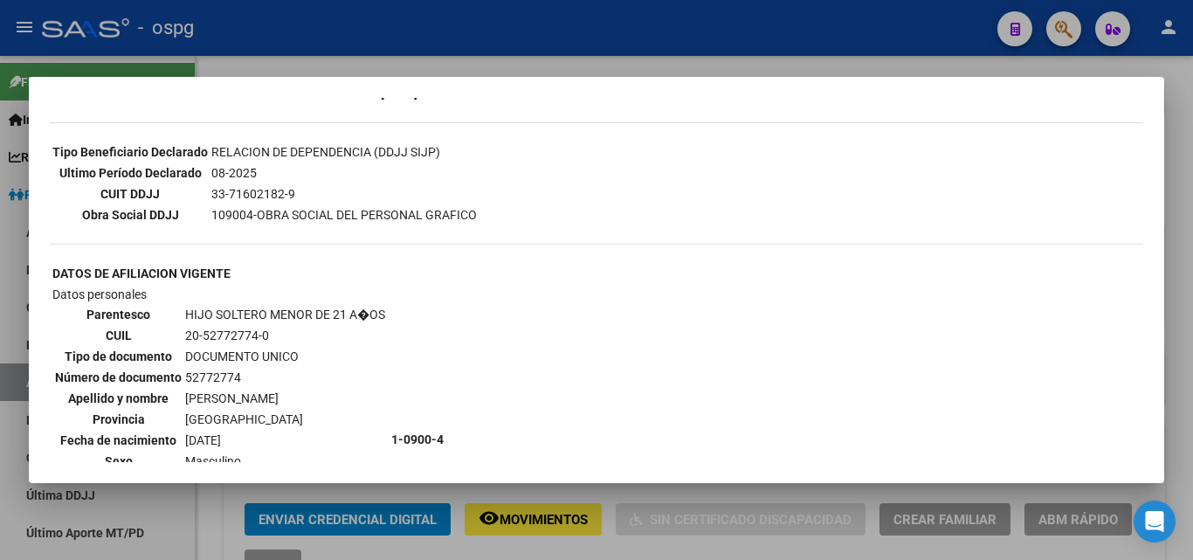
scroll to position [437, 0]
click at [1188, 310] on div at bounding box center [596, 280] width 1193 height 560
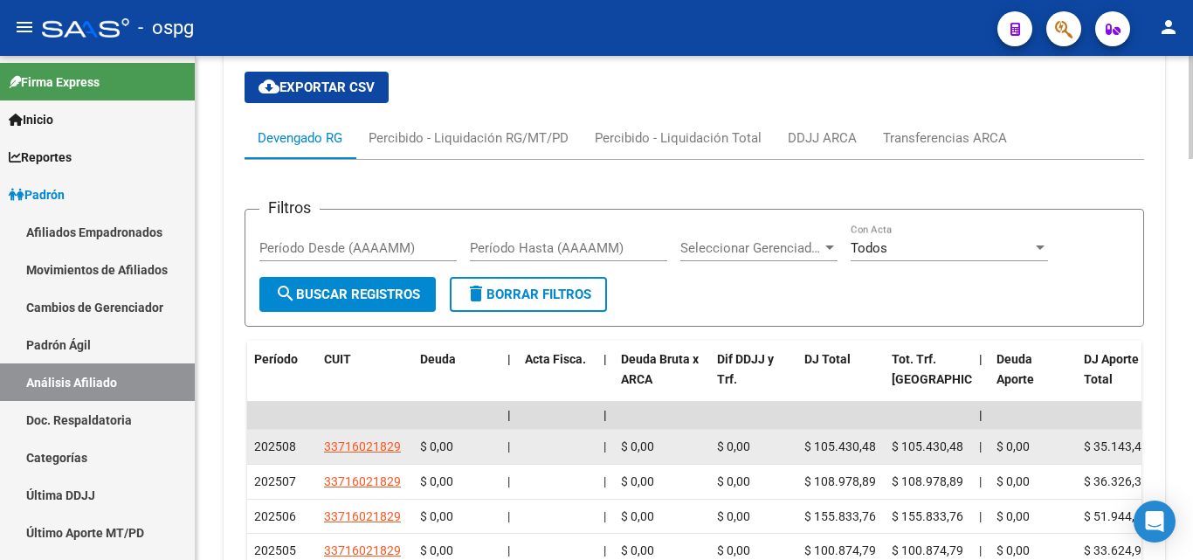
scroll to position [1572, 0]
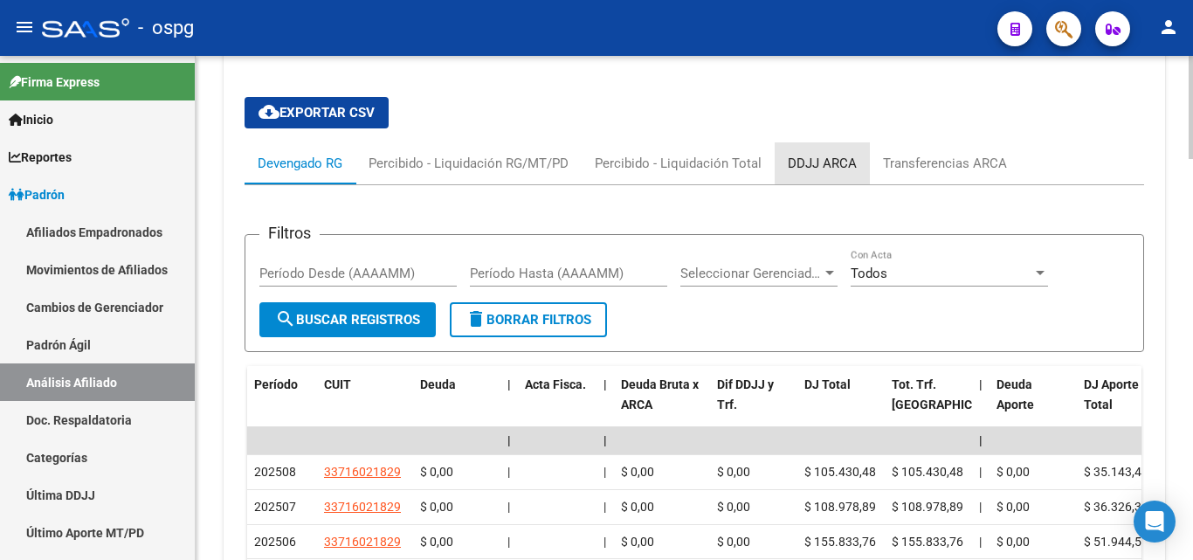
click at [831, 142] on div "DDJJ ARCA" at bounding box center [822, 163] width 95 height 42
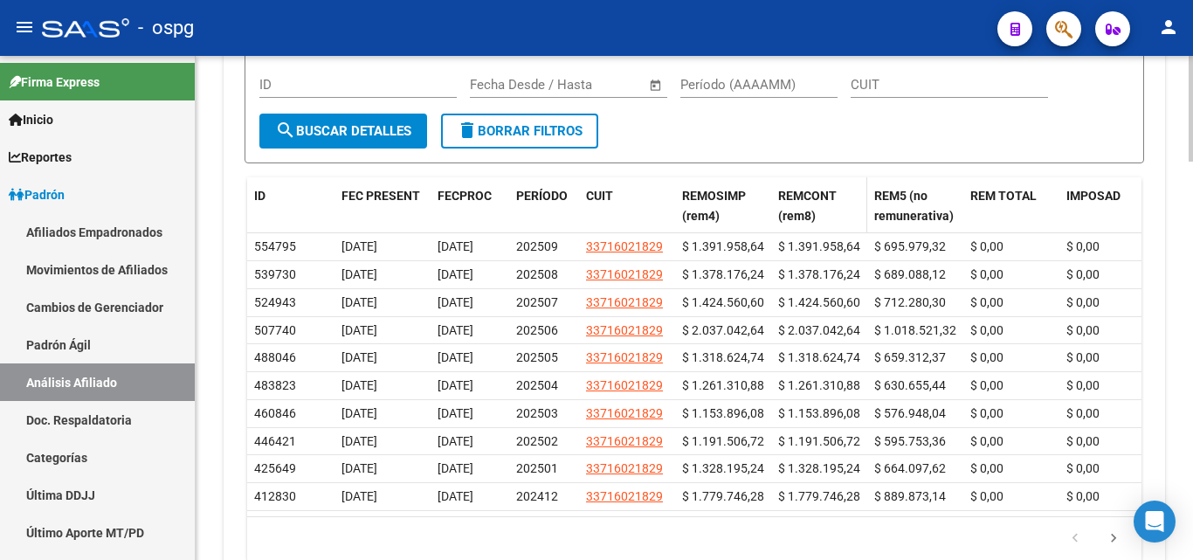
scroll to position [1834, 0]
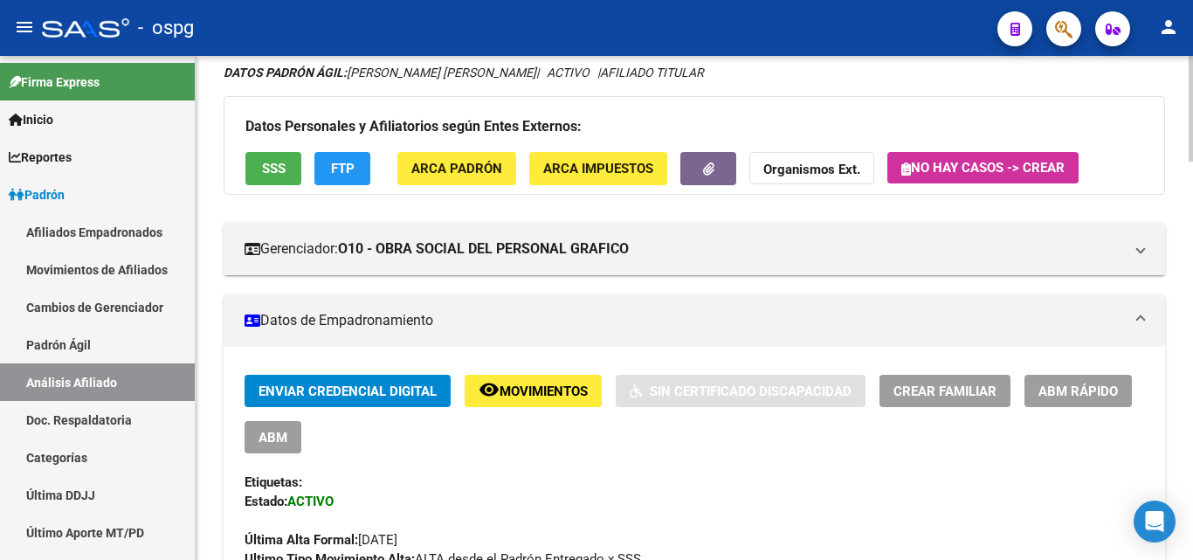
scroll to position [0, 0]
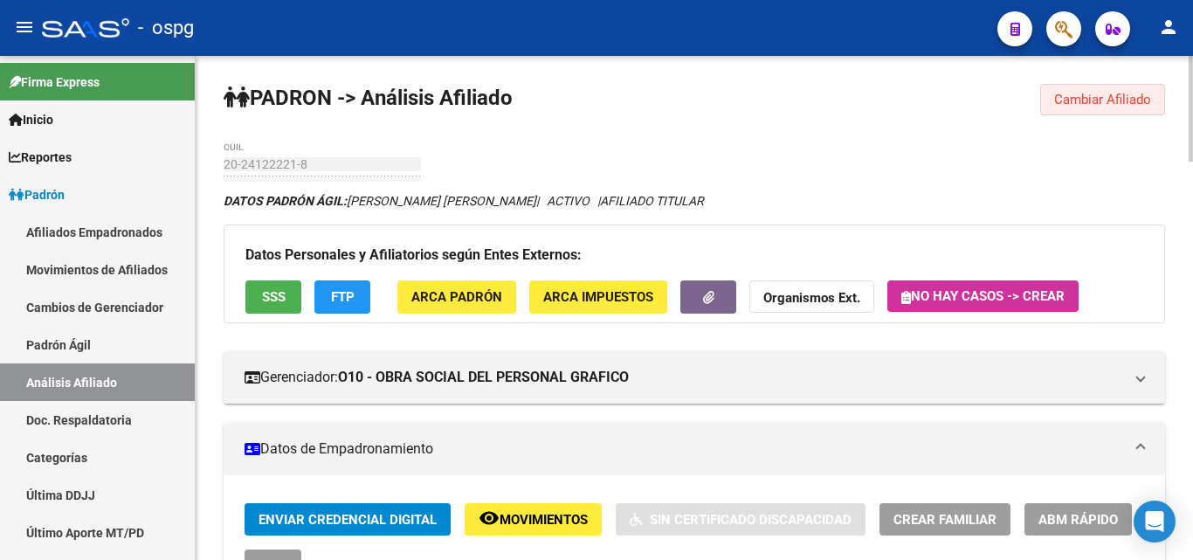
click at [1129, 104] on span "Cambiar Afiliado" at bounding box center [1102, 100] width 97 height 16
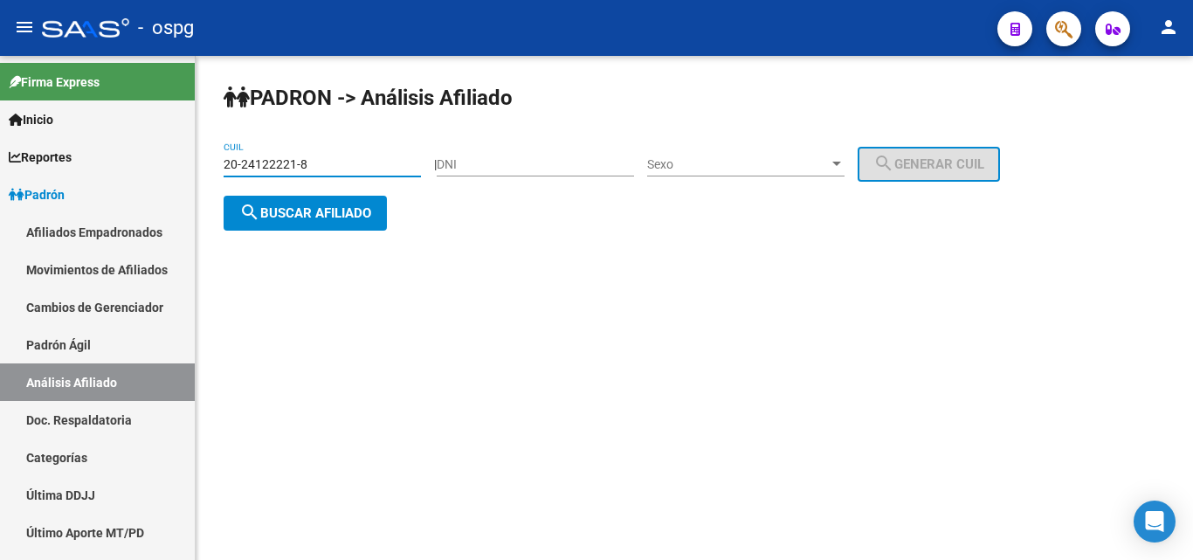
drag, startPoint x: 277, startPoint y: 157, endPoint x: 388, endPoint y: 175, distance: 112.3
click at [131, 145] on mat-sidenav-container "Firma Express Inicio Calendario SSS Instructivos Contacto OS Reportes Ingresos …" at bounding box center [596, 308] width 1193 height 504
paste input "7-25473319-4"
type input "27-25473319-4"
click at [322, 226] on button "search Buscar afiliado" at bounding box center [305, 213] width 163 height 35
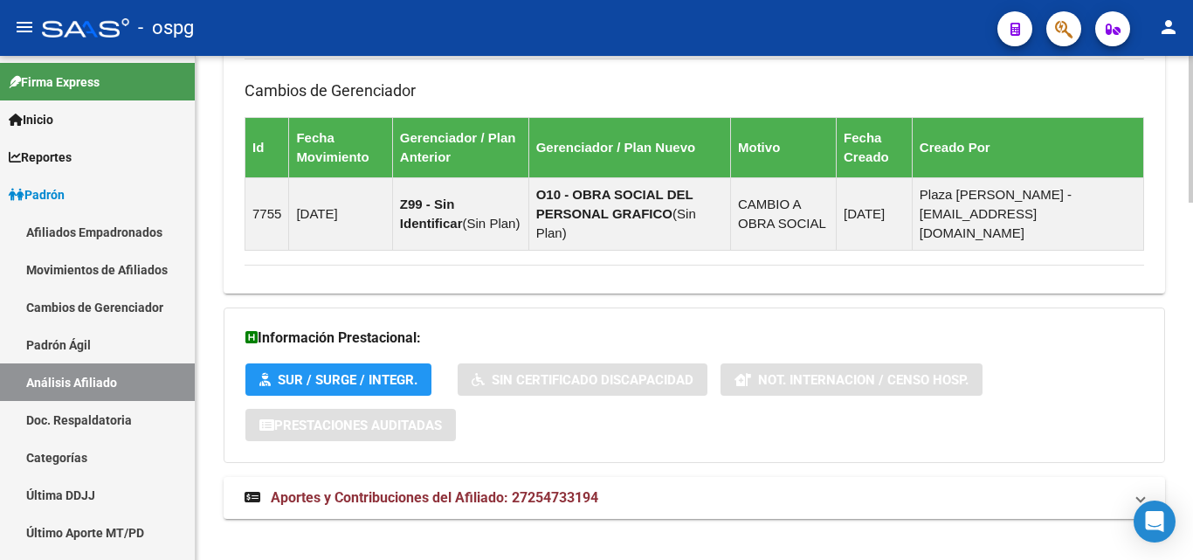
scroll to position [1222, 0]
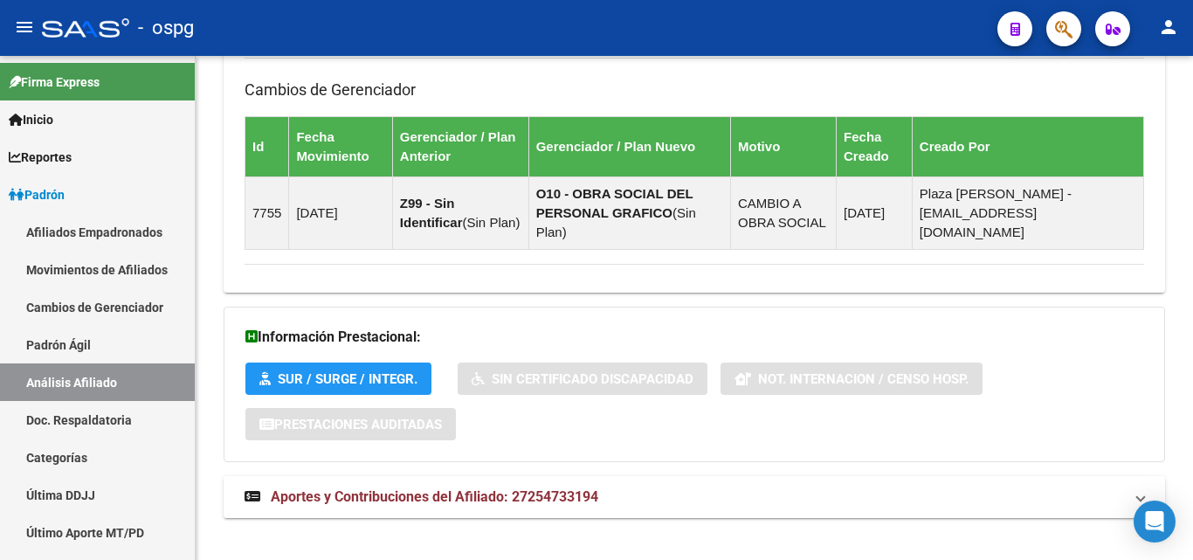
drag, startPoint x: 742, startPoint y: 496, endPoint x: 797, endPoint y: 483, distance: 56.5
click at [771, 490] on mat-expansion-panel-header "Aportes y Contribuciones del Afiliado: 27254733194" at bounding box center [694, 497] width 941 height 42
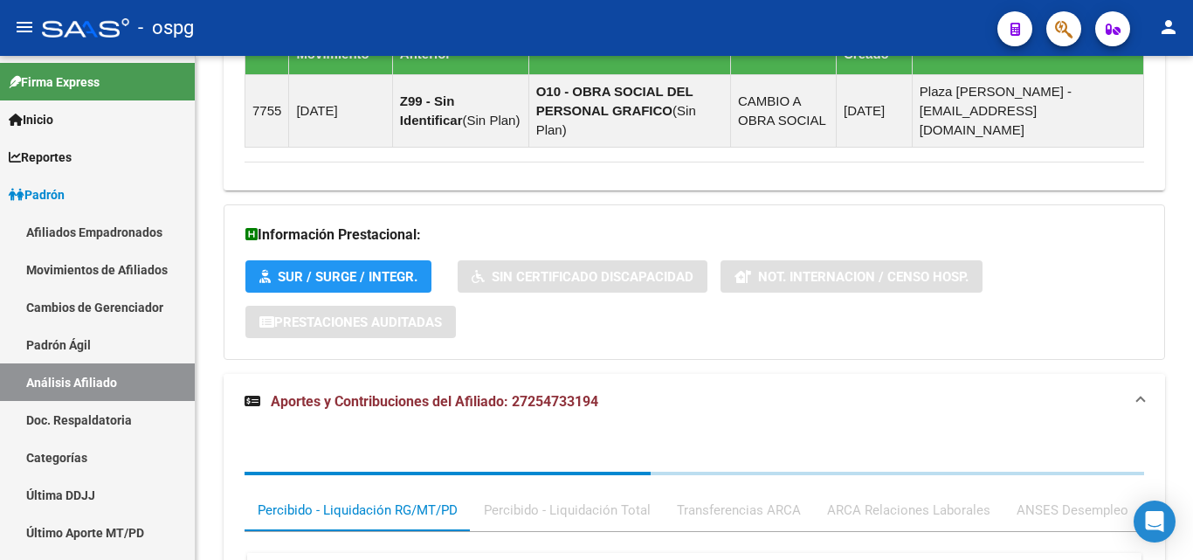
scroll to position [1412, 0]
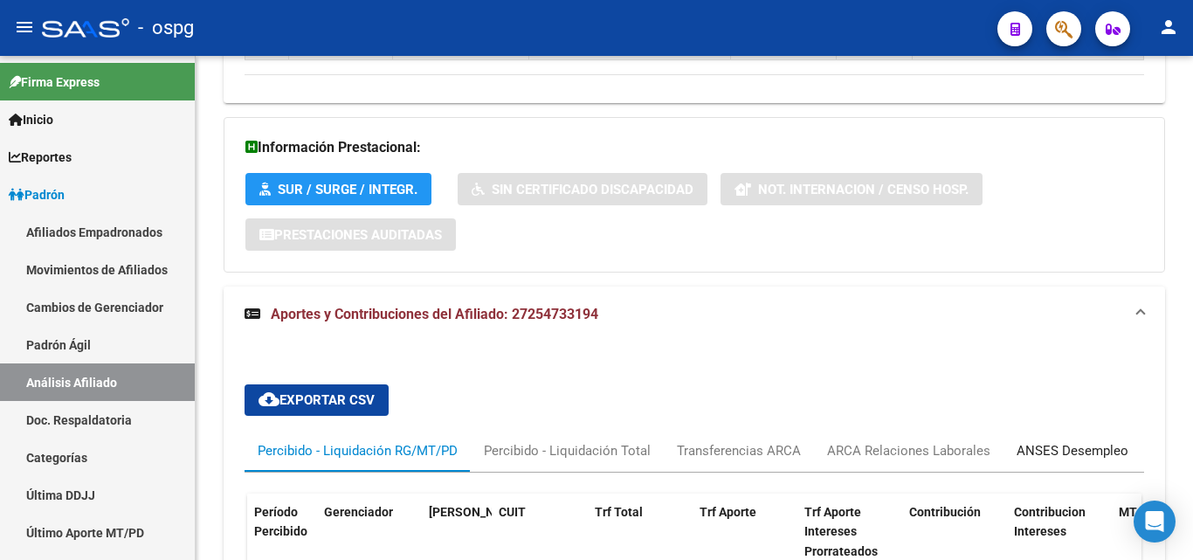
drag, startPoint x: 1046, startPoint y: 431, endPoint x: 1033, endPoint y: 429, distance: 13.4
click at [1041, 441] on div "ANSES Desempleo" at bounding box center [1072, 450] width 112 height 19
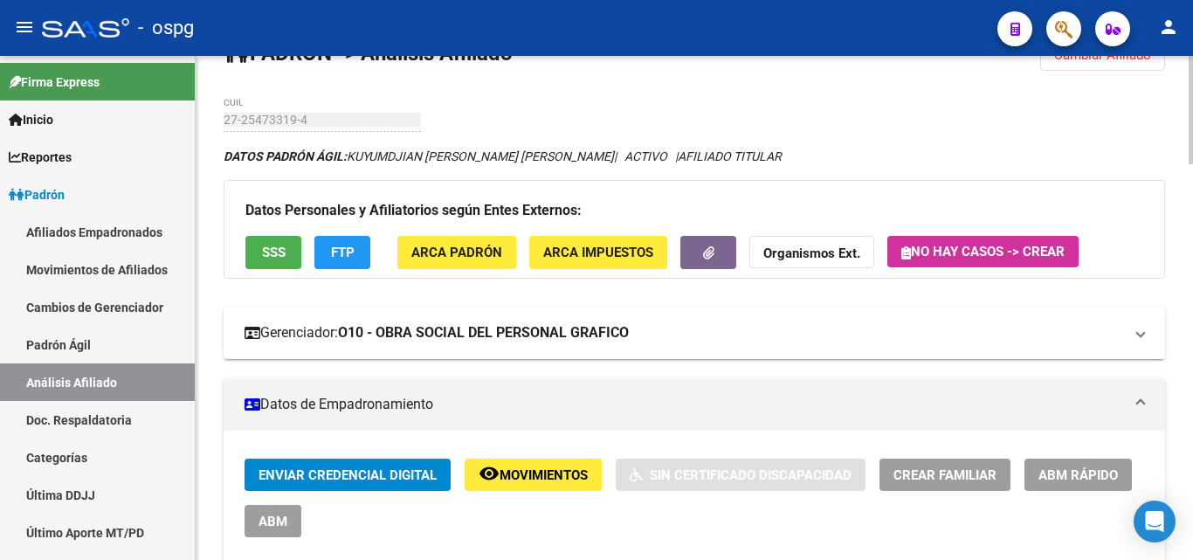
scroll to position [0, 0]
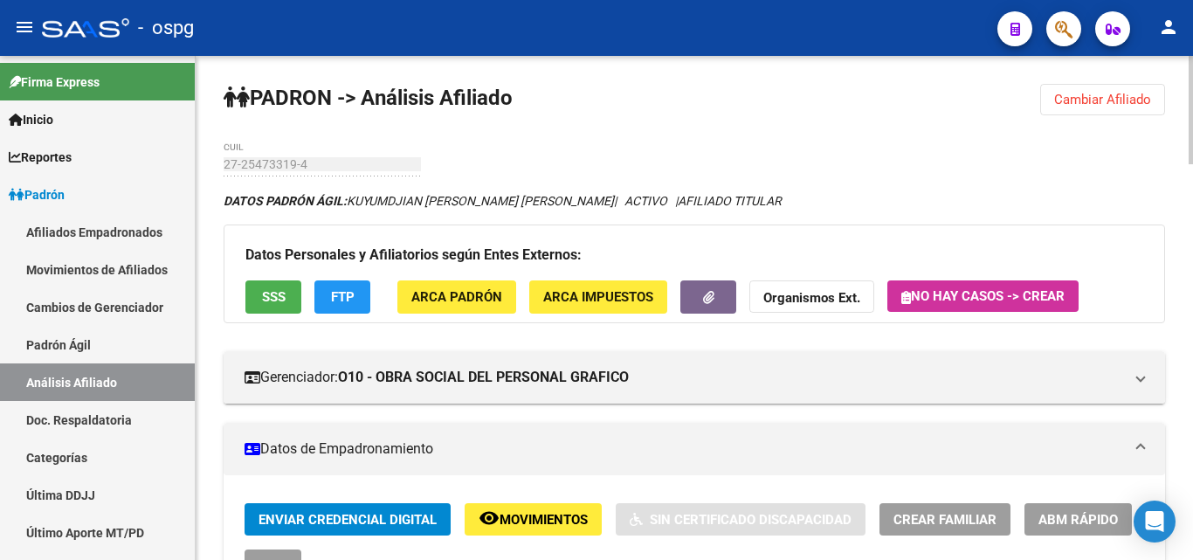
drag, startPoint x: 873, startPoint y: 190, endPoint x: 793, endPoint y: 196, distance: 80.5
click at [1099, 96] on span "Cambiar Afiliado" at bounding box center [1102, 100] width 97 height 16
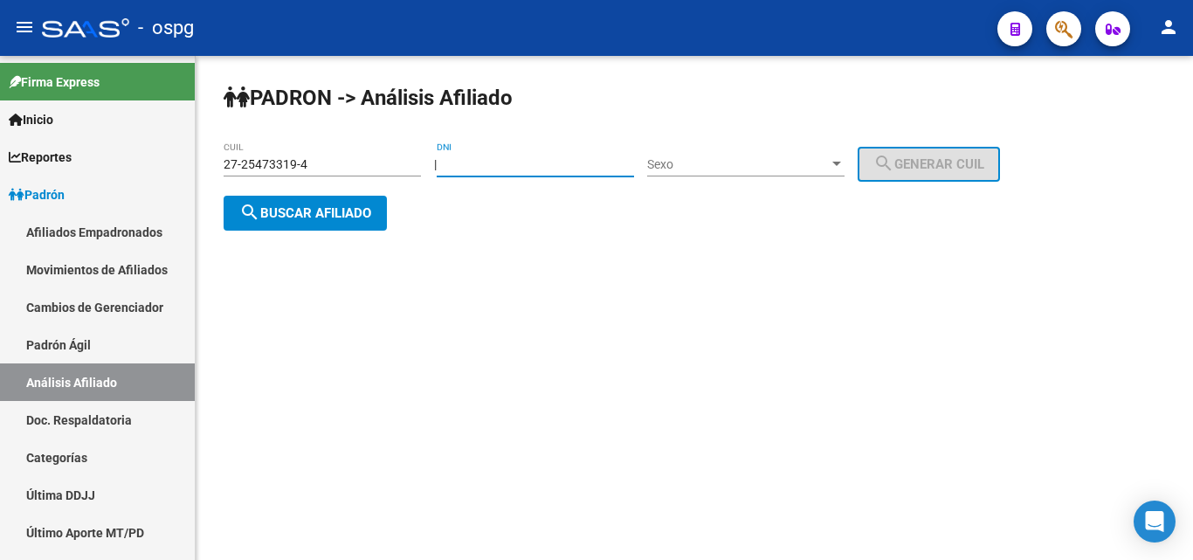
click at [503, 168] on input "DNI" at bounding box center [535, 164] width 197 height 15
paste input "47.333786"
type input "47.333786"
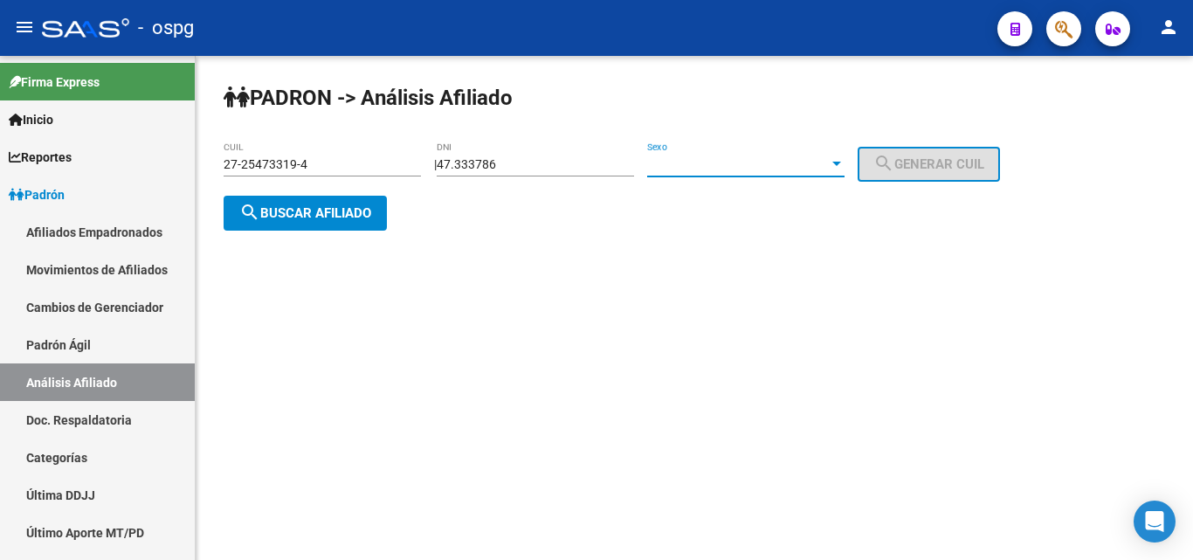
click at [724, 166] on span "Sexo" at bounding box center [738, 164] width 182 height 15
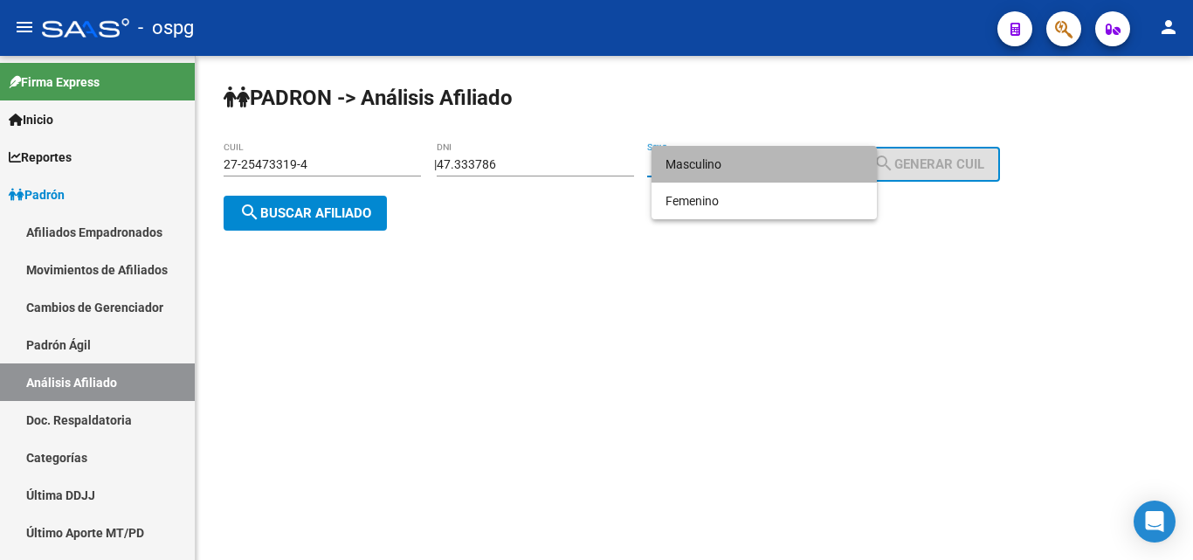
drag, startPoint x: 726, startPoint y: 165, endPoint x: 774, endPoint y: 160, distance: 48.3
click at [738, 165] on span "Masculino" at bounding box center [763, 164] width 197 height 37
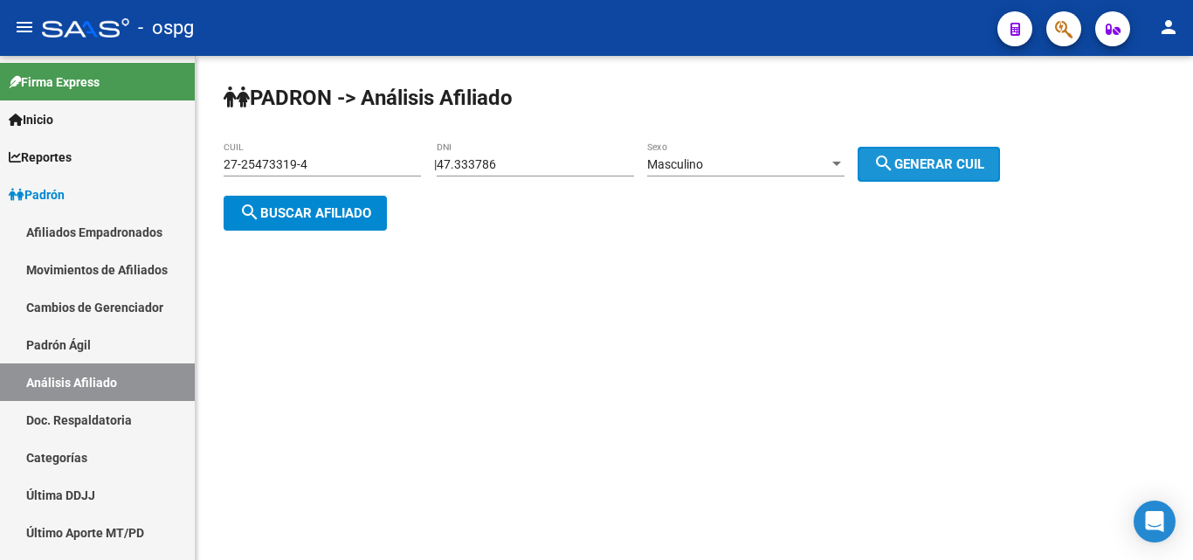
click at [940, 162] on span "search Generar CUIL" at bounding box center [928, 164] width 111 height 16
click at [328, 210] on span "search Buscar afiliado" at bounding box center [305, 213] width 132 height 16
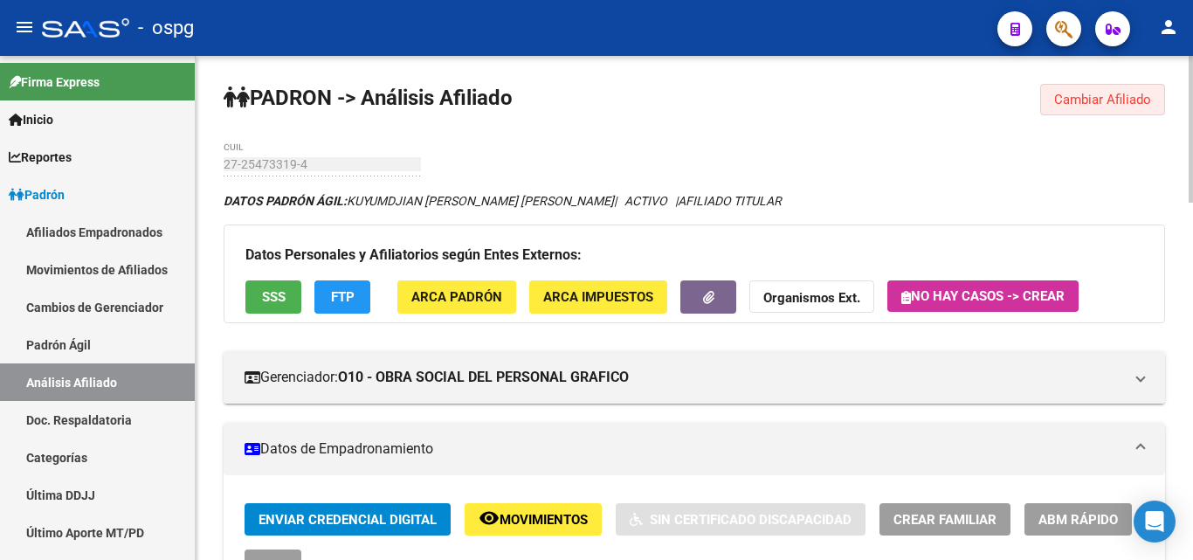
click at [1129, 113] on button "Cambiar Afiliado" at bounding box center [1102, 99] width 125 height 31
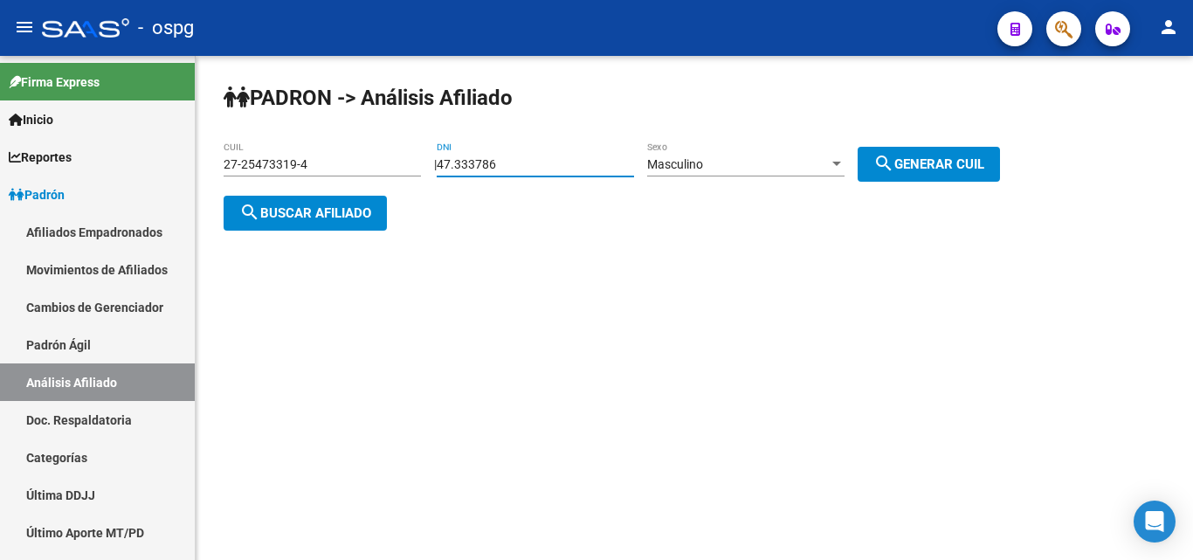
drag, startPoint x: 532, startPoint y: 160, endPoint x: 450, endPoint y: 168, distance: 82.5
click at [337, 164] on app-analisis-afiliado "PADRON -> Análisis Afiliado 27-25473319-4 CUIL | 47.333786 DNI Masculino Sexo s…" at bounding box center [618, 188] width 789 height 63
paste input "number"
type input "47333786"
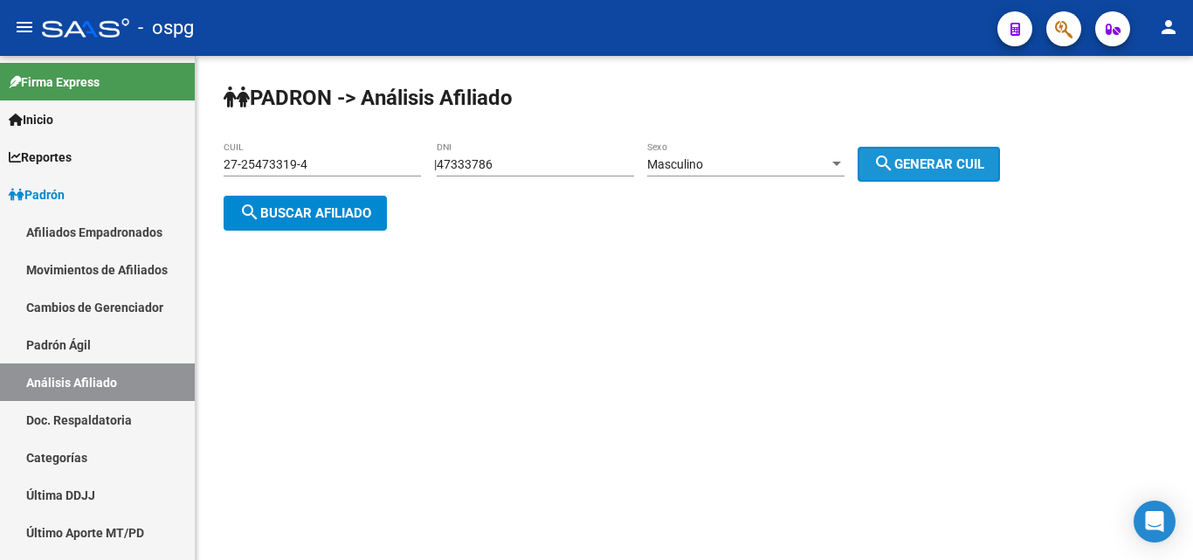
click at [913, 170] on span "search Generar CUIL" at bounding box center [928, 164] width 111 height 16
type input "20-47333786-0"
click at [358, 210] on span "search Buscar afiliado" at bounding box center [305, 213] width 132 height 16
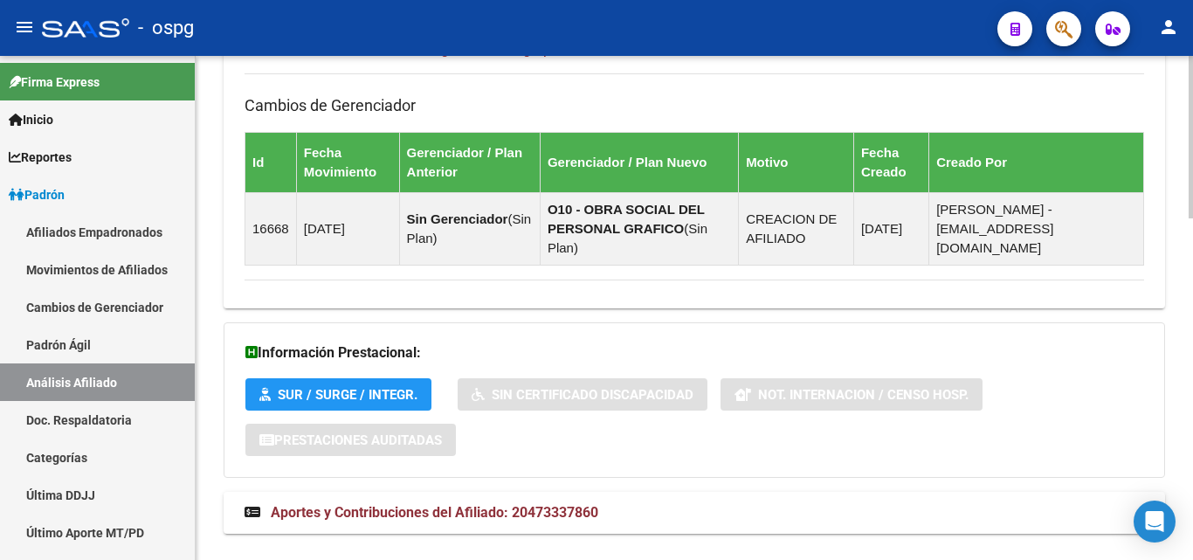
scroll to position [1062, 0]
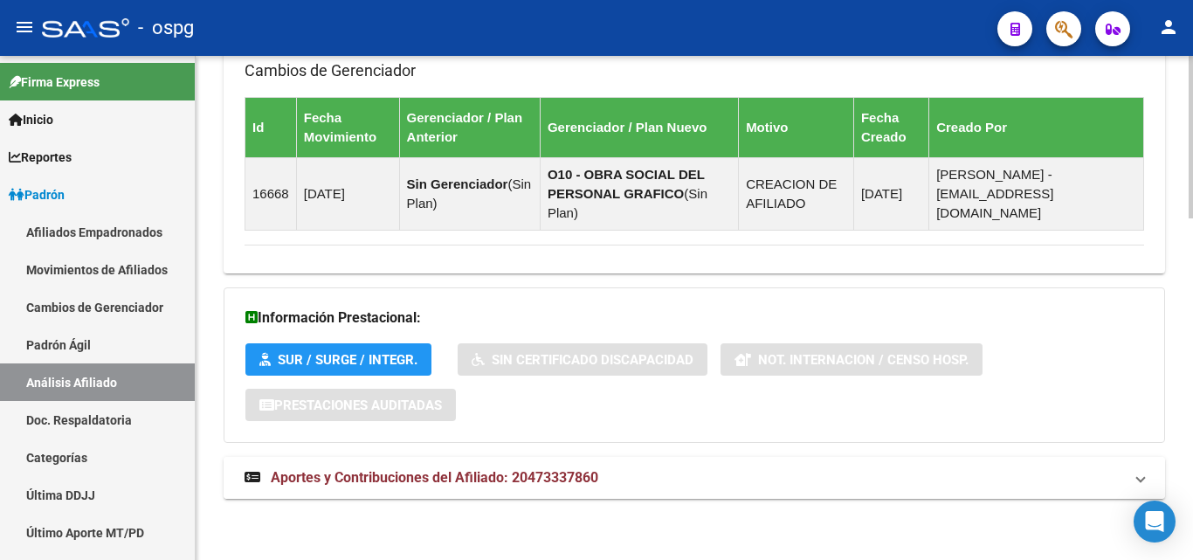
click at [714, 486] on mat-expansion-panel-header "Aportes y Contribuciones del Afiliado: 20473337860" at bounding box center [694, 478] width 941 height 42
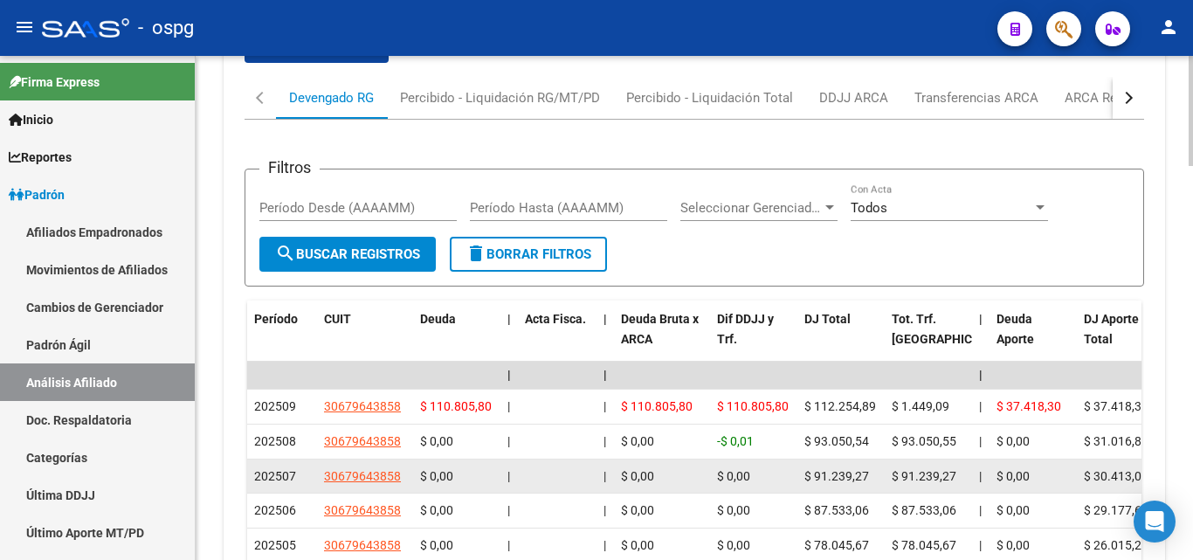
scroll to position [1586, 0]
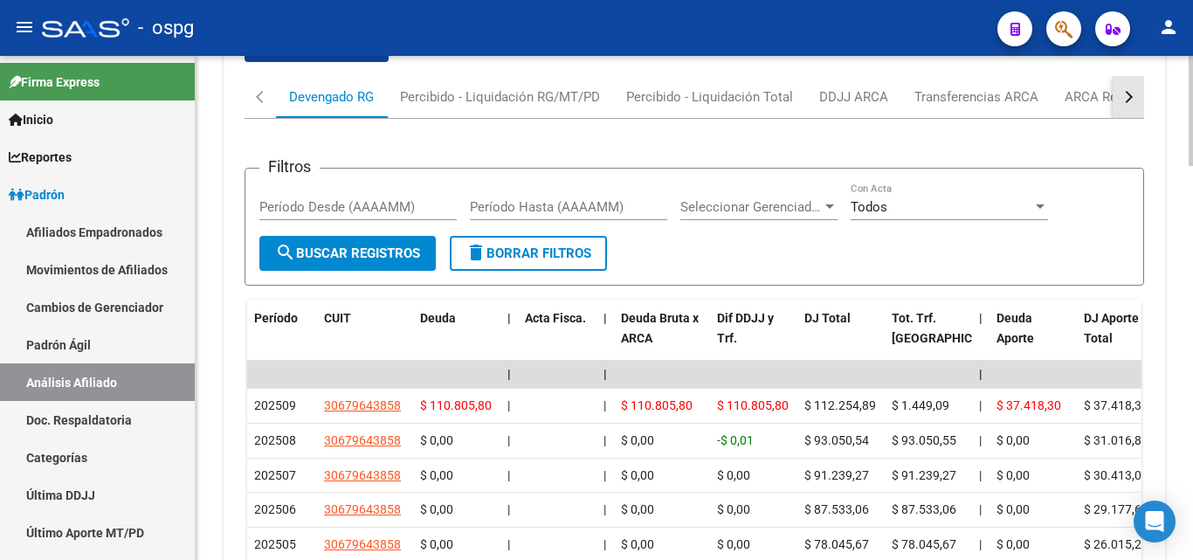
click at [1124, 93] on div "button" at bounding box center [1126, 97] width 12 height 12
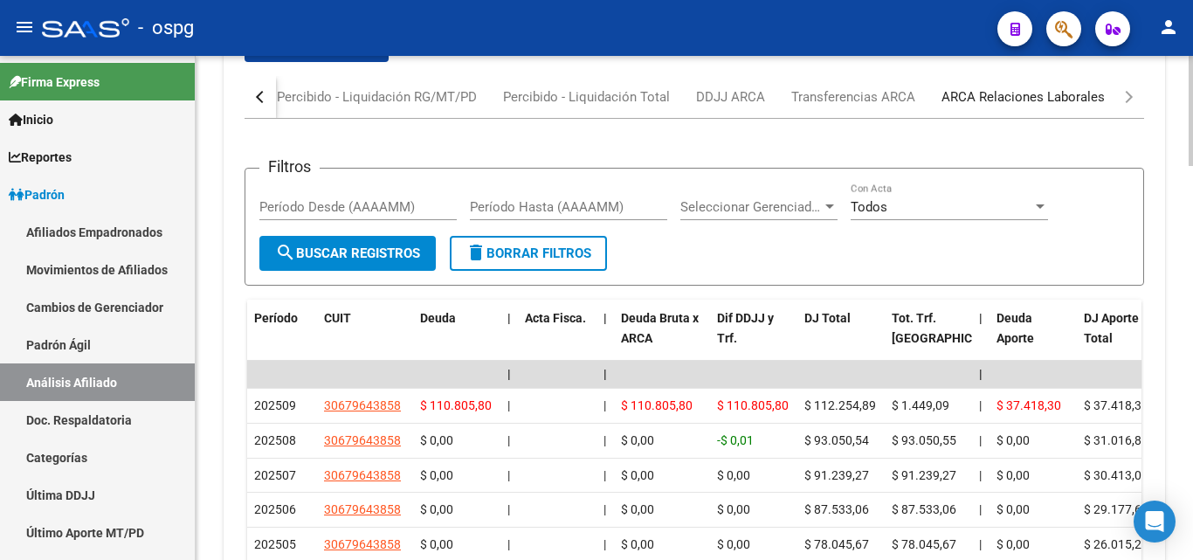
click at [1085, 99] on div "ARCA Relaciones Laborales" at bounding box center [1022, 96] width 163 height 19
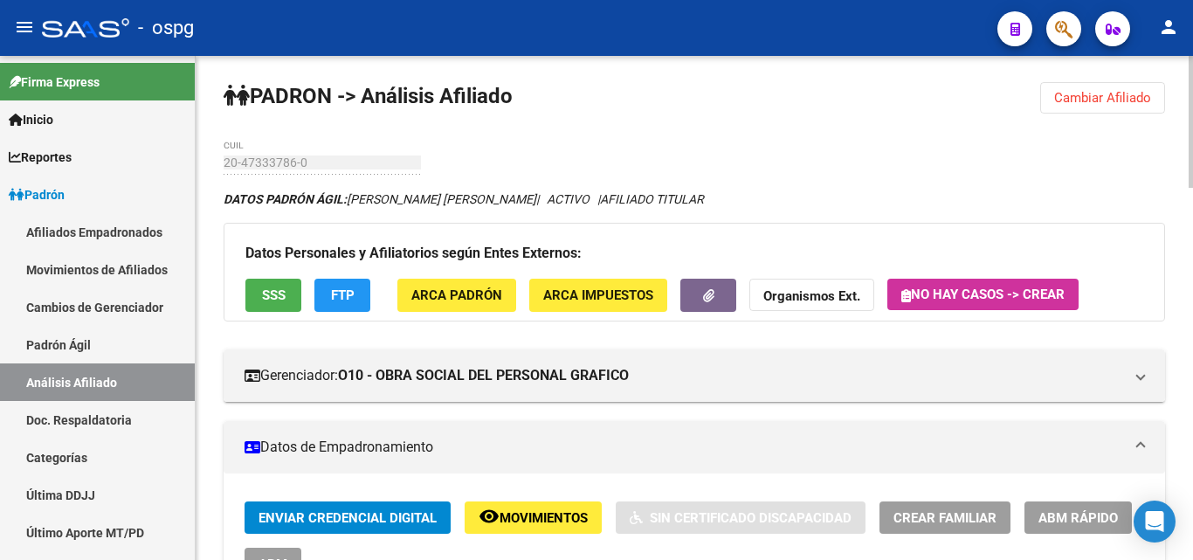
scroll to position [0, 0]
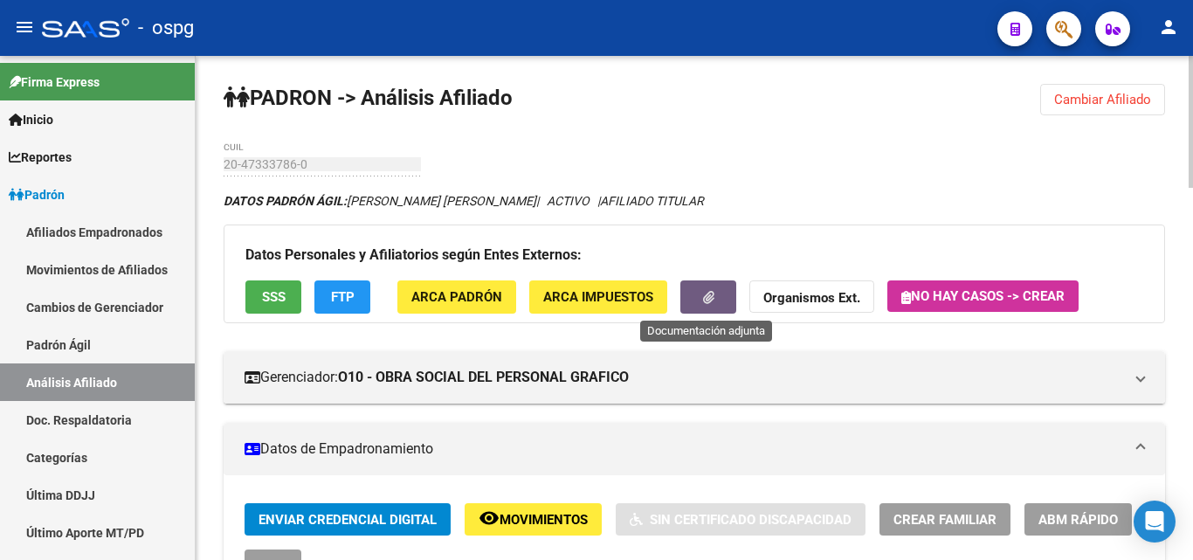
click at [713, 295] on icon "button" at bounding box center [708, 297] width 11 height 13
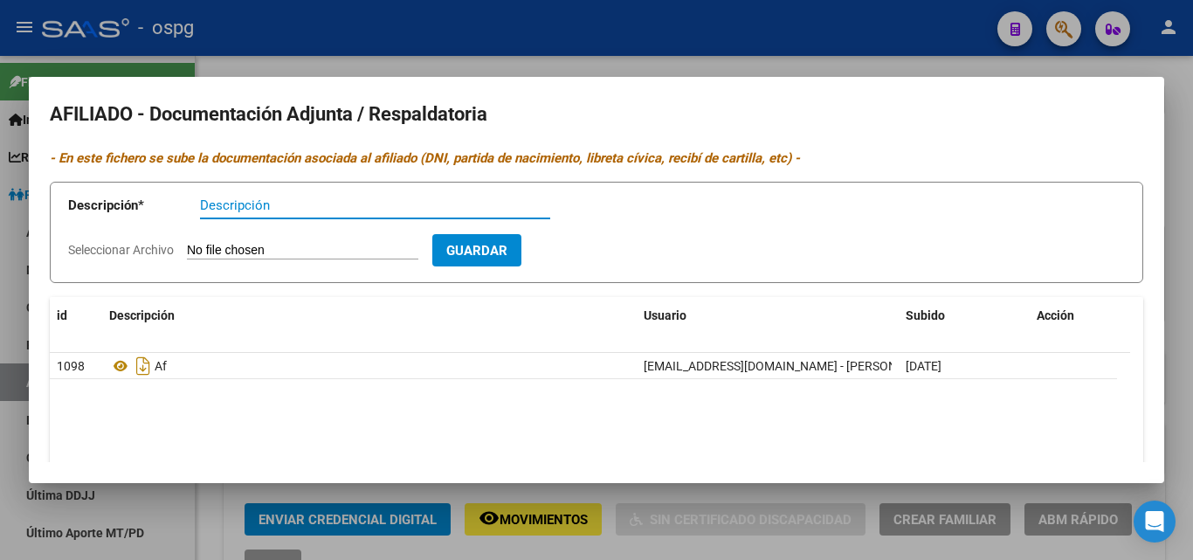
click at [266, 210] on input "Descripción" at bounding box center [375, 205] width 350 height 16
type input "efectividad"
click at [252, 241] on form "Descripción * efectividad Descripción Seleccionar Archivo Guardar" at bounding box center [596, 233] width 1093 height 102
click at [260, 247] on input "Seleccionar Archivo" at bounding box center [302, 251] width 231 height 17
type input "C:\fakepath\Nota.pdf"
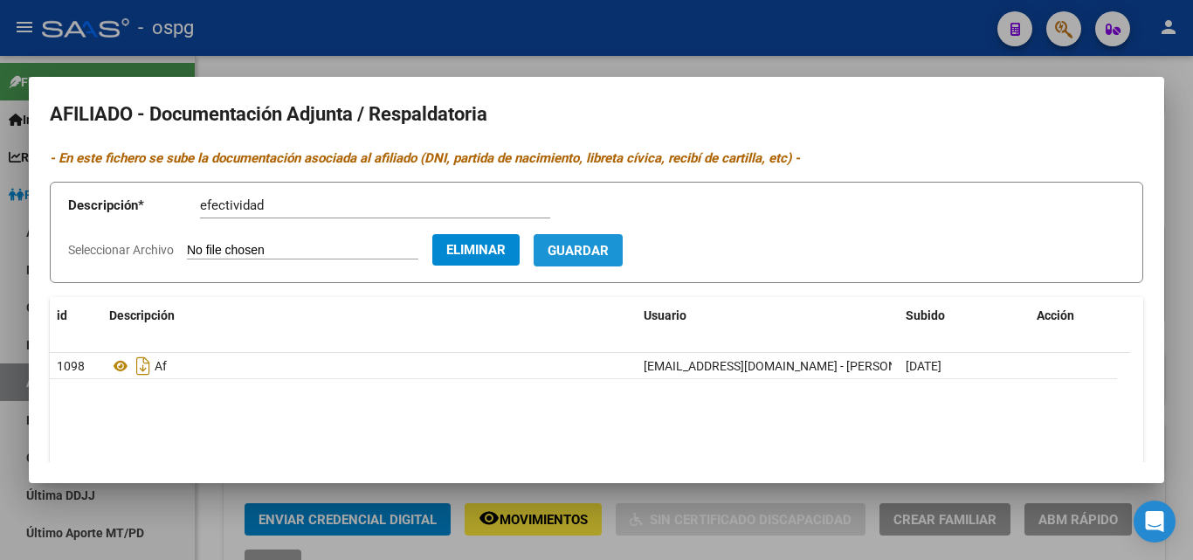
click at [609, 253] on span "Guardar" at bounding box center [577, 251] width 61 height 16
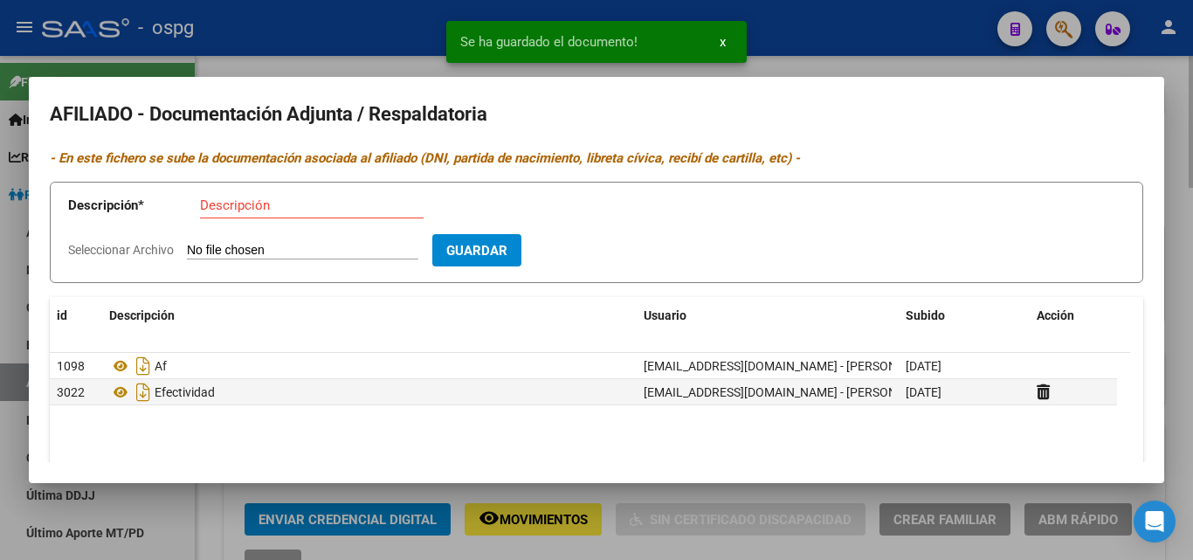
click at [1177, 194] on div at bounding box center [596, 280] width 1193 height 560
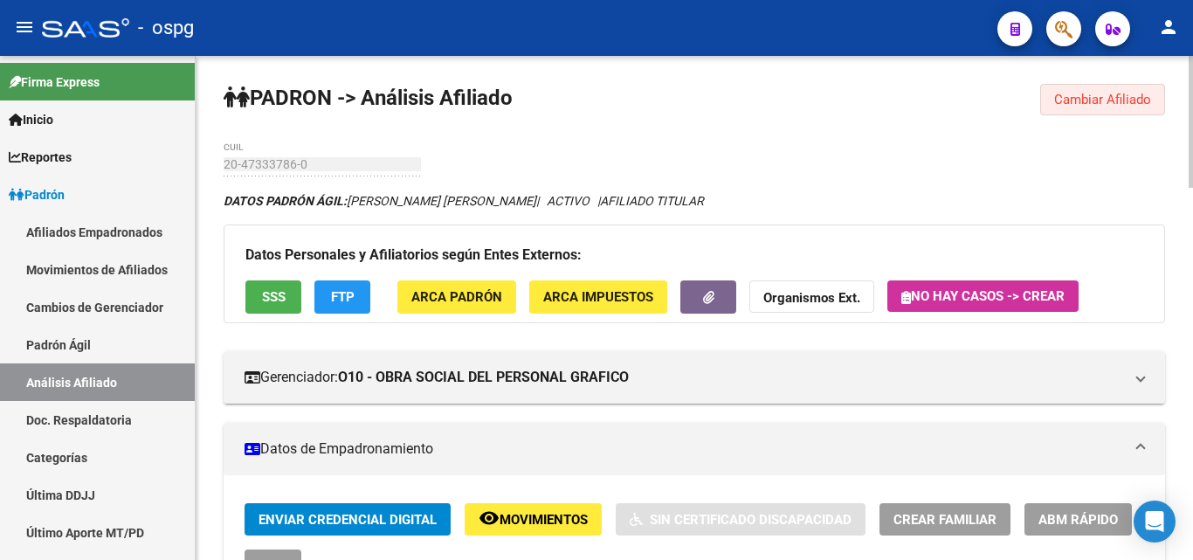
click at [1076, 99] on span "Cambiar Afiliado" at bounding box center [1102, 100] width 97 height 16
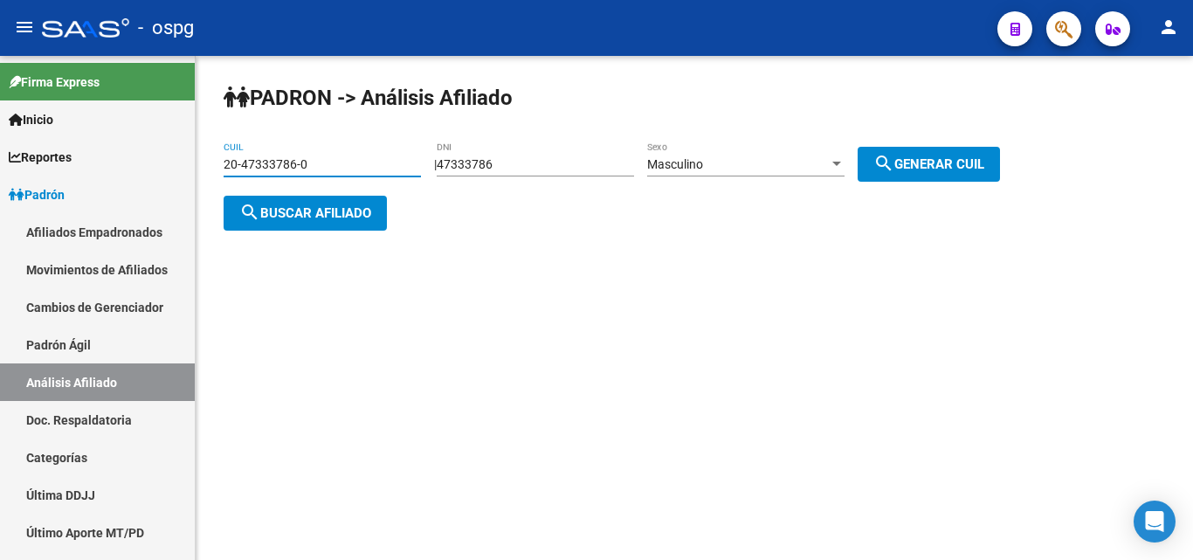
drag, startPoint x: 325, startPoint y: 163, endPoint x: 300, endPoint y: 178, distance: 29.4
click at [5, 170] on mat-sidenav-container "Firma Express Inicio Calendario SSS Instructivos Contacto OS Reportes Ingresos …" at bounding box center [596, 308] width 1193 height 504
paste input "7-40901144-1"
type input "27-40901144-1"
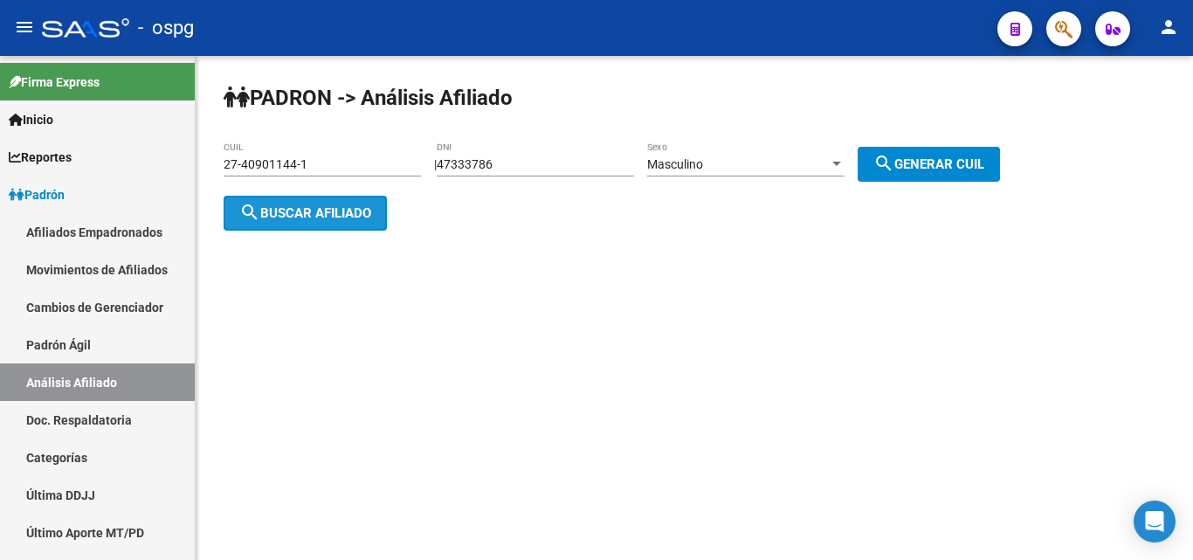
click at [314, 212] on span "search Buscar afiliado" at bounding box center [305, 213] width 132 height 16
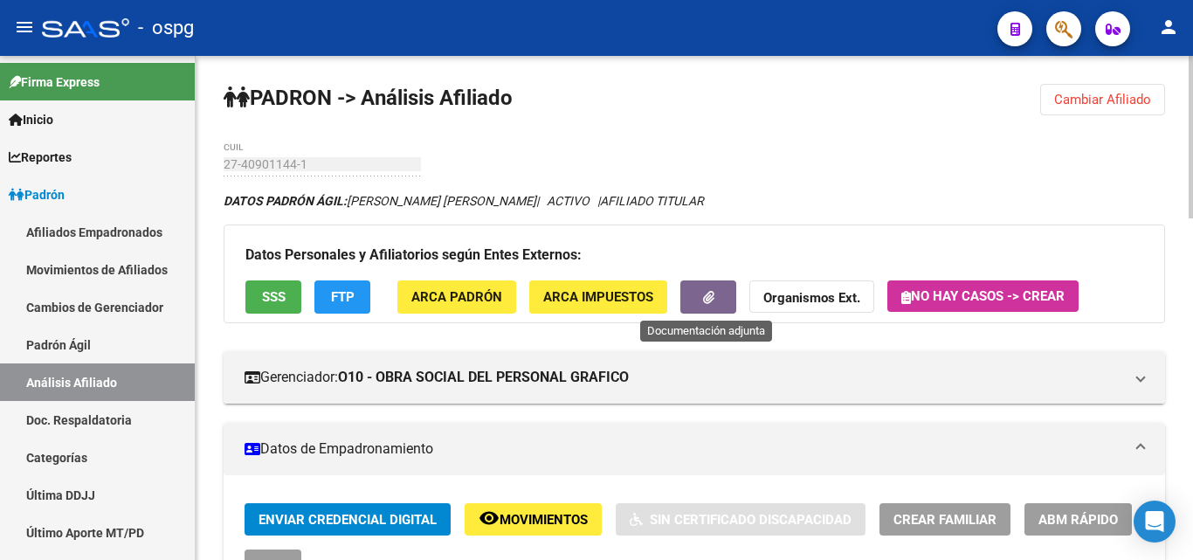
click at [713, 293] on icon "button" at bounding box center [708, 297] width 11 height 13
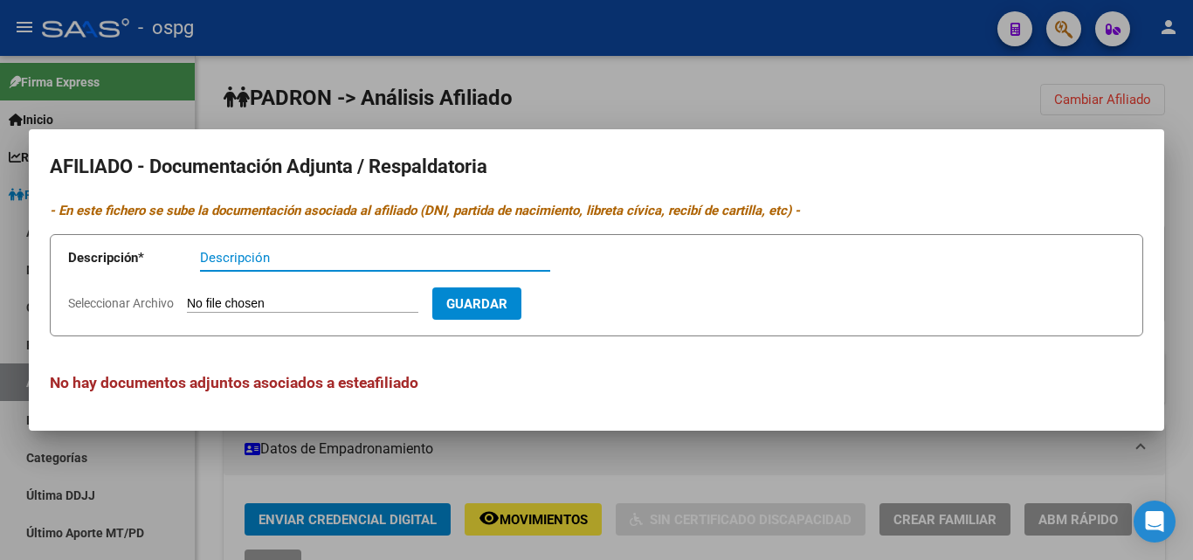
click at [270, 256] on input "Descripción" at bounding box center [375, 258] width 350 height 16
type input "efectividad"
click at [259, 297] on input "Seleccionar Archivo" at bounding box center [302, 304] width 231 height 17
type input "C:\fakepath\Nota Barrios.pdf"
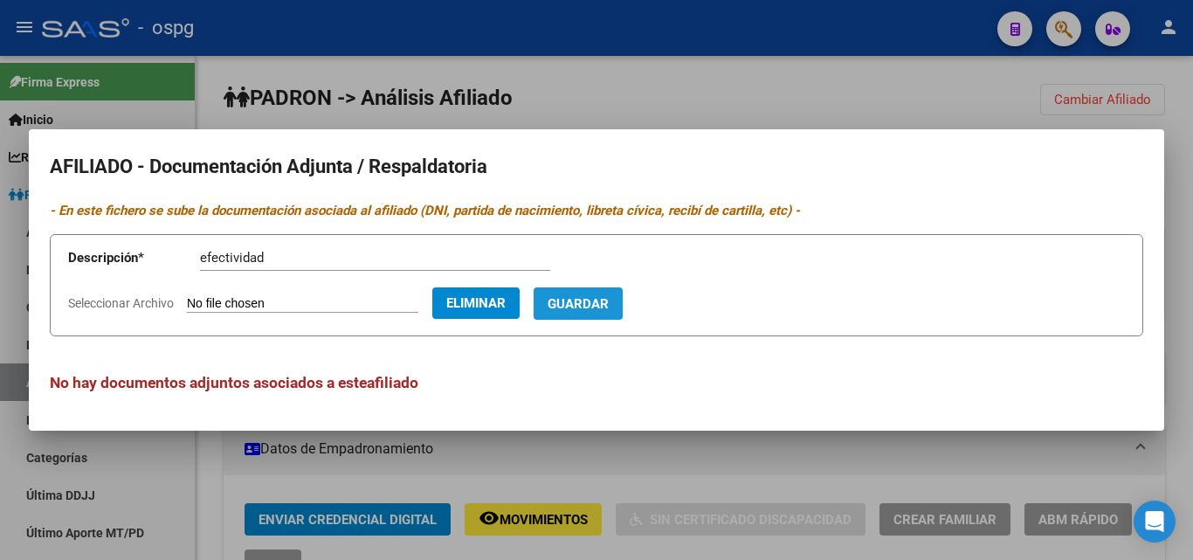
click at [623, 316] on button "Guardar" at bounding box center [578, 303] width 89 height 32
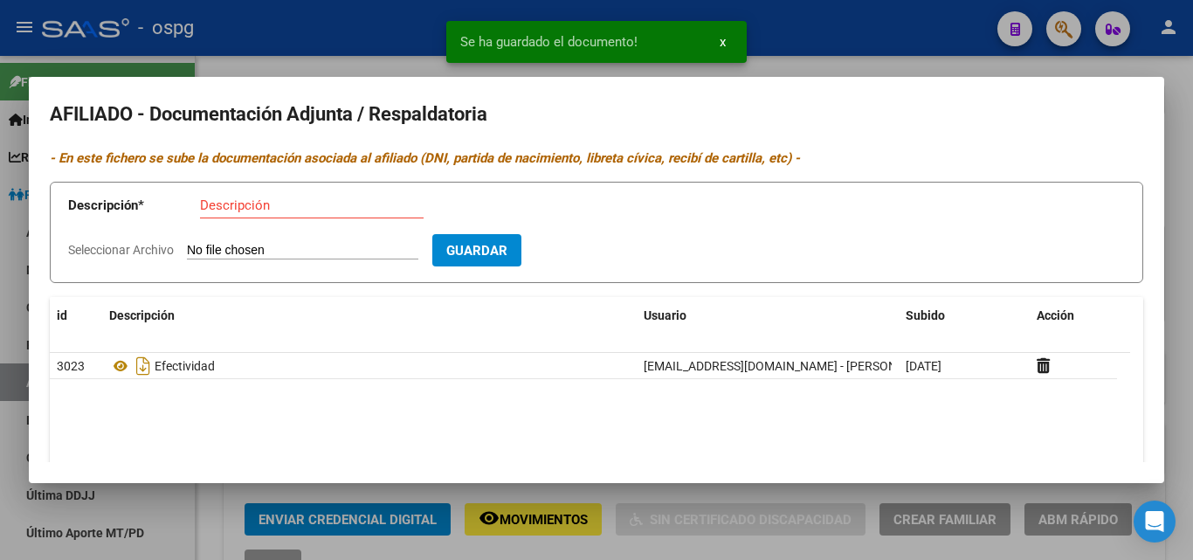
click at [1178, 191] on div at bounding box center [596, 280] width 1193 height 560
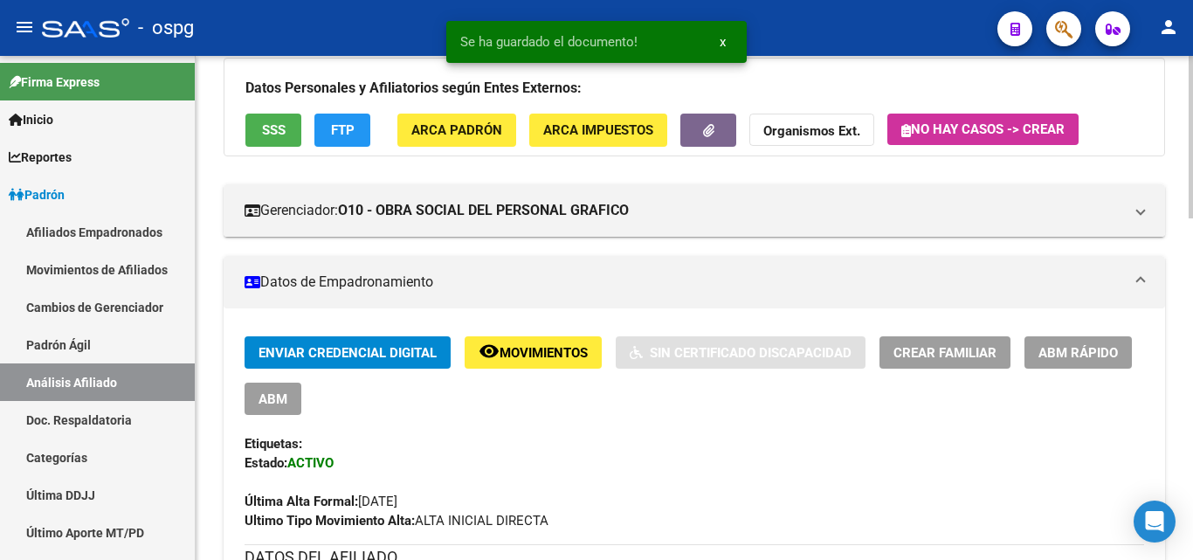
scroll to position [262, 0]
